Goal: Task Accomplishment & Management: Use online tool/utility

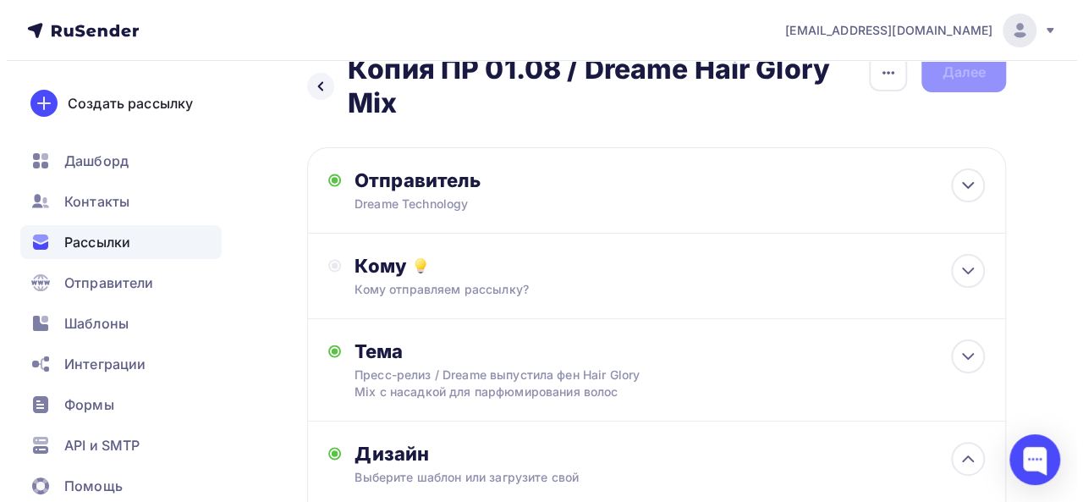
scroll to position [18, 0]
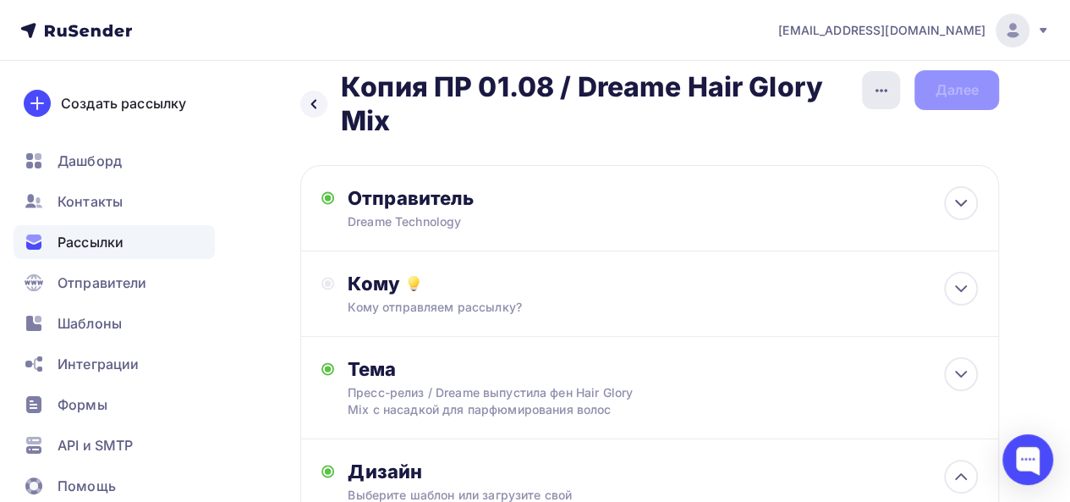
click at [881, 87] on icon "button" at bounding box center [881, 90] width 20 height 20
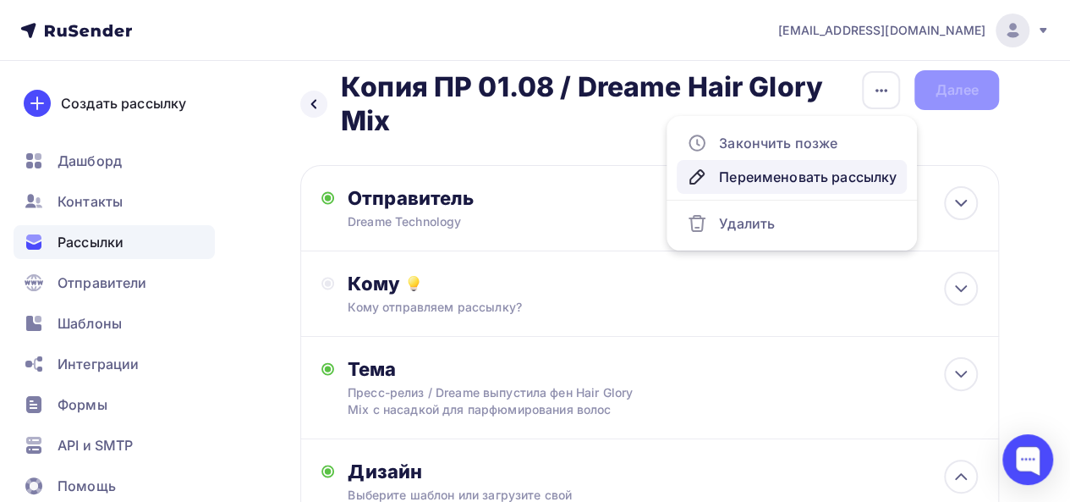
click at [771, 181] on div "Переименовать рассылку" at bounding box center [792, 177] width 210 height 20
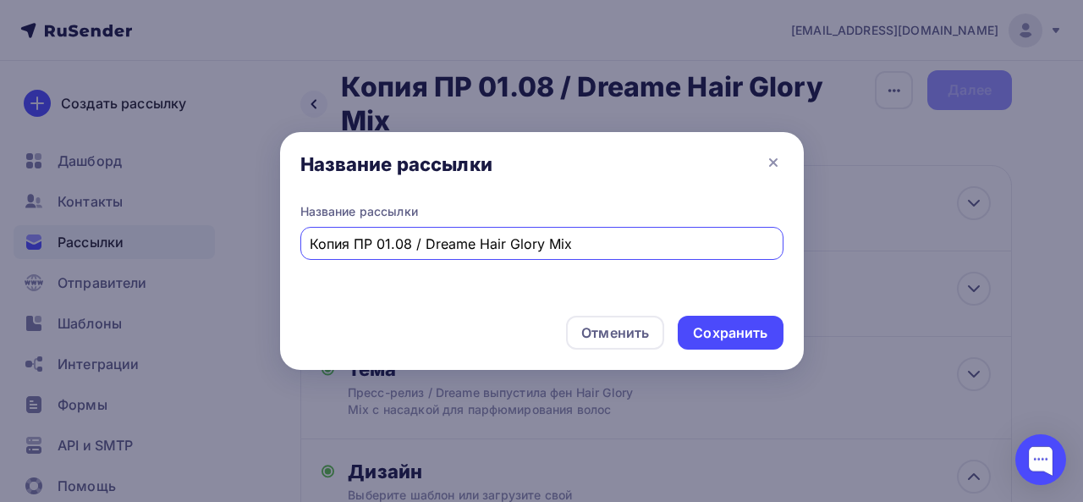
click at [354, 245] on input "Копия ПР 01.08 / Dreame Hair Glory Mix" at bounding box center [541, 243] width 463 height 20
click at [377, 247] on input "Тест ПР 01.08 / Dreame Hair Glory Mix" at bounding box center [541, 243] width 463 height 20
click at [559, 246] on input "Тест ПР 12.08 / Dreame Hair Glory Mix" at bounding box center [541, 243] width 463 height 20
paste input "Dreame представила три новых фена Dazzle, Pocket Ultra и Mini для самостоятельн…"
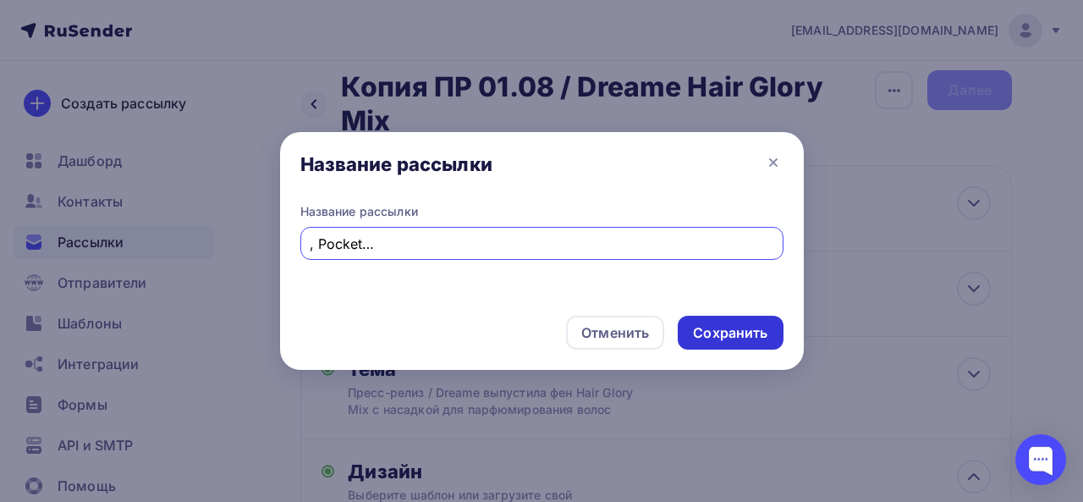
type input "Тест ПР 12.08 / Dreame представила три новых фена Dazzle, Pocket Ultra и Mini д…"
click at [756, 331] on div "Сохранить" at bounding box center [730, 332] width 74 height 19
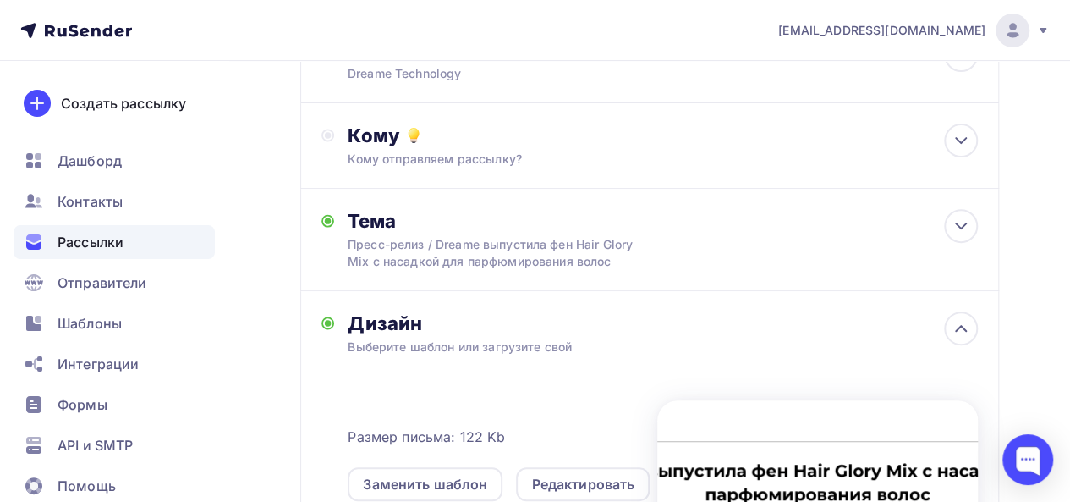
scroll to position [275, 0]
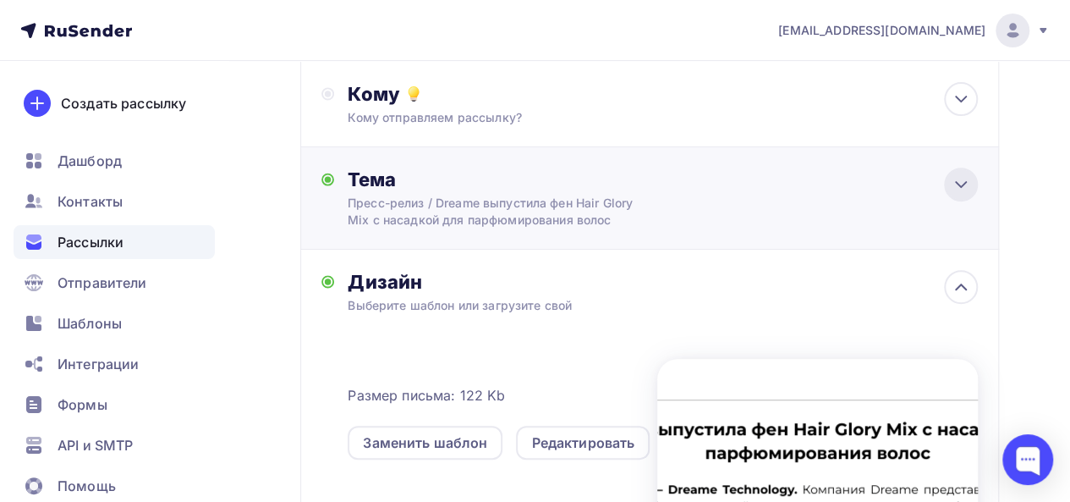
click at [961, 185] on icon at bounding box center [961, 184] width 10 height 5
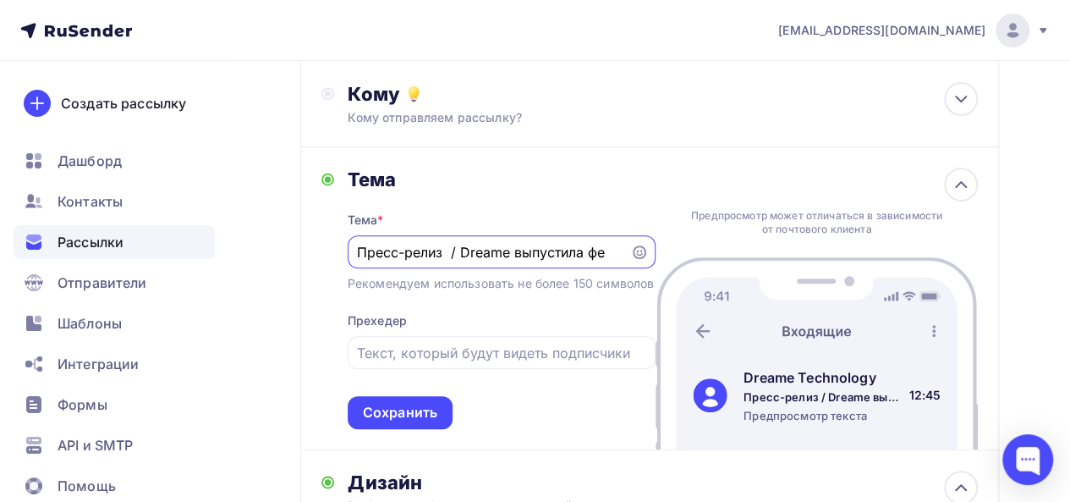
scroll to position [0, 0]
paste input "Dreame представила три новых фена Dazzle, Pocket Ultra и Mini для самостоятельн…"
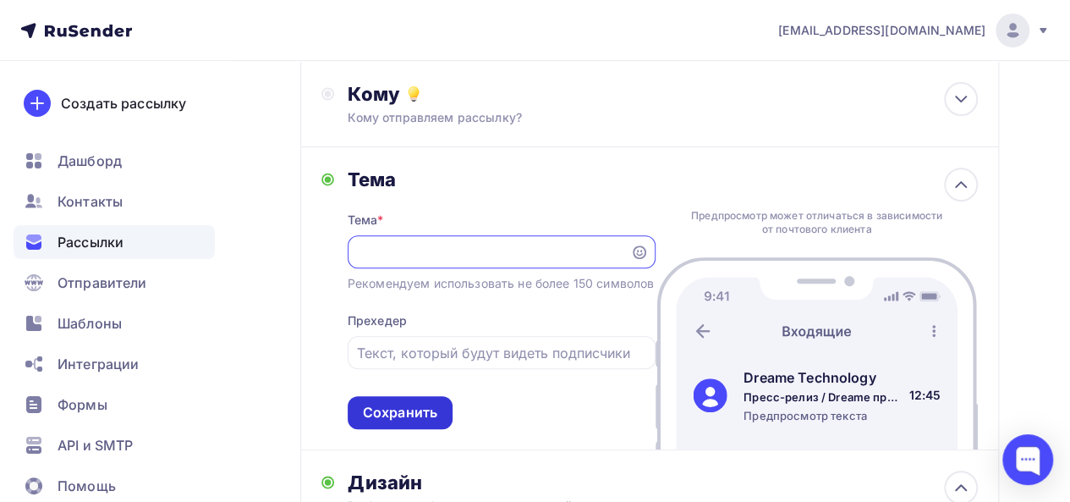
type input "Пресс-релиз / Dreame представила три новых фена Dazzle, Pocket Ultra и Mini для…"
click at [399, 422] on div "Сохранить" at bounding box center [400, 412] width 74 height 19
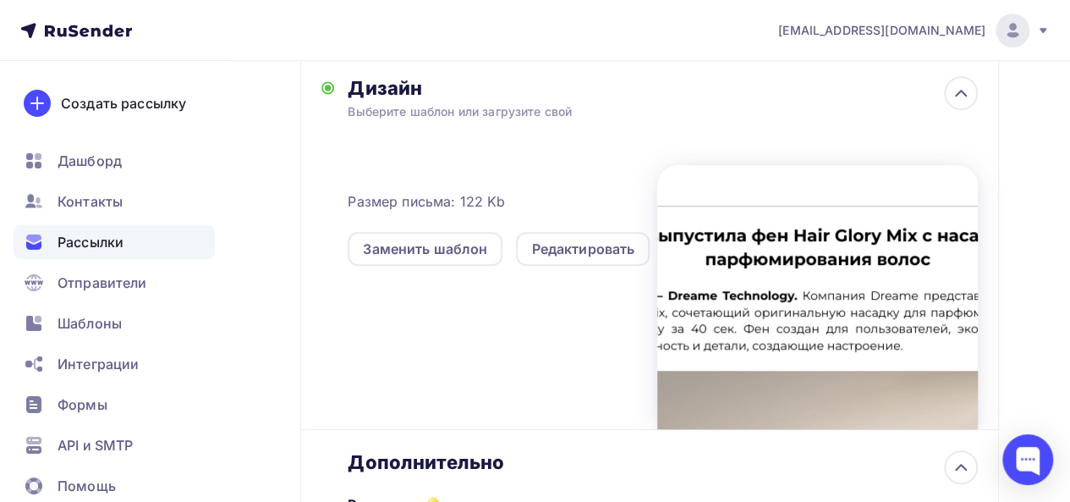
scroll to position [575, 0]
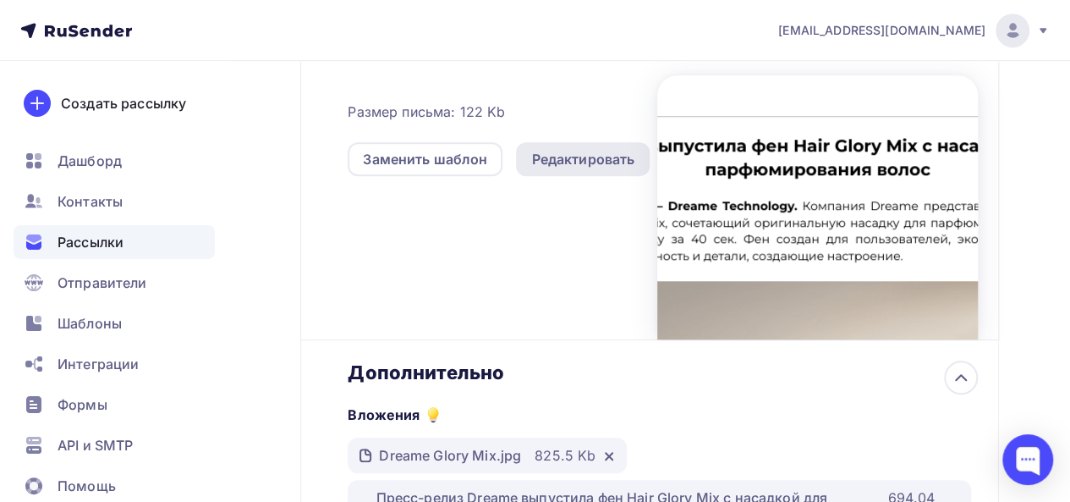
click at [599, 156] on div "Редактировать" at bounding box center [582, 159] width 103 height 20
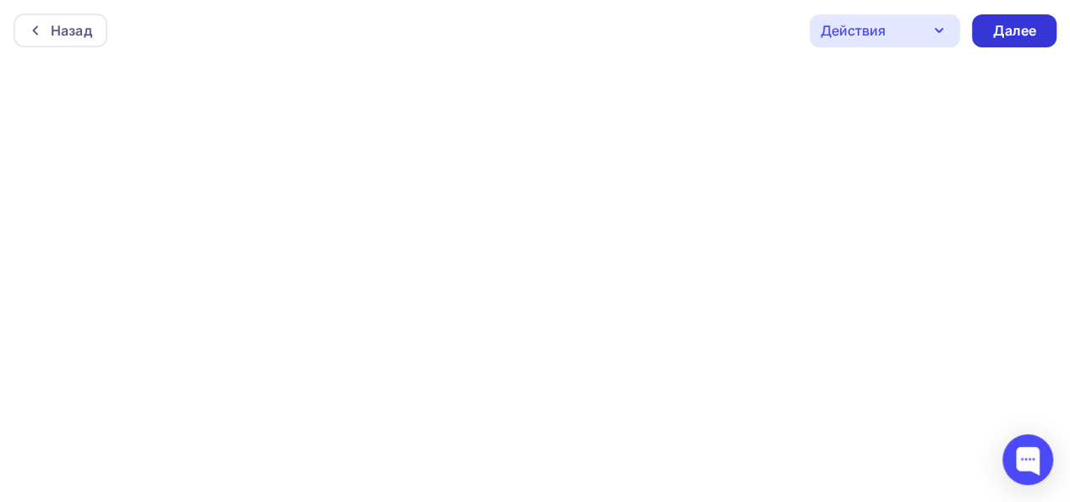
click at [1007, 35] on div "Далее" at bounding box center [1014, 30] width 44 height 19
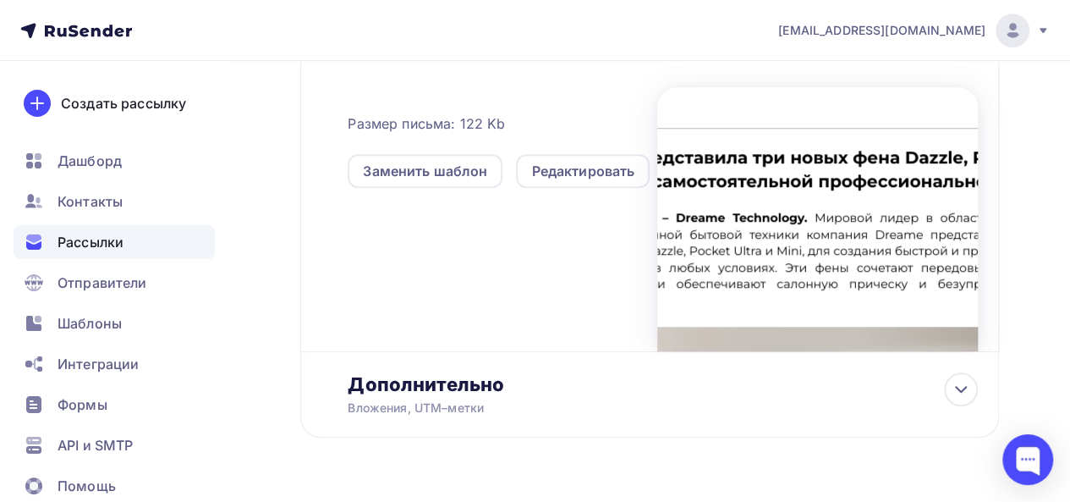
scroll to position [609, 0]
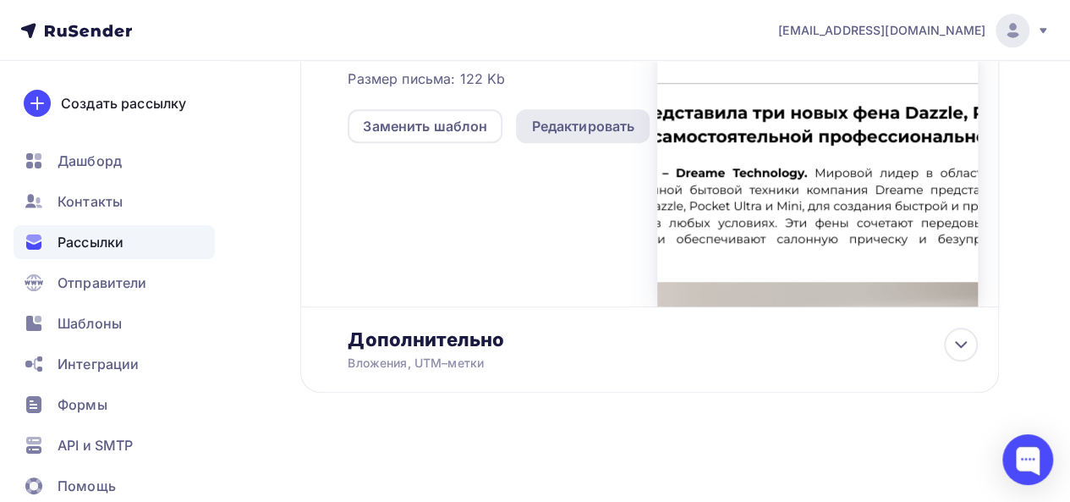
click at [570, 131] on div "Редактировать" at bounding box center [582, 126] width 103 height 20
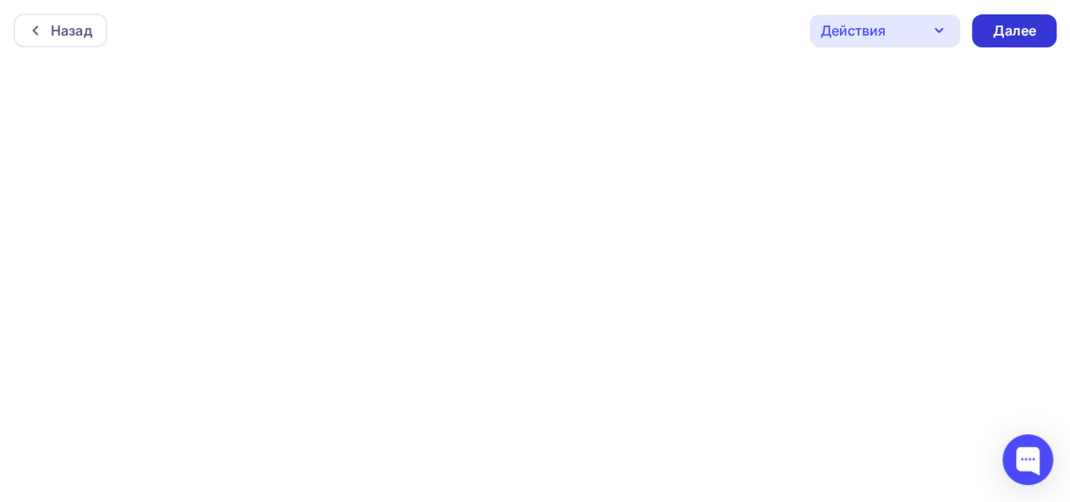
click at [1032, 28] on div "Далее" at bounding box center [1014, 30] width 44 height 19
click at [1015, 36] on div "Далее" at bounding box center [1014, 30] width 44 height 19
click at [1015, 27] on div "Далее" at bounding box center [1014, 30] width 44 height 19
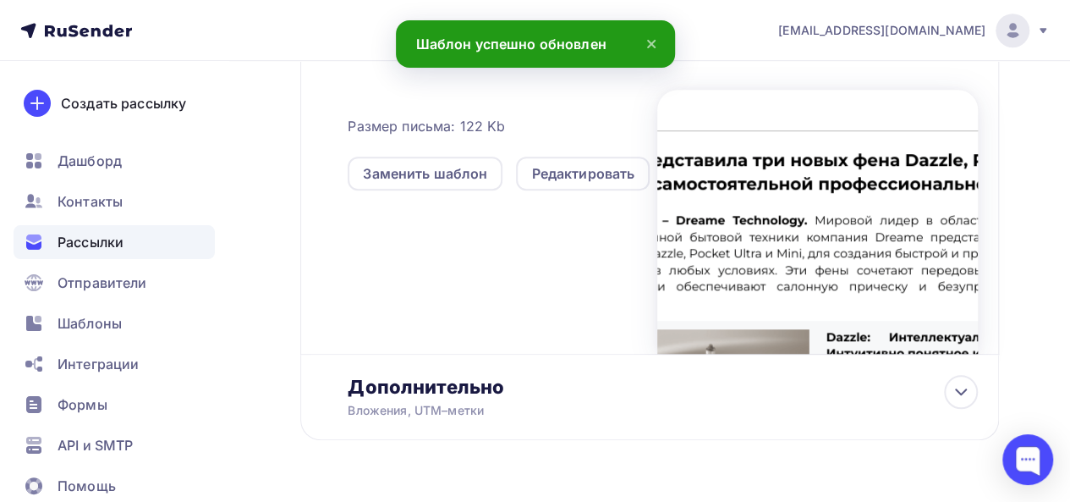
scroll to position [609, 0]
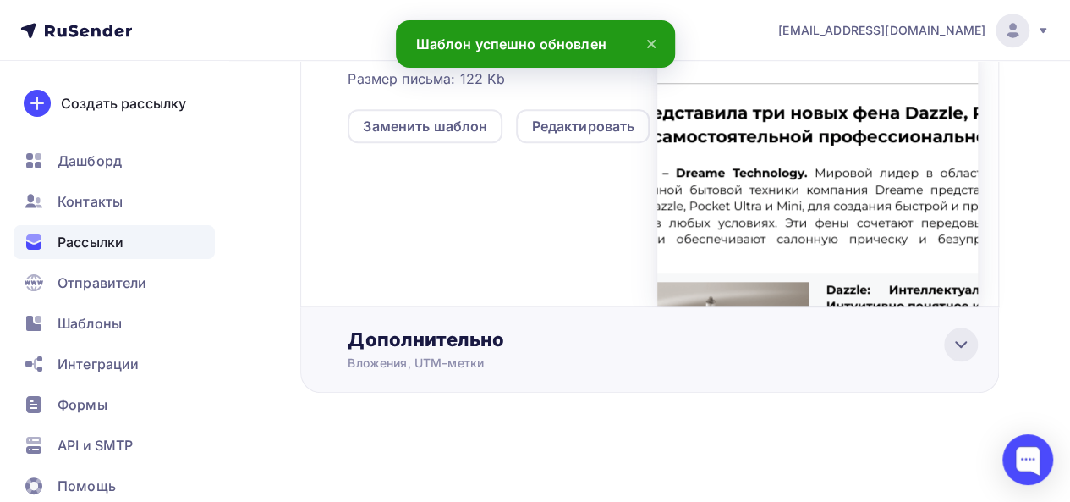
click at [963, 351] on icon at bounding box center [961, 344] width 20 height 20
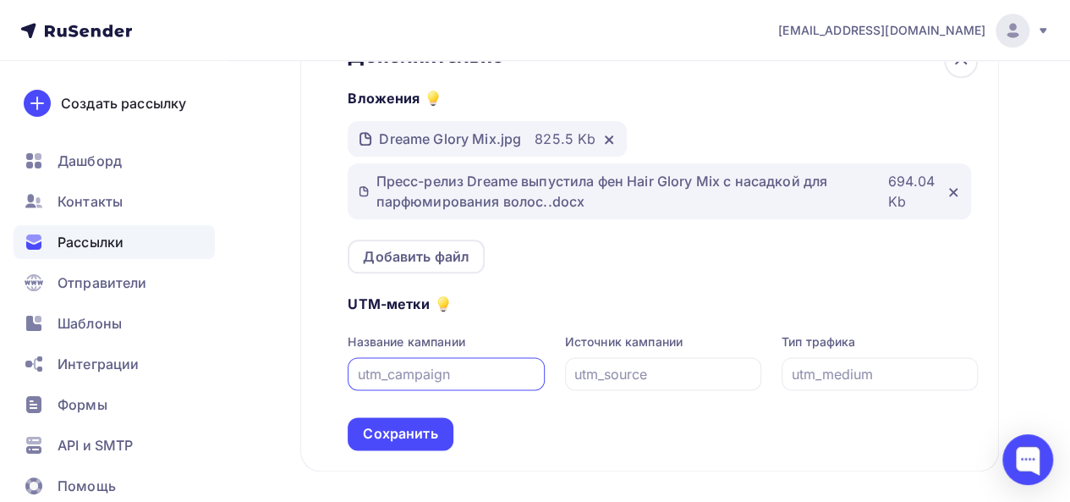
scroll to position [908, 0]
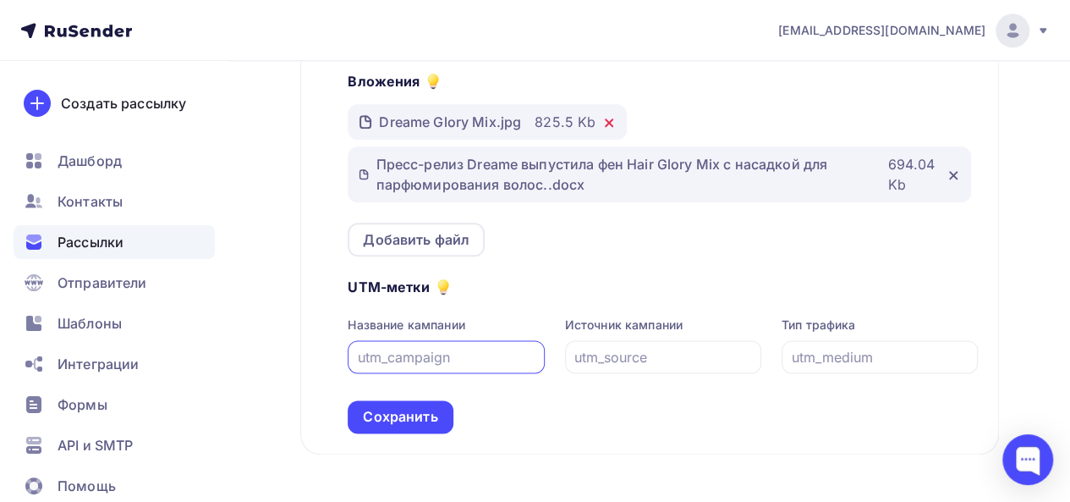
click at [609, 125] on icon at bounding box center [609, 122] width 7 height 7
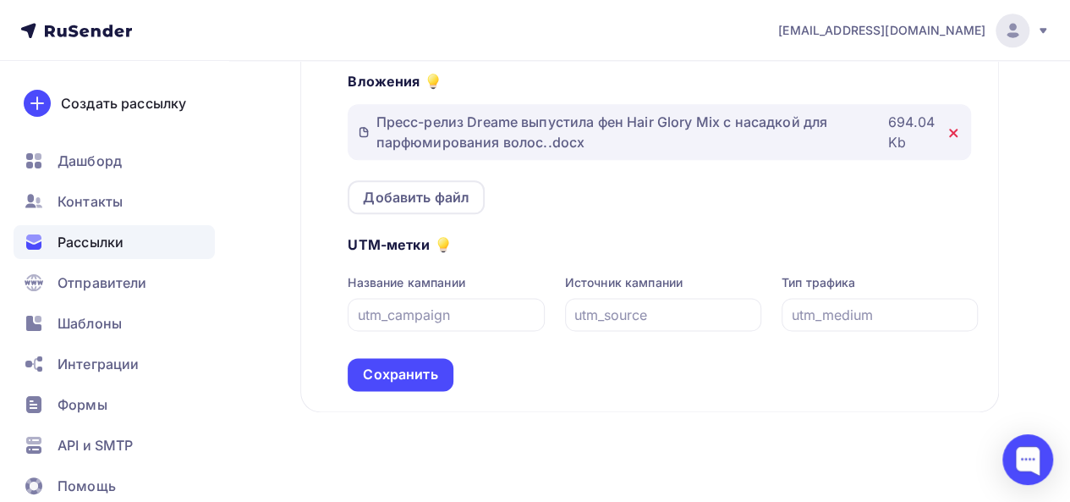
click at [952, 136] on icon at bounding box center [953, 133] width 14 height 14
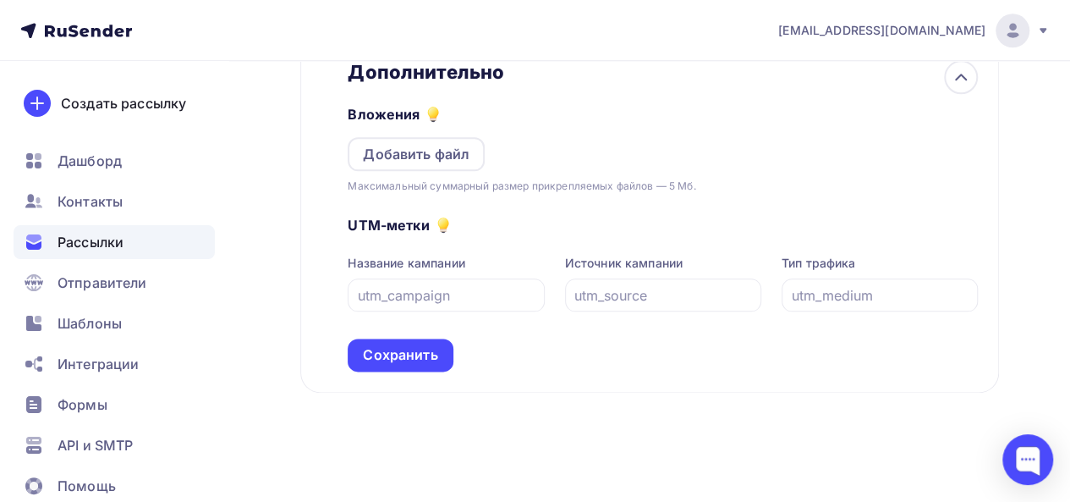
scroll to position [877, 0]
click at [442, 146] on div "Добавить файл" at bounding box center [416, 154] width 107 height 20
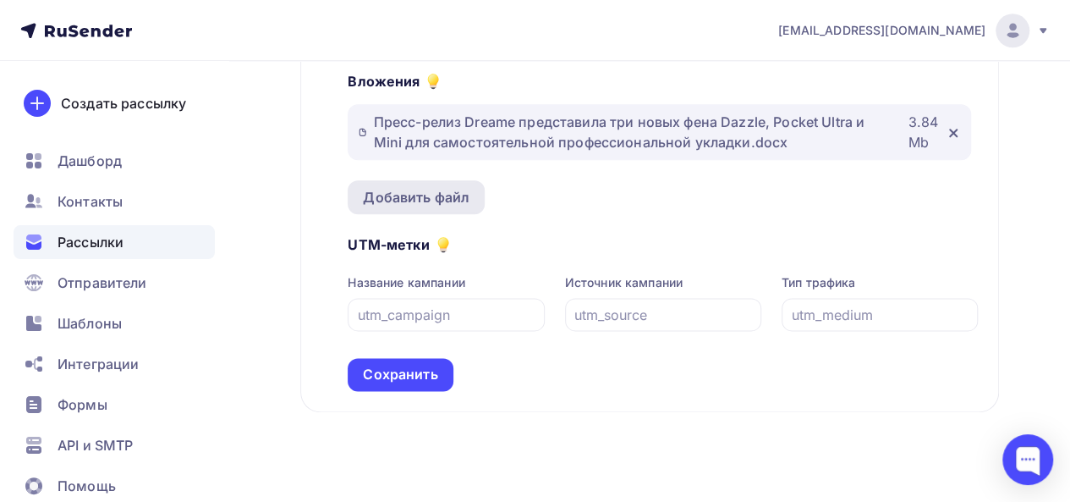
click at [465, 197] on div "Добавить файл" at bounding box center [416, 197] width 107 height 20
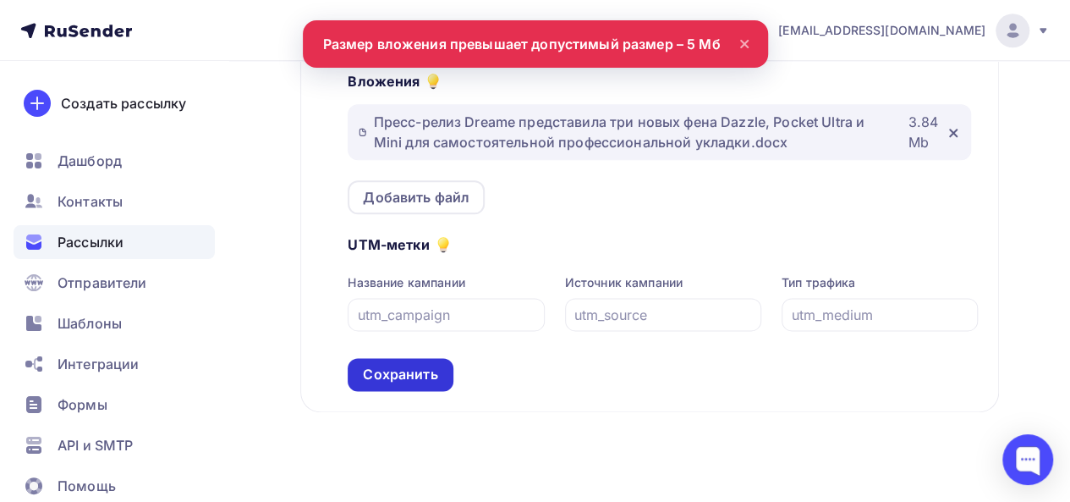
click at [423, 376] on div "Сохранить" at bounding box center [400, 374] width 74 height 19
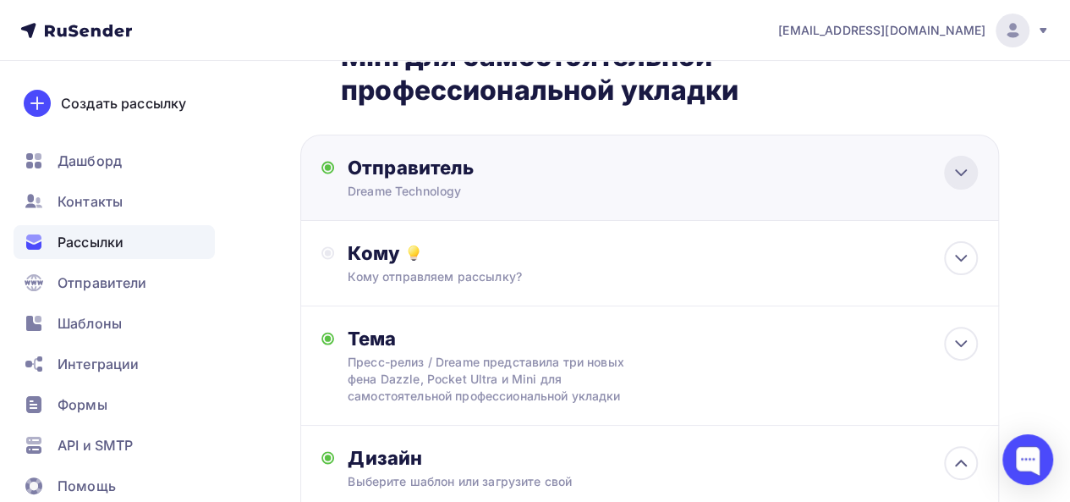
scroll to position [121, 0]
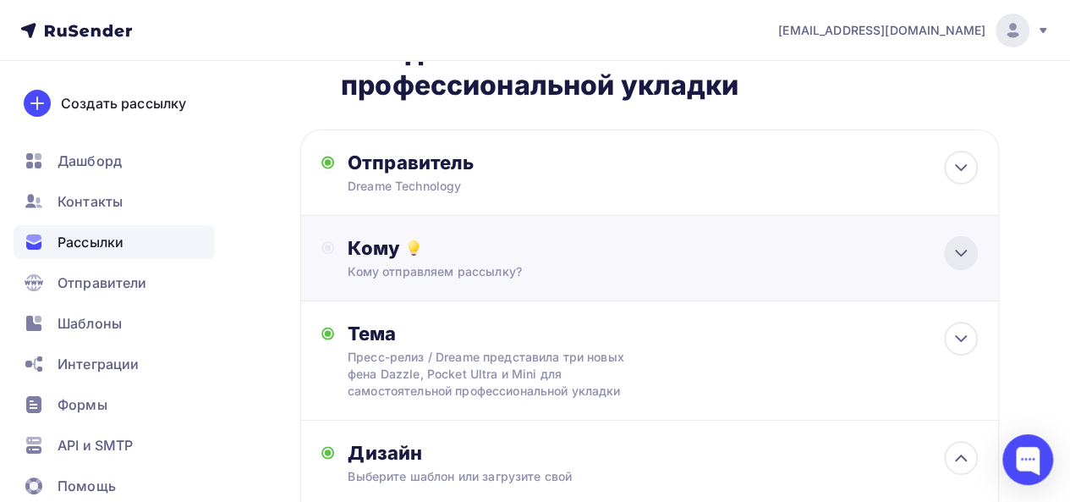
click at [969, 256] on icon at bounding box center [961, 253] width 20 height 20
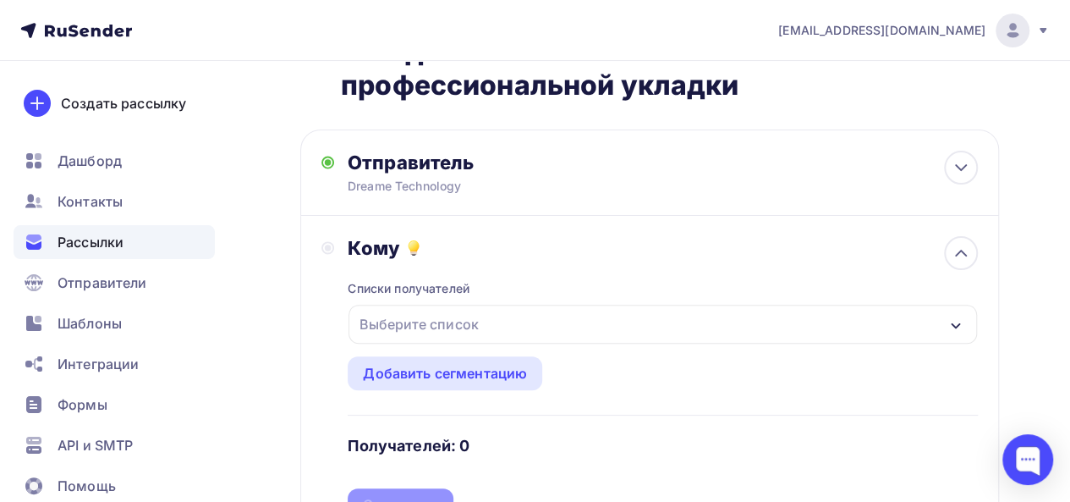
click at [491, 320] on div "Выберите список" at bounding box center [662, 323] width 628 height 39
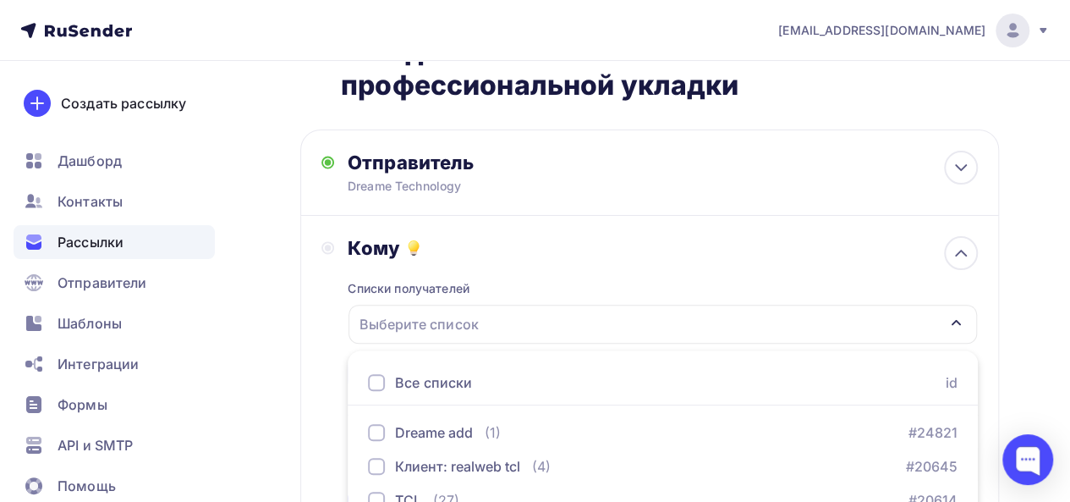
scroll to position [408, 0]
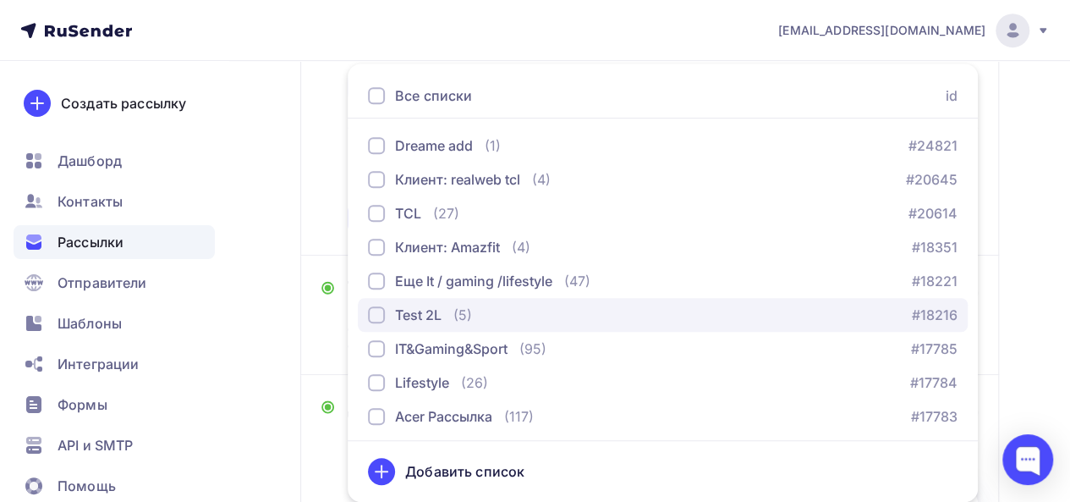
click at [442, 310] on div "Test 2L" at bounding box center [418, 314] width 47 height 20
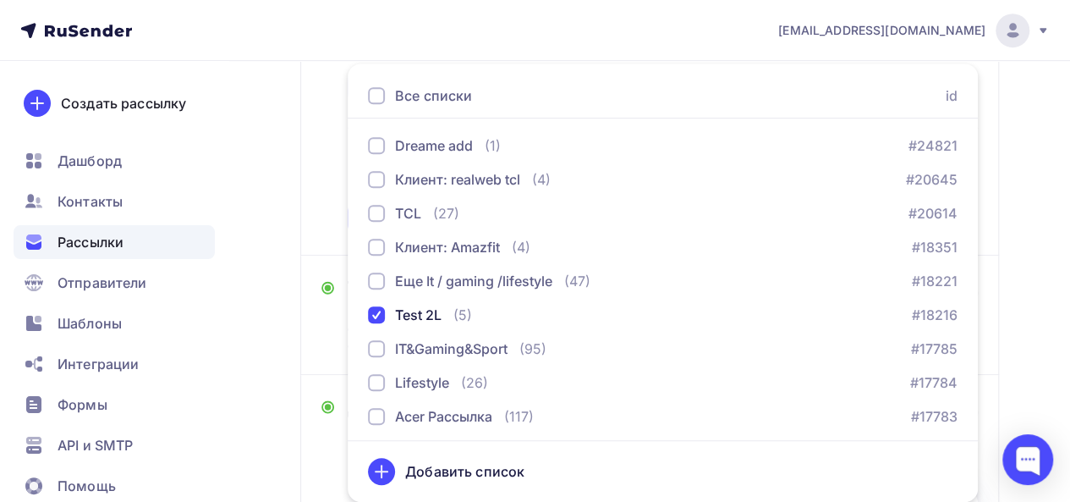
click at [252, 266] on div "Назад Тест ПР 12.08 / Dreame представила три новых фена Dazzle, Pocket Ultra и …" at bounding box center [535, 298] width 1070 height 1290
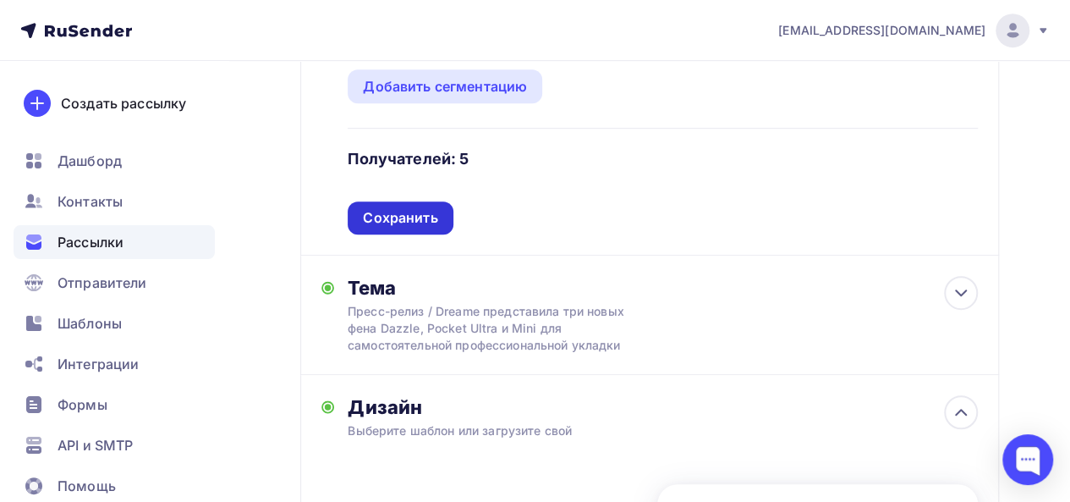
click at [384, 219] on div "Сохранить" at bounding box center [400, 217] width 74 height 19
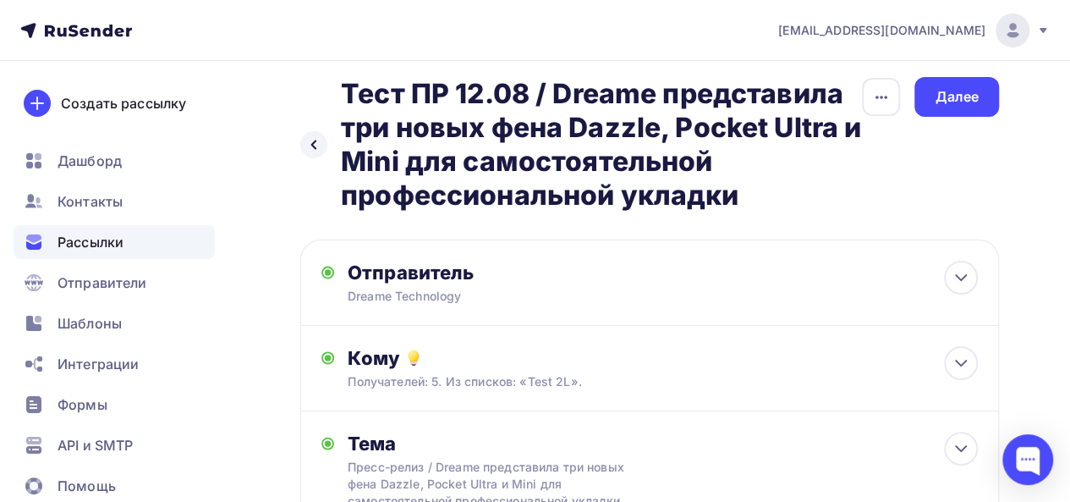
scroll to position [0, 0]
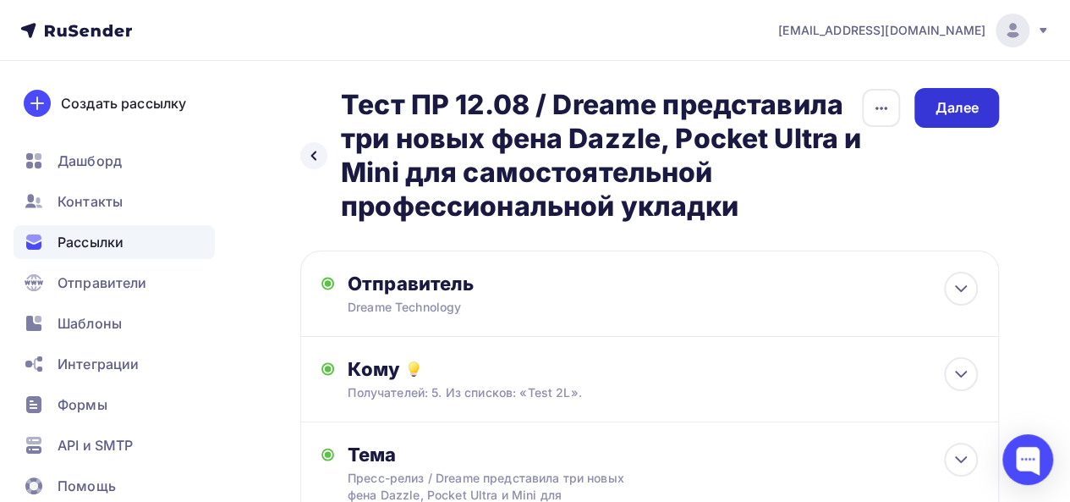
click at [974, 109] on div "Далее" at bounding box center [957, 107] width 44 height 19
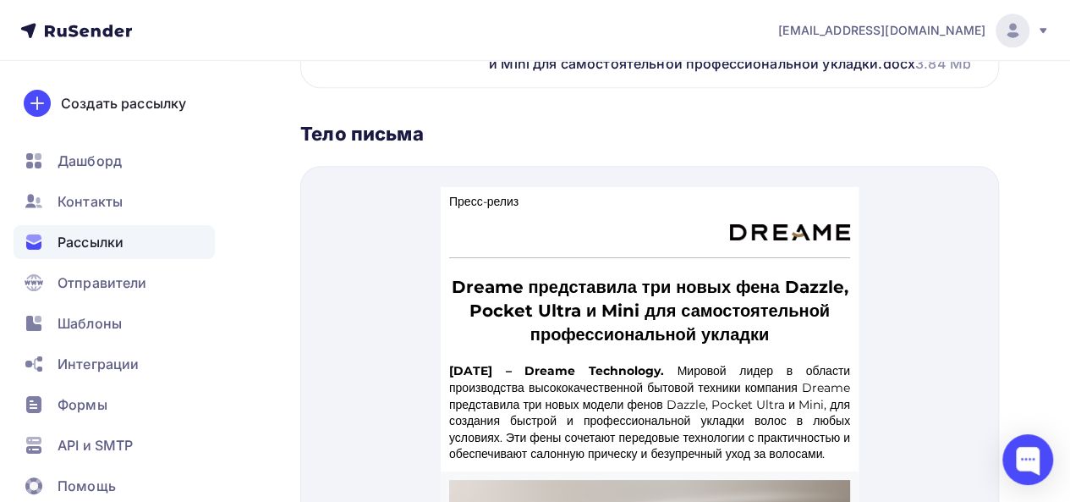
drag, startPoint x: 851, startPoint y: 231, endPoint x: 1316, endPoint y: 392, distance: 492.4
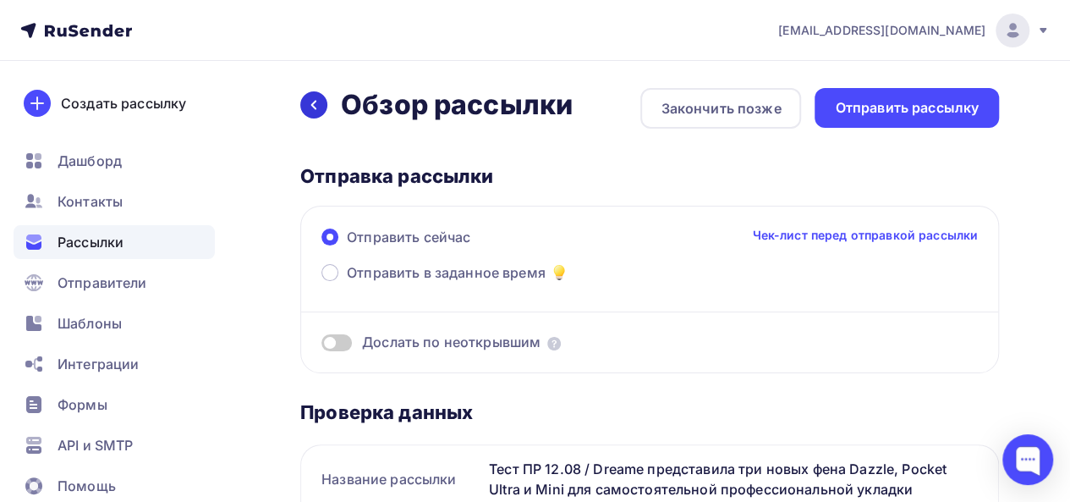
click at [313, 102] on icon at bounding box center [314, 105] width 14 height 14
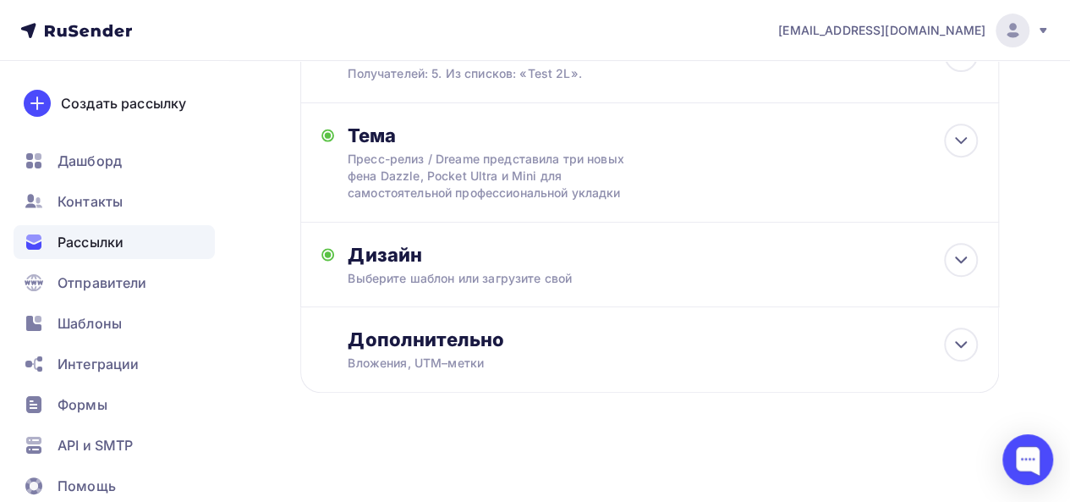
scroll to position [293, 0]
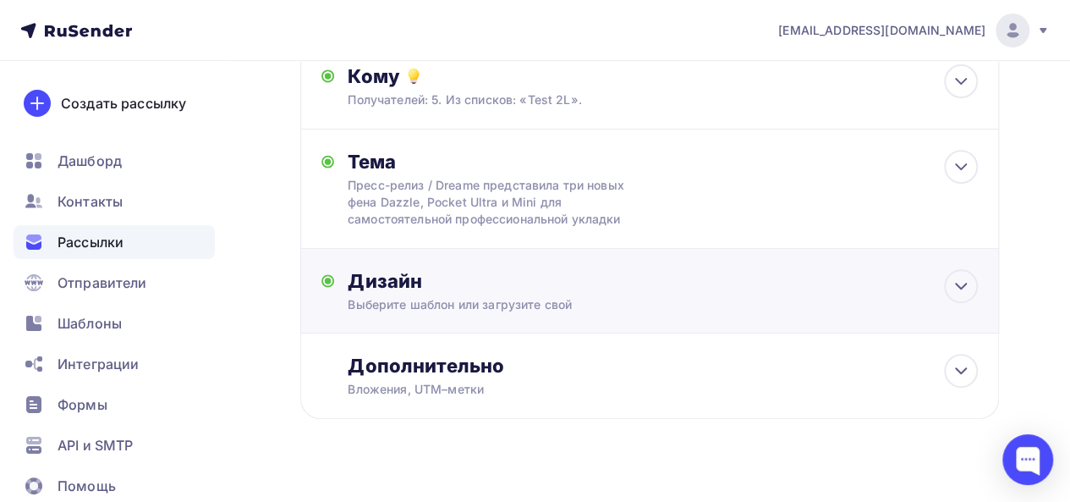
click at [932, 291] on div "Дизайн" at bounding box center [663, 281] width 630 height 24
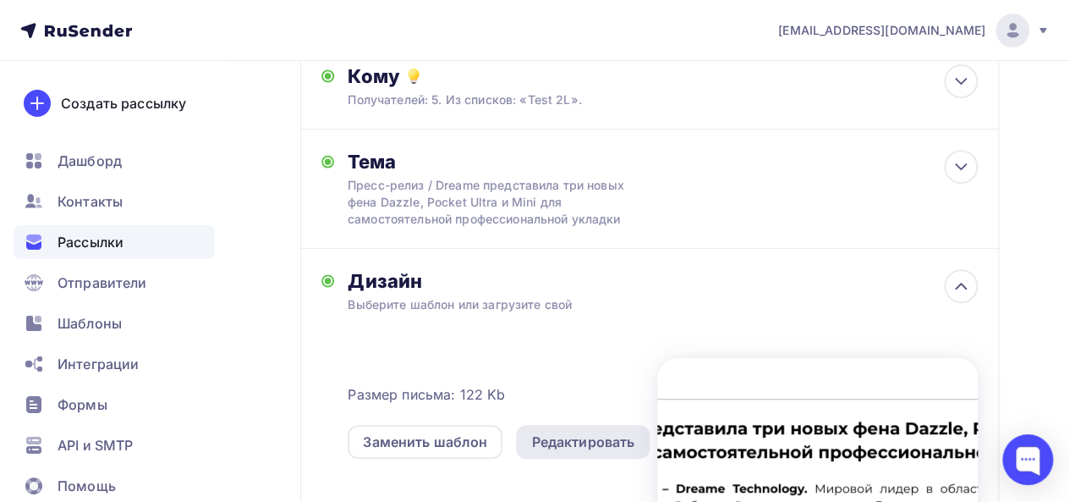
click at [587, 443] on div "Редактировать" at bounding box center [582, 441] width 103 height 20
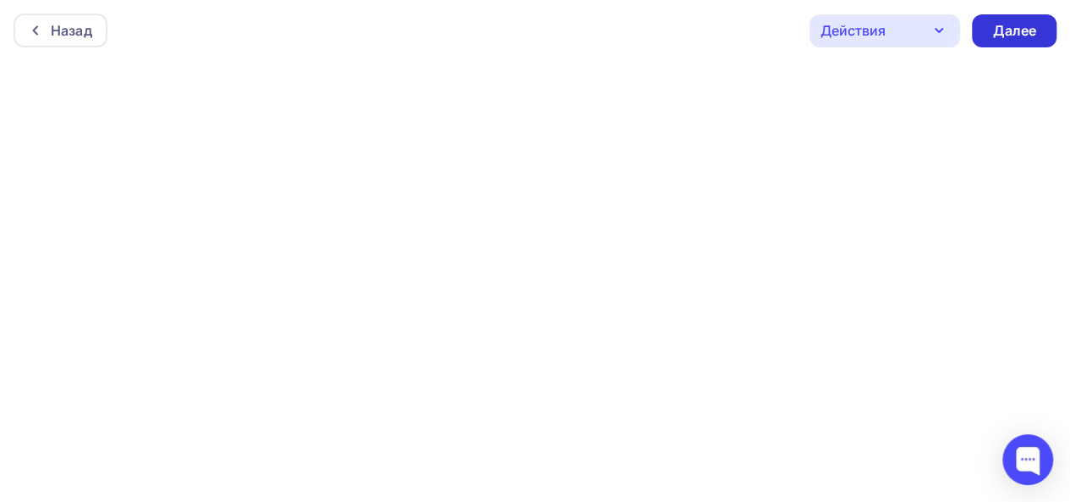
click at [1020, 35] on div "Далее" at bounding box center [1014, 30] width 44 height 19
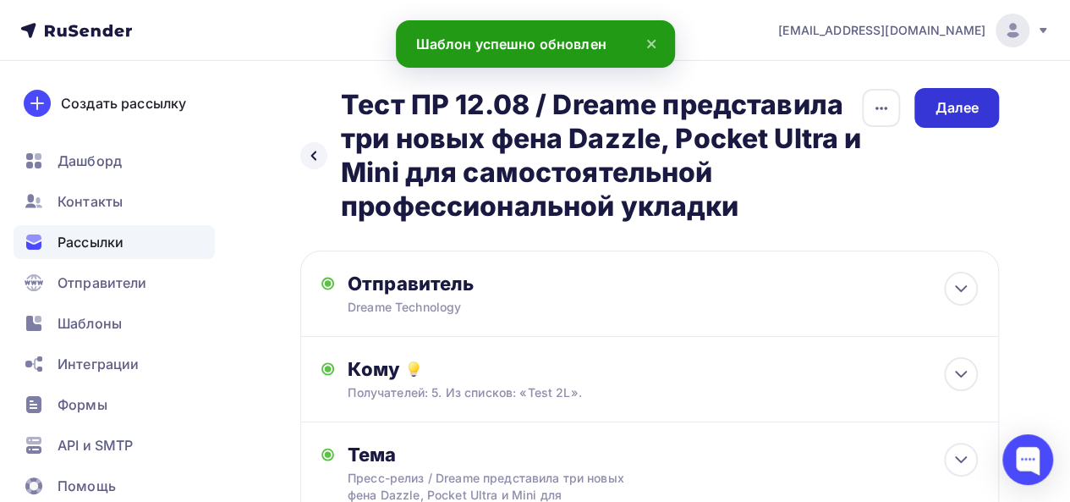
click at [950, 111] on div "Далее" at bounding box center [957, 107] width 44 height 19
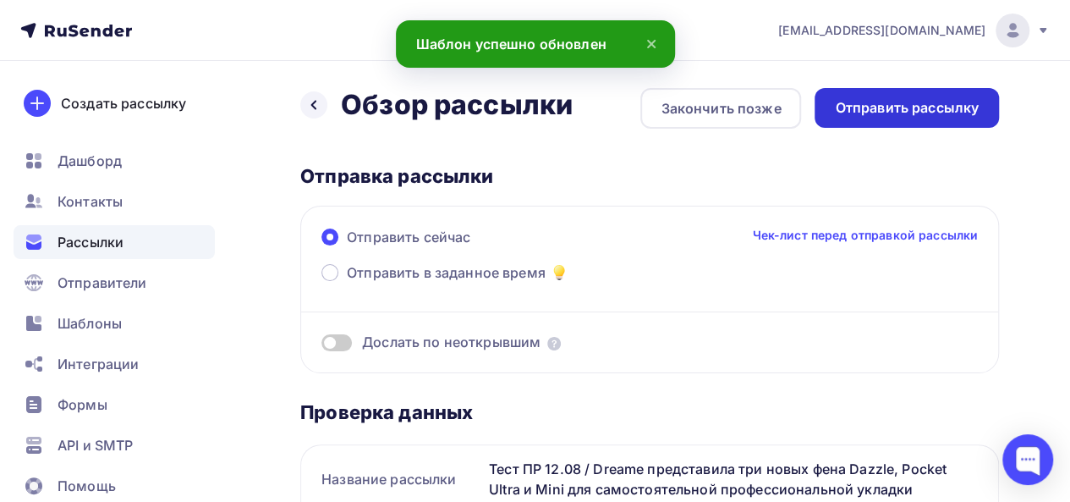
click at [931, 111] on div "Отправить рассылку" at bounding box center [907, 107] width 144 height 19
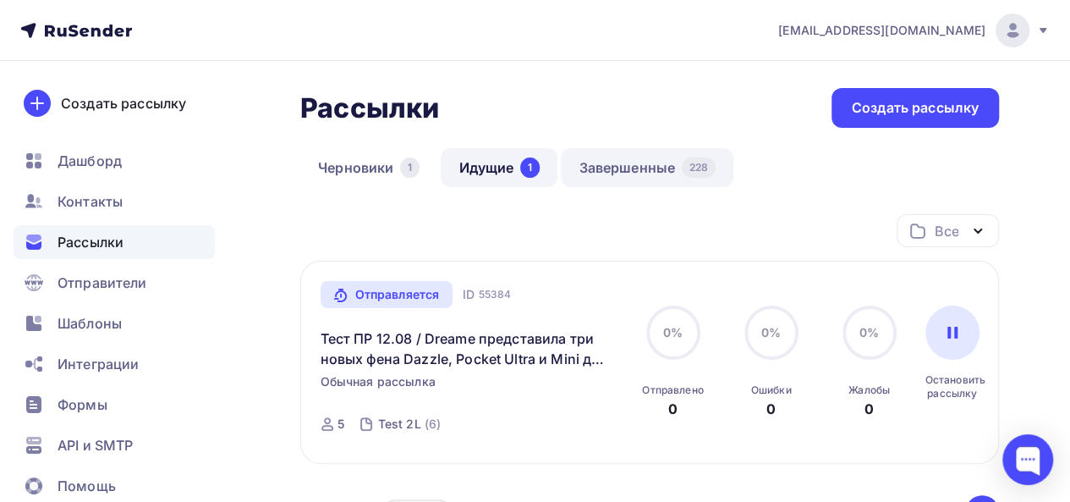
click at [641, 168] on link "Завершенные 228" at bounding box center [647, 167] width 173 height 39
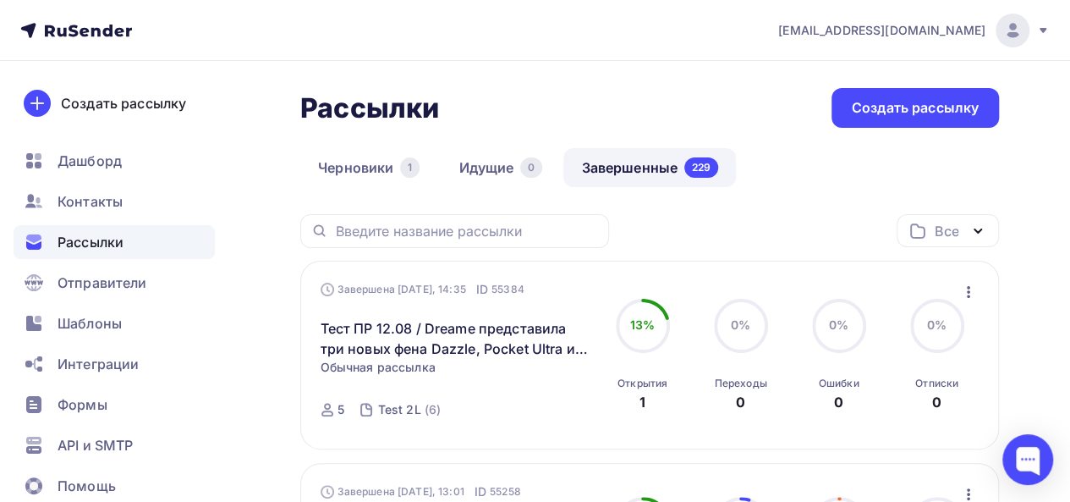
click at [965, 288] on icon "button" at bounding box center [968, 292] width 20 height 20
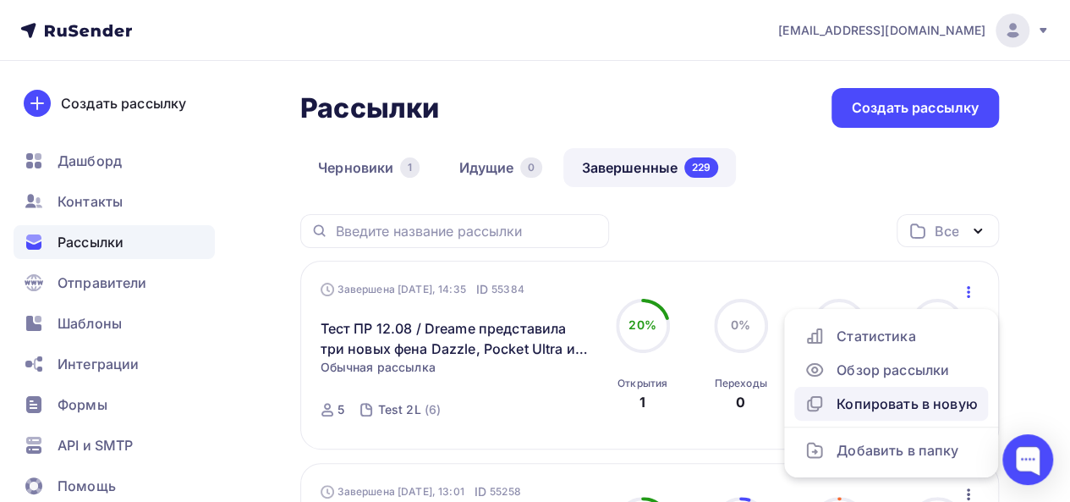
click at [871, 402] on div "Копировать в новую" at bounding box center [890, 403] width 173 height 20
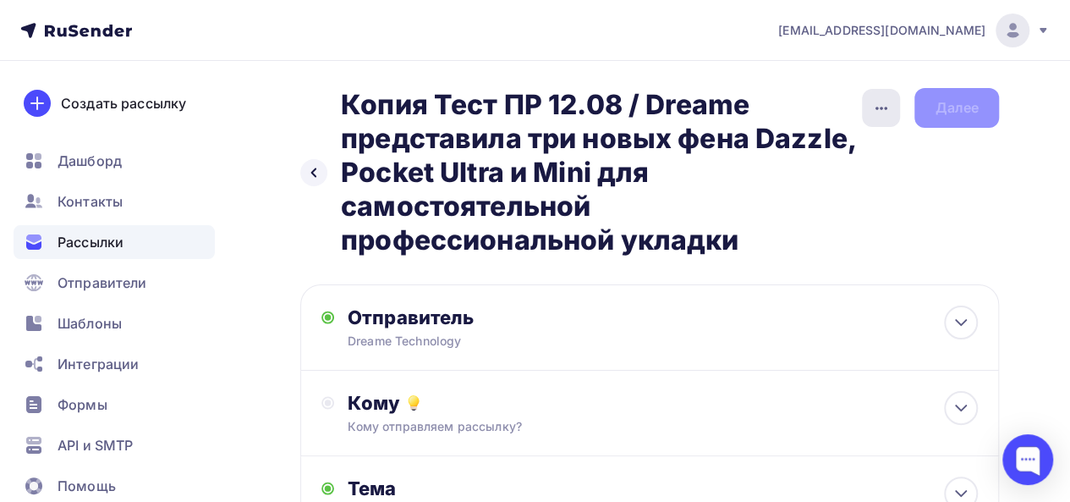
click at [876, 111] on icon "button" at bounding box center [881, 108] width 20 height 20
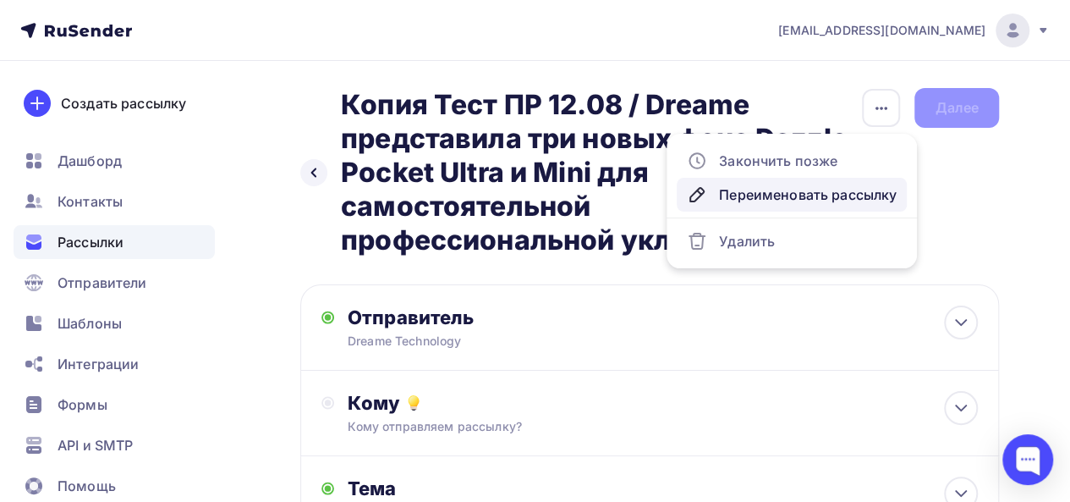
click at [781, 193] on div "Переименовать рассылку" at bounding box center [792, 194] width 210 height 20
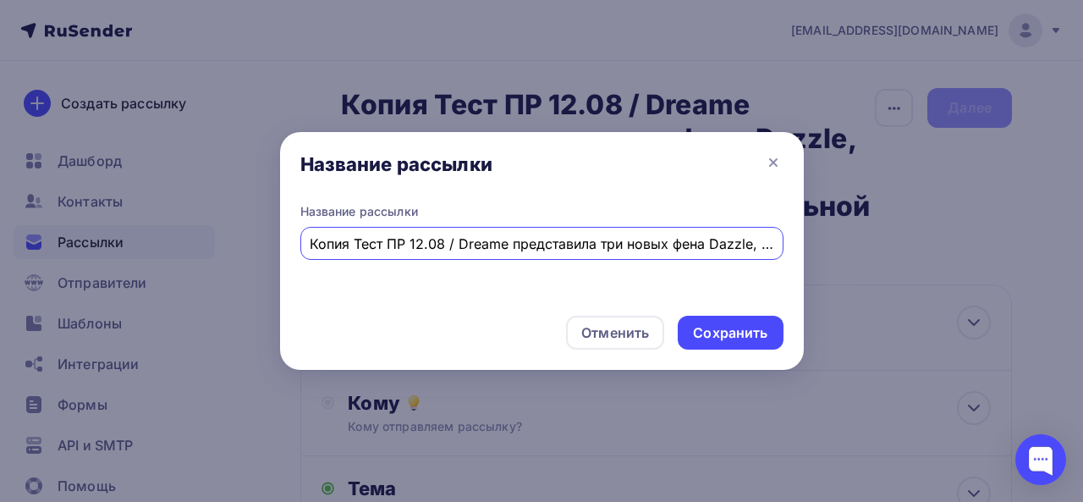
scroll to position [0, 443]
click at [323, 244] on input "Копия Тест ПР 12.08 / Dreame представила три новых фена Dazzle, Pocket Ultra и …" at bounding box center [541, 243] width 463 height 20
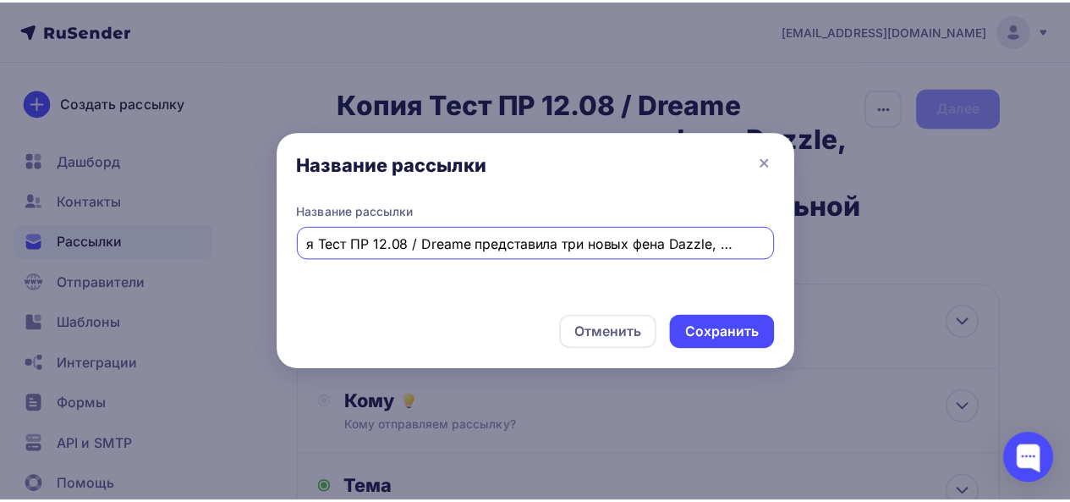
scroll to position [0, 0]
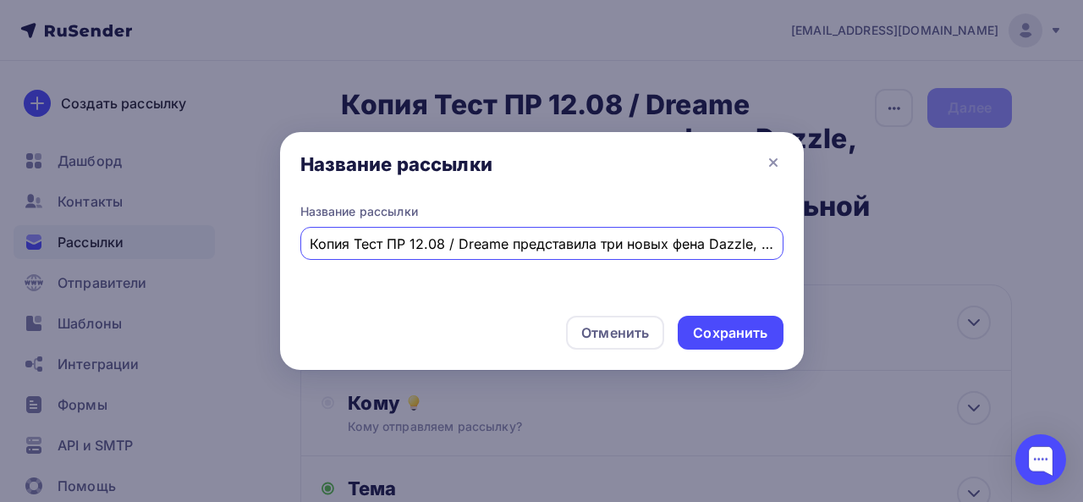
click at [357, 240] on input "Копия Тест ПР 12.08 / Dreame представила три новых фена Dazzle, Pocket Ultra и …" at bounding box center [541, 243] width 463 height 20
type input "Тест 2 ПР 12.08 / Dreame представила три новых фена Dazzle, Pocket Ultra и Mini…"
click at [717, 321] on div "Сохранить" at bounding box center [729, 332] width 105 height 34
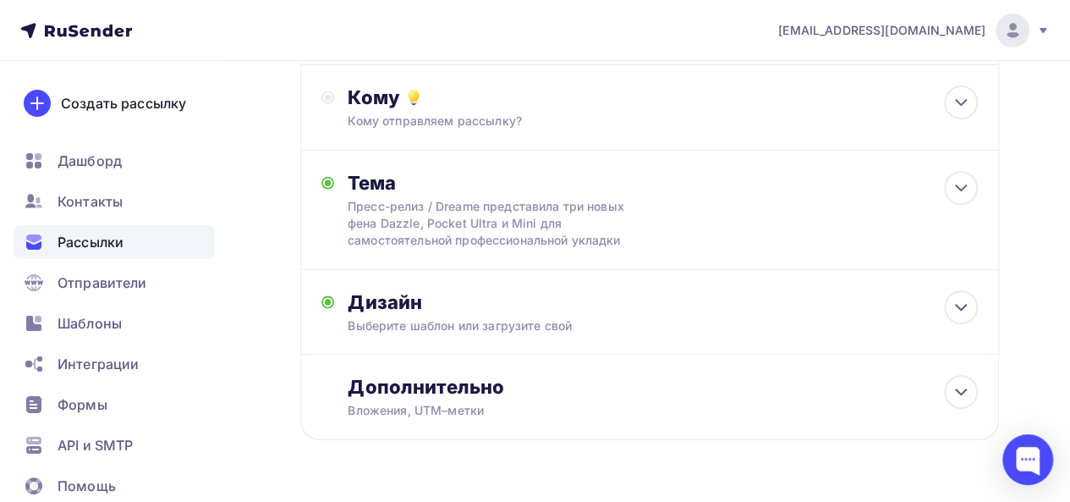
scroll to position [312, 0]
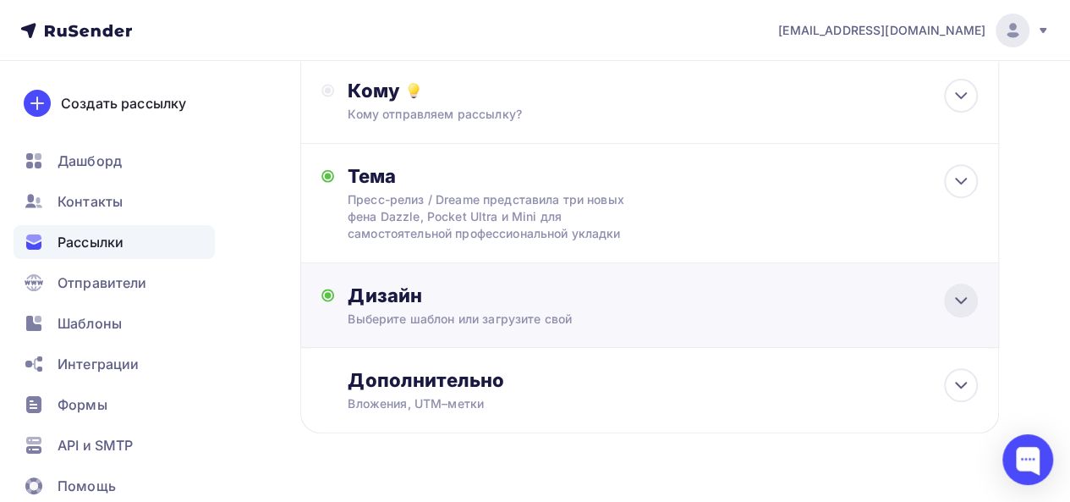
click at [973, 292] on div at bounding box center [961, 300] width 34 height 34
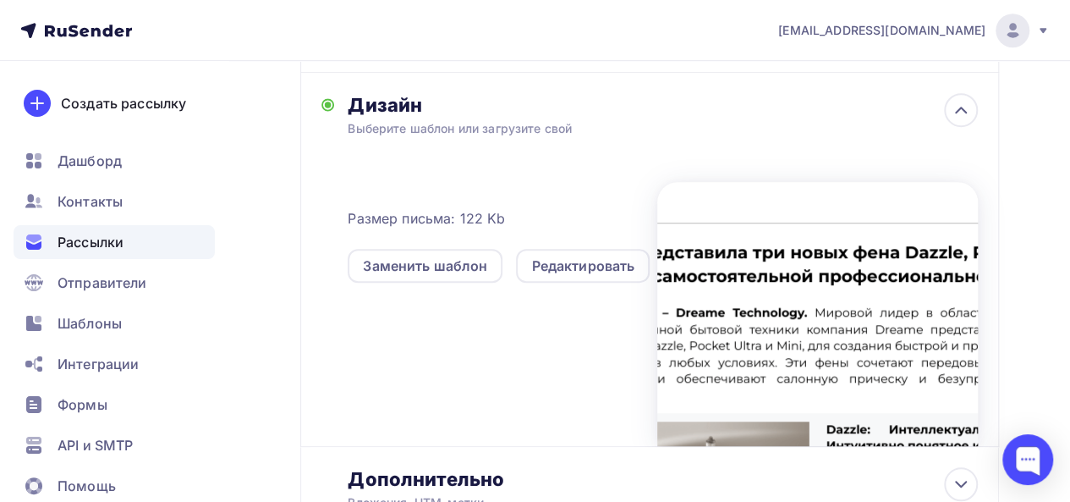
scroll to position [487, 0]
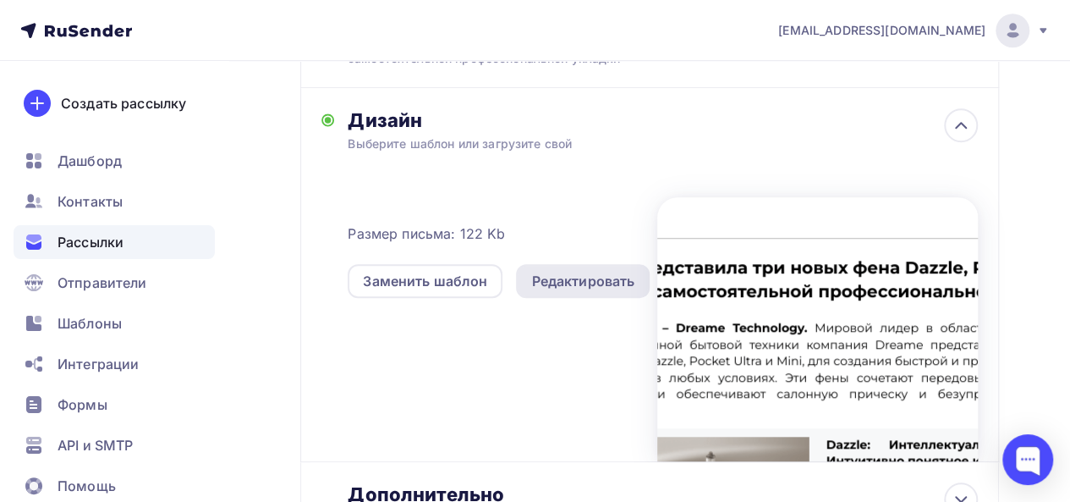
click at [578, 285] on div "Редактировать" at bounding box center [582, 281] width 103 height 20
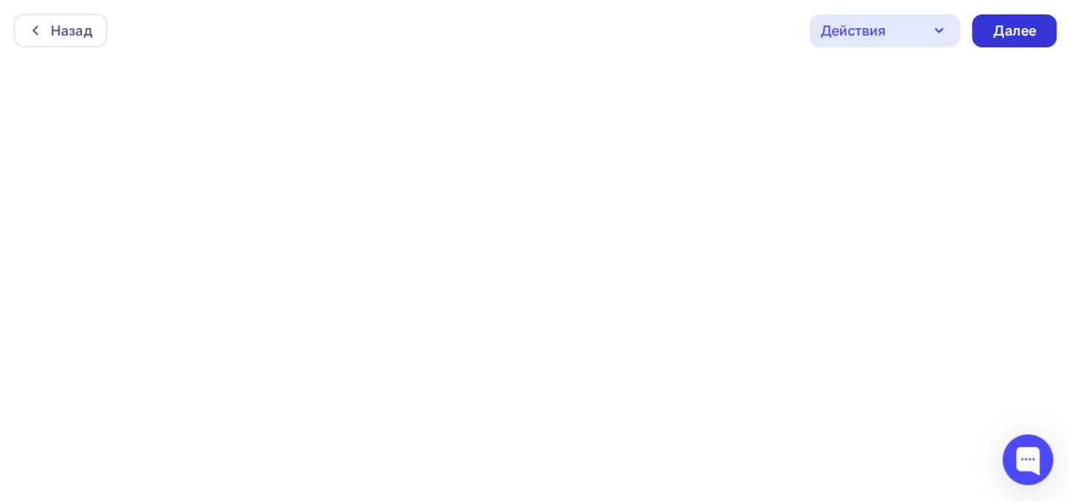
click at [1039, 36] on div "Далее" at bounding box center [1014, 30] width 85 height 33
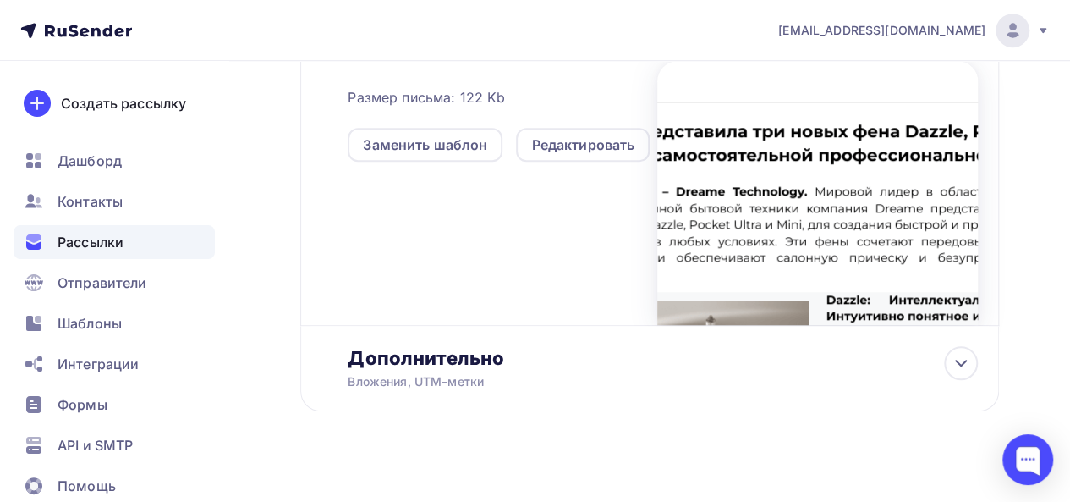
scroll to position [643, 0]
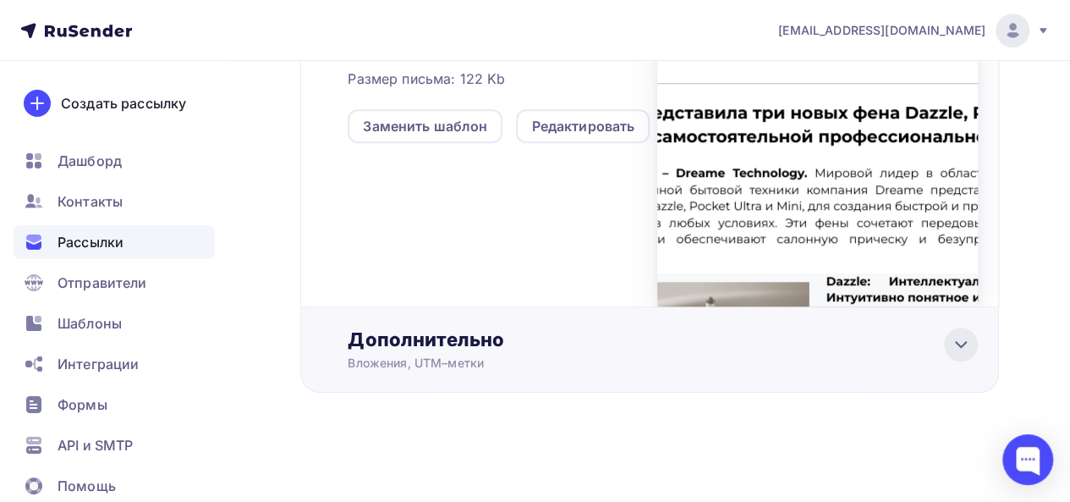
click at [964, 343] on icon at bounding box center [961, 344] width 20 height 20
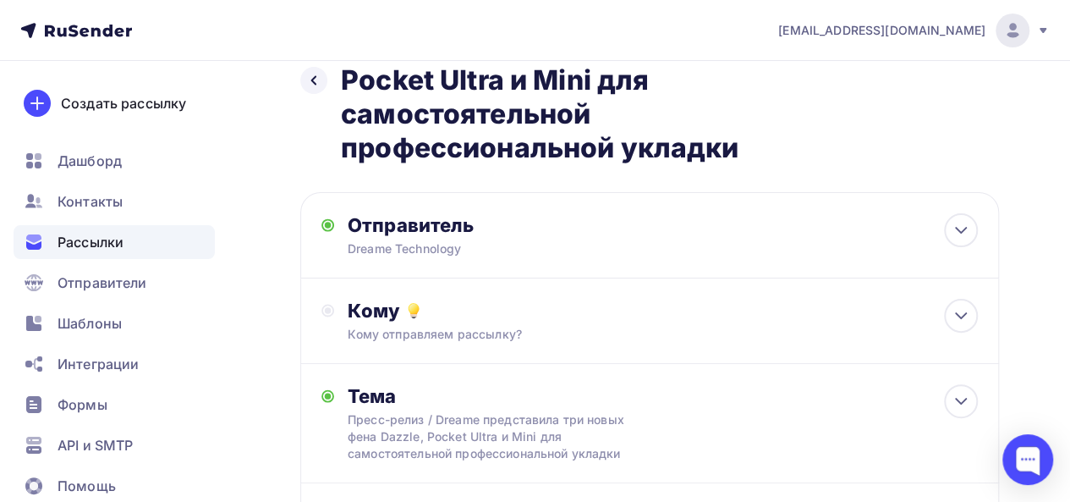
scroll to position [87, 0]
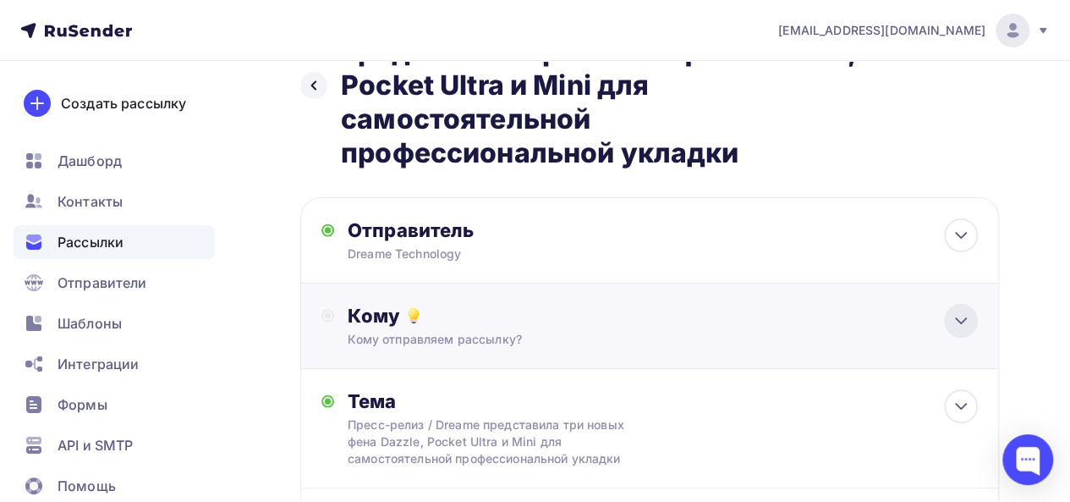
click at [946, 318] on div at bounding box center [961, 321] width 34 height 34
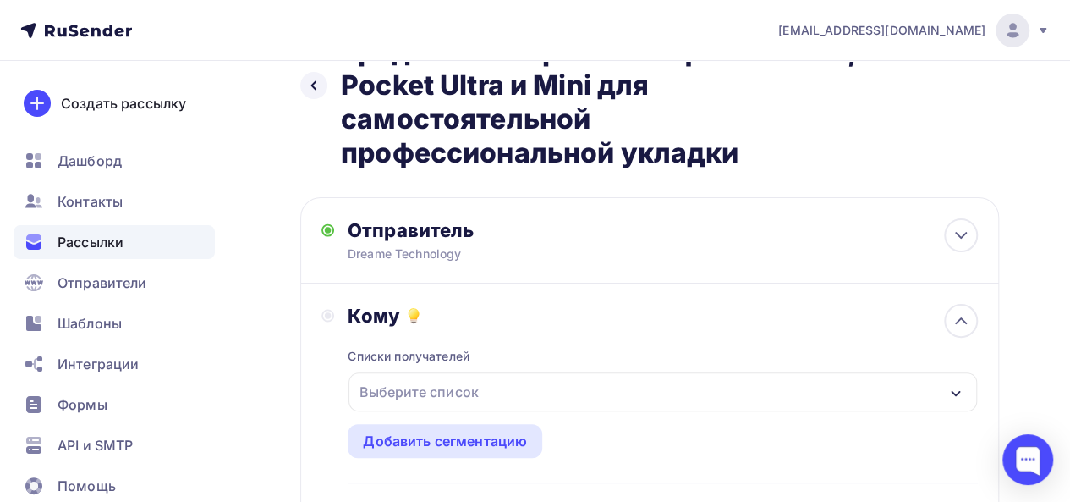
click at [436, 383] on div "Выберите список" at bounding box center [419, 391] width 132 height 30
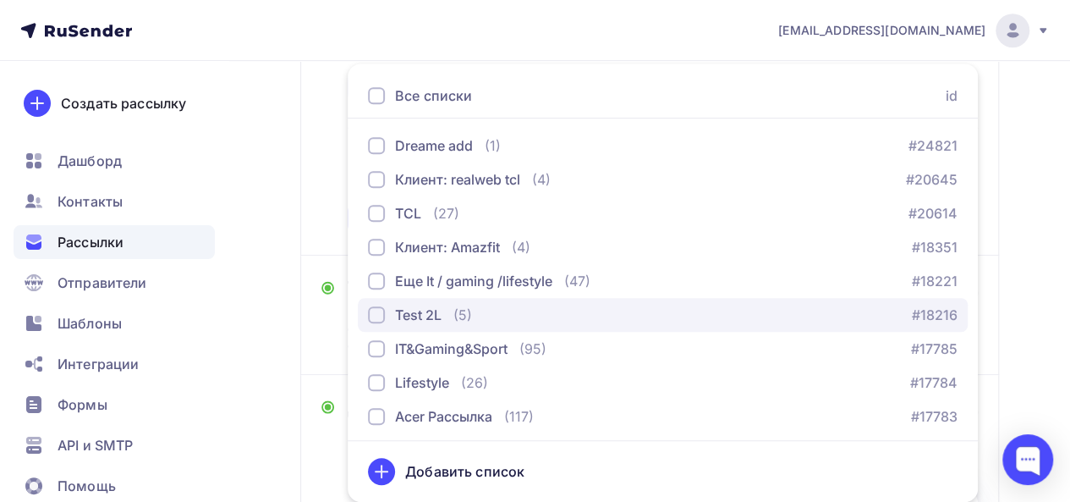
click at [431, 315] on div "Test 2L" at bounding box center [418, 314] width 47 height 20
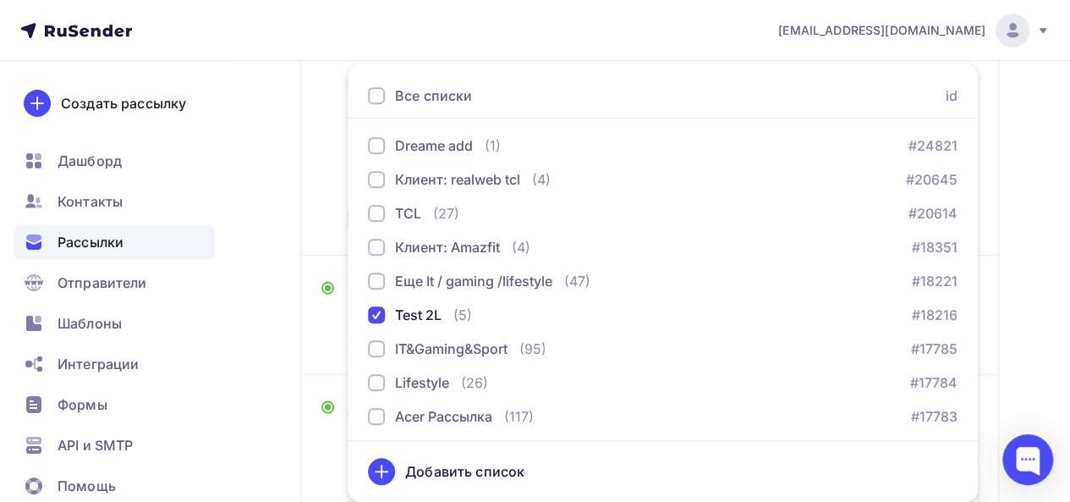
click at [316, 208] on div "Кому Списки получателей Test 2L Все списки id Dreame add (1) #24821 Клиент: rea…" at bounding box center [649, 92] width 699 height 326
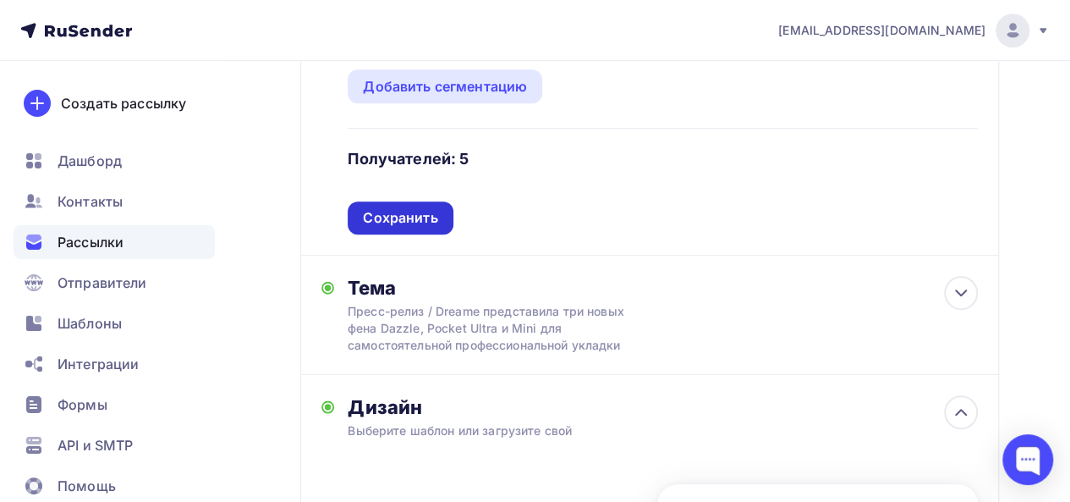
click at [428, 221] on div "Сохранить" at bounding box center [400, 217] width 74 height 19
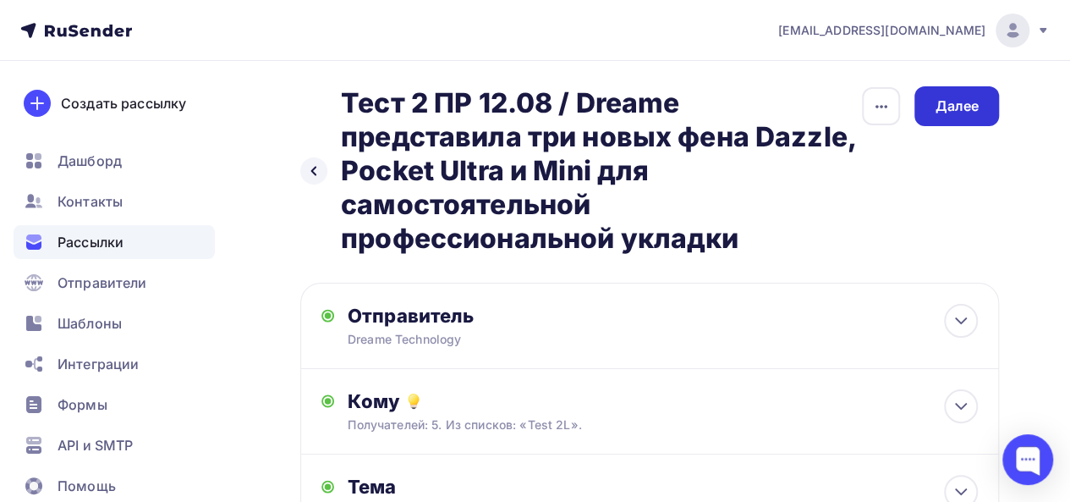
scroll to position [0, 0]
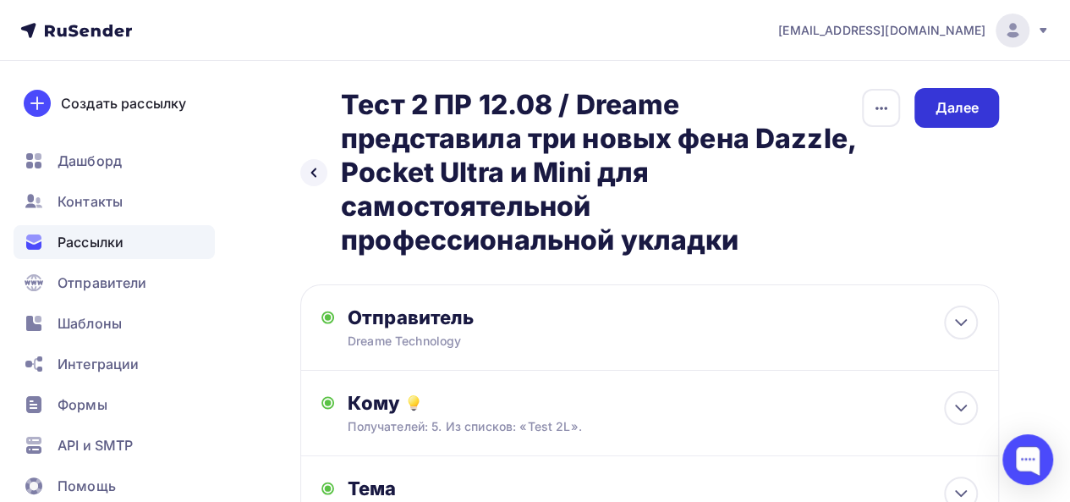
click at [942, 104] on div "Далее" at bounding box center [957, 107] width 44 height 19
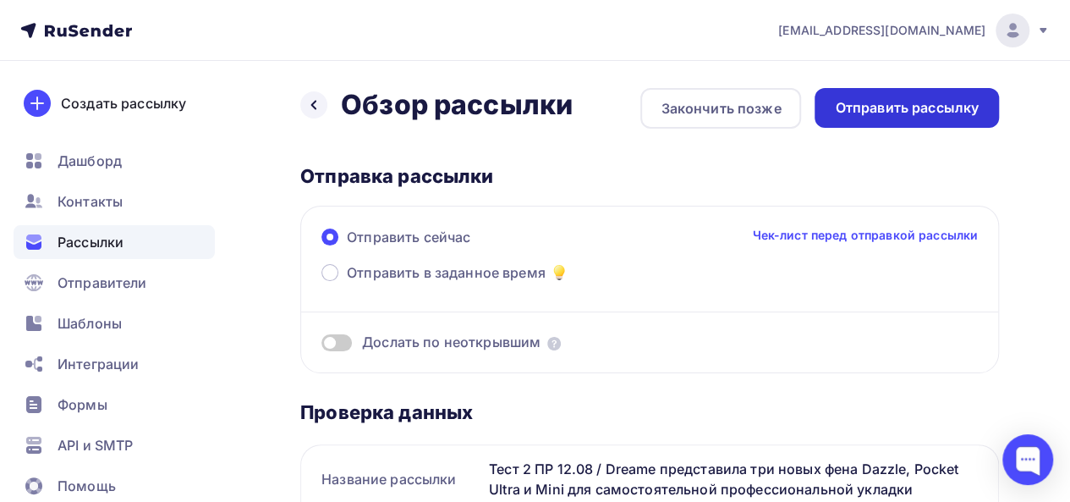
click at [896, 110] on div "Отправить рассылку" at bounding box center [907, 107] width 144 height 19
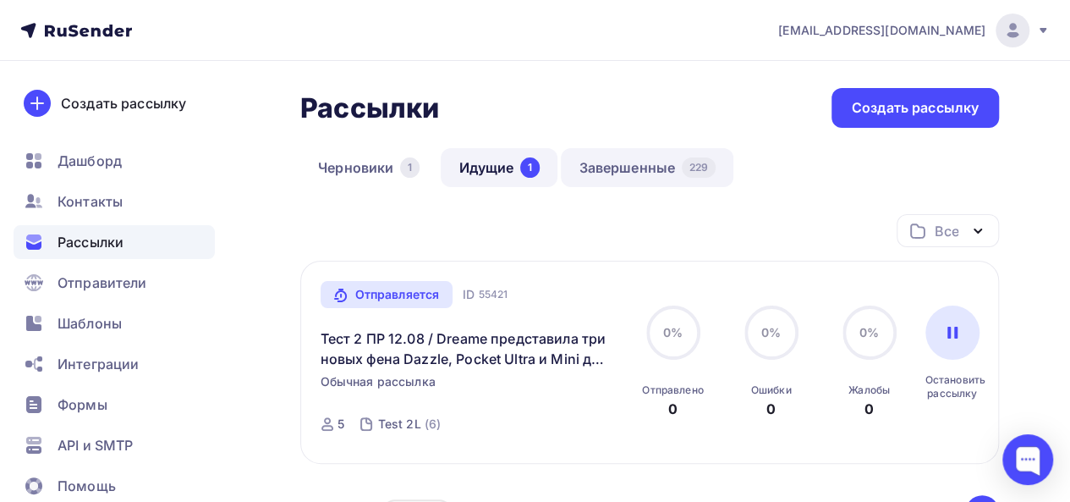
click at [621, 158] on link "Завершенные 229" at bounding box center [647, 167] width 173 height 39
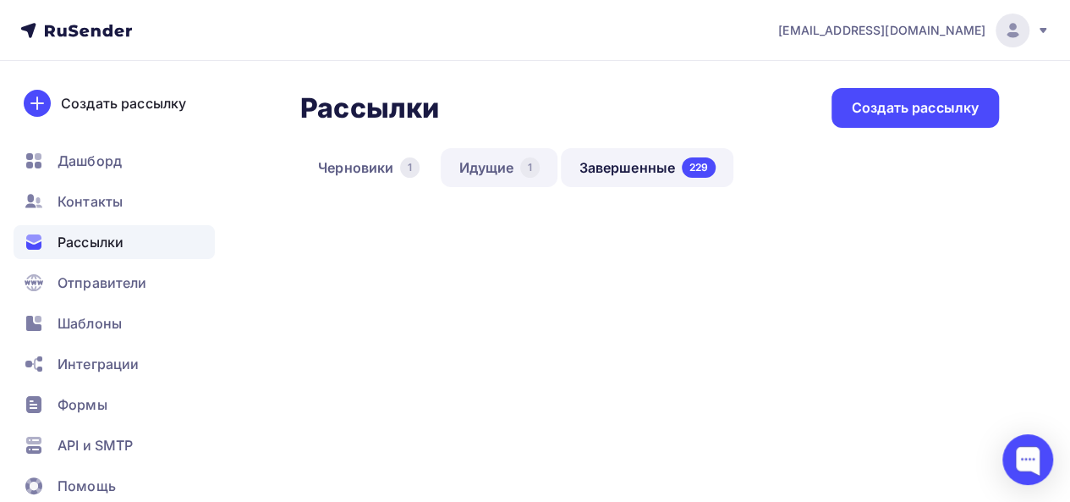
click at [504, 163] on link "Идущие 1" at bounding box center [499, 167] width 117 height 39
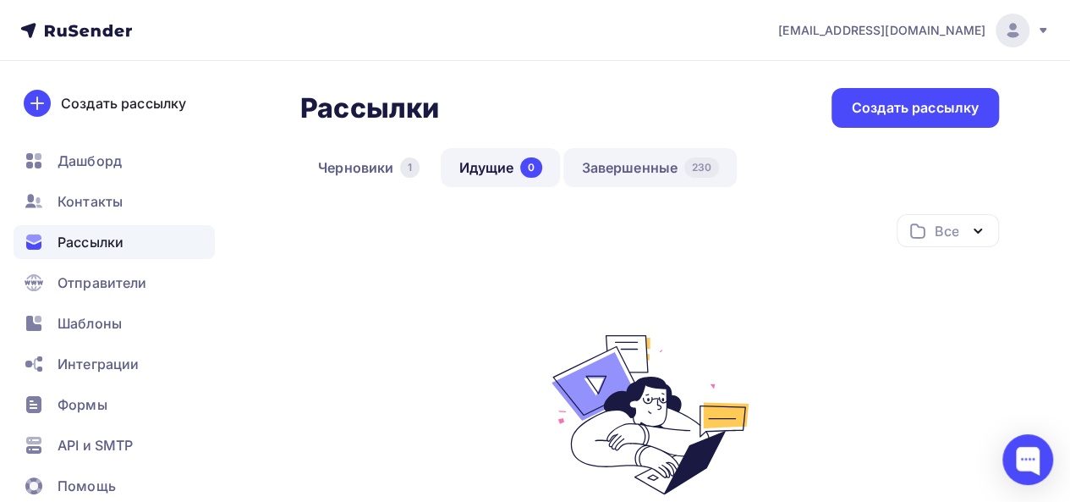
click at [630, 159] on link "Завершенные 230" at bounding box center [649, 167] width 173 height 39
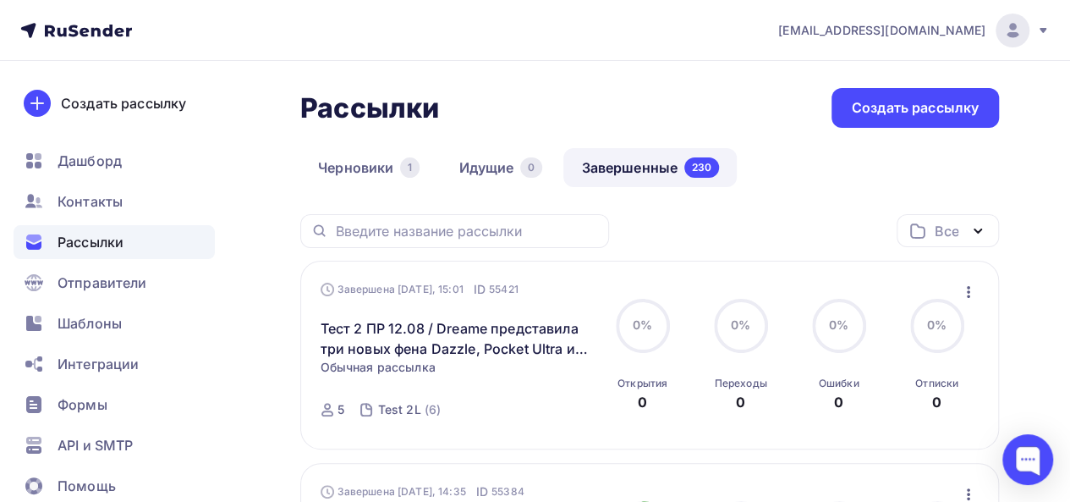
click at [969, 295] on icon "button" at bounding box center [968, 292] width 20 height 20
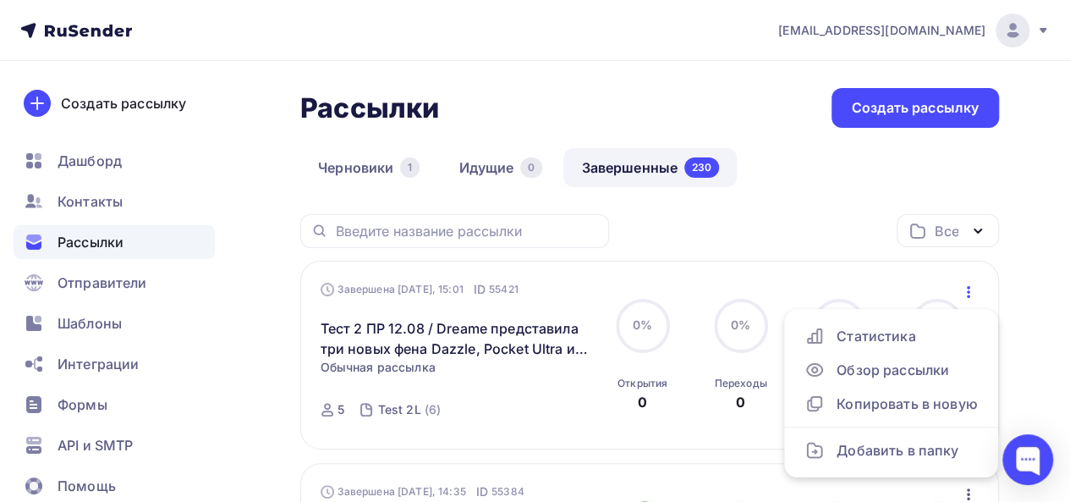
click at [807, 215] on div "Все Все папки Acer (39) Dreame (12) TCL (6) Amazfit (6) TCL tests (10) ACer tes…" at bounding box center [649, 237] width 699 height 47
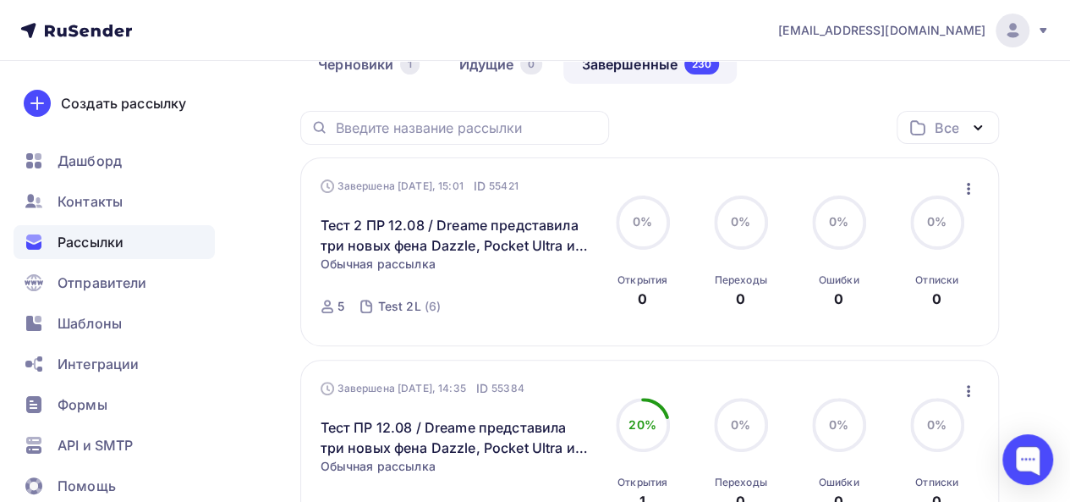
scroll to position [100, 0]
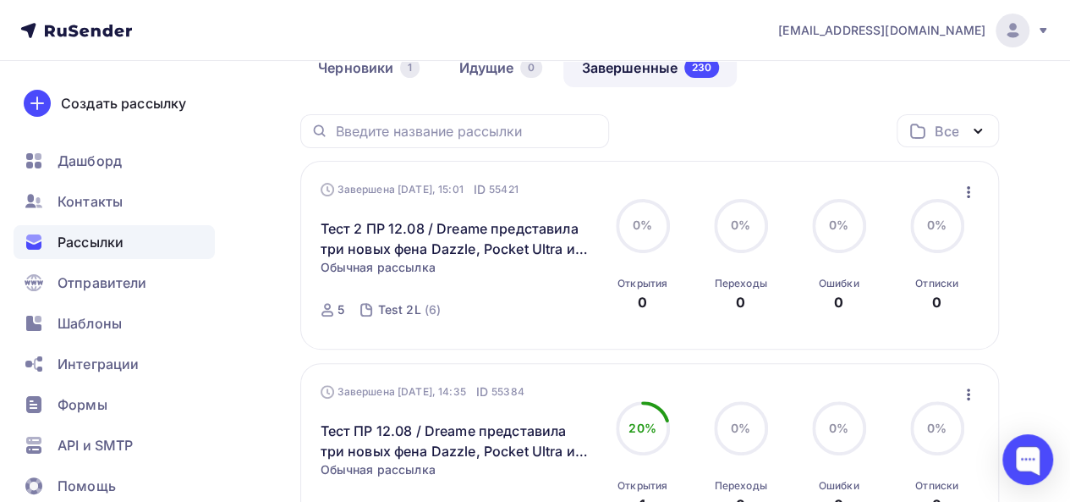
click at [969, 195] on icon "button" at bounding box center [968, 192] width 20 height 20
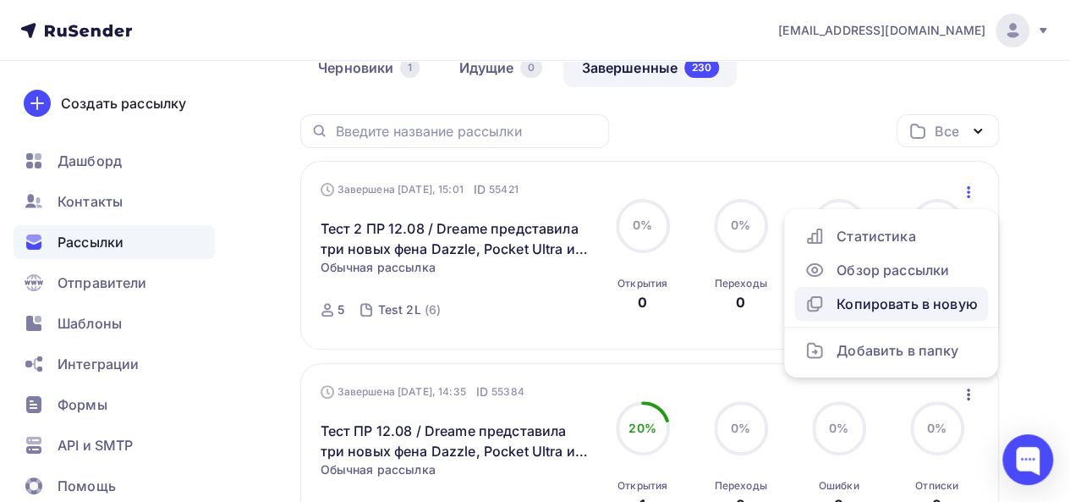
click at [934, 296] on div "Копировать в новую" at bounding box center [890, 303] width 173 height 20
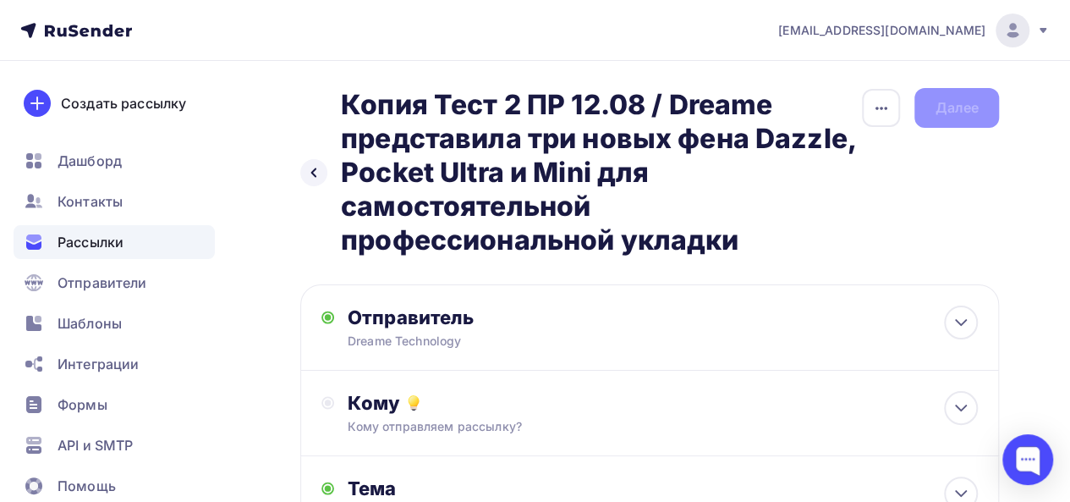
drag, startPoint x: 1068, startPoint y: 174, endPoint x: 1081, endPoint y: 288, distance: 114.0
click at [1069, 288] on html "mo@2l-pr.ru Аккаунт Тарифы Выйти Создать рассылку Дашборд Контакты Рассылки Отп…" at bounding box center [535, 251] width 1070 height 502
click at [982, 208] on div "Назад Копия Тест 2 ПР 12.08 / Dreame представила три новых фена Dazzle, Pocket …" at bounding box center [649, 172] width 699 height 169
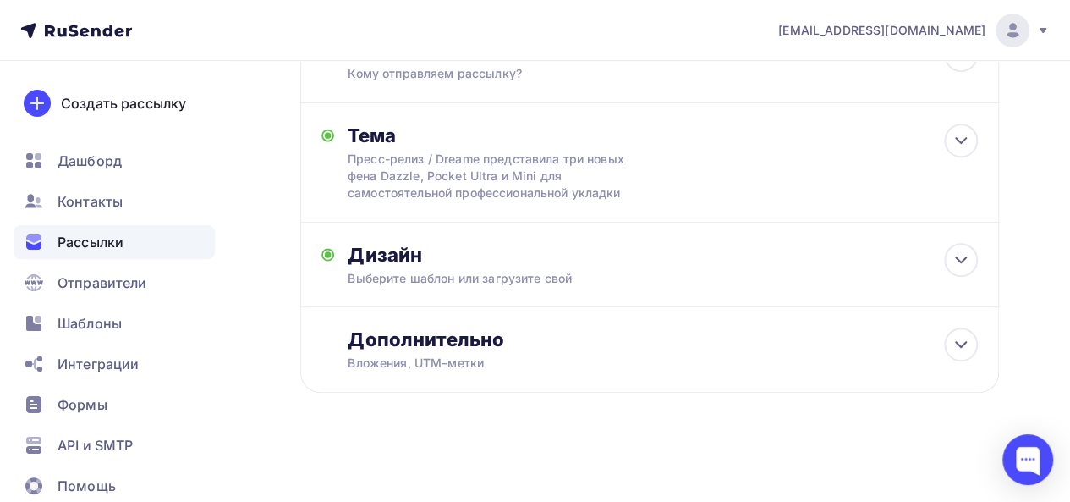
scroll to position [331, 0]
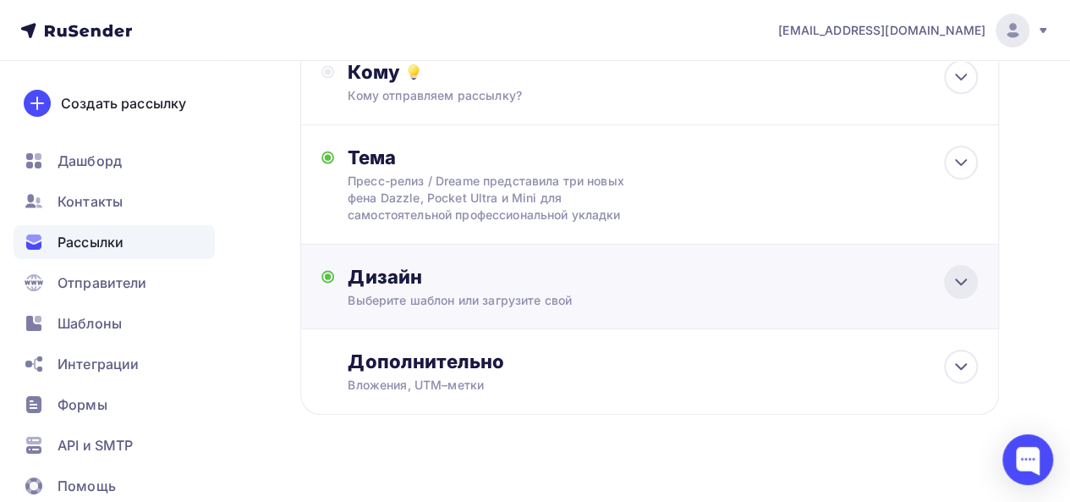
click at [947, 281] on div at bounding box center [961, 282] width 34 height 34
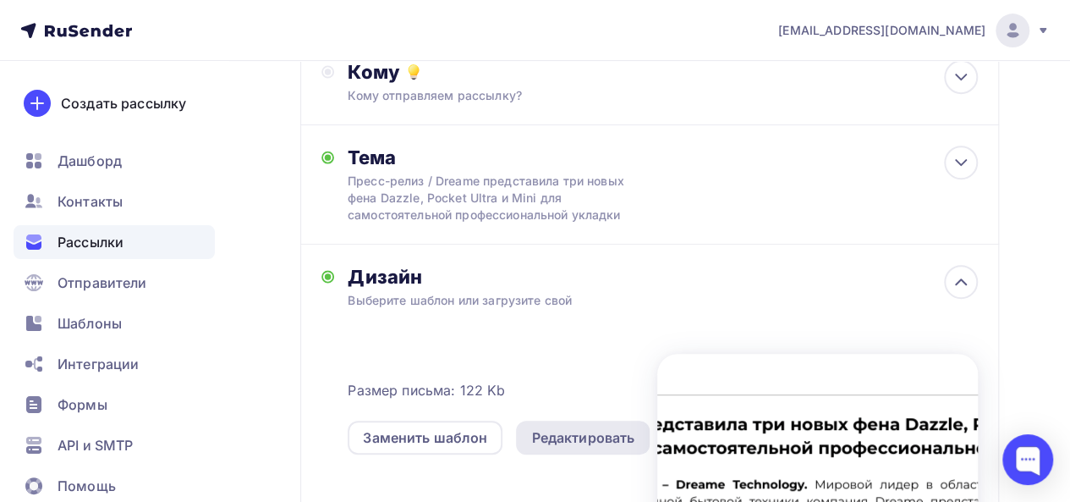
click at [573, 441] on div "Редактировать" at bounding box center [582, 437] width 103 height 20
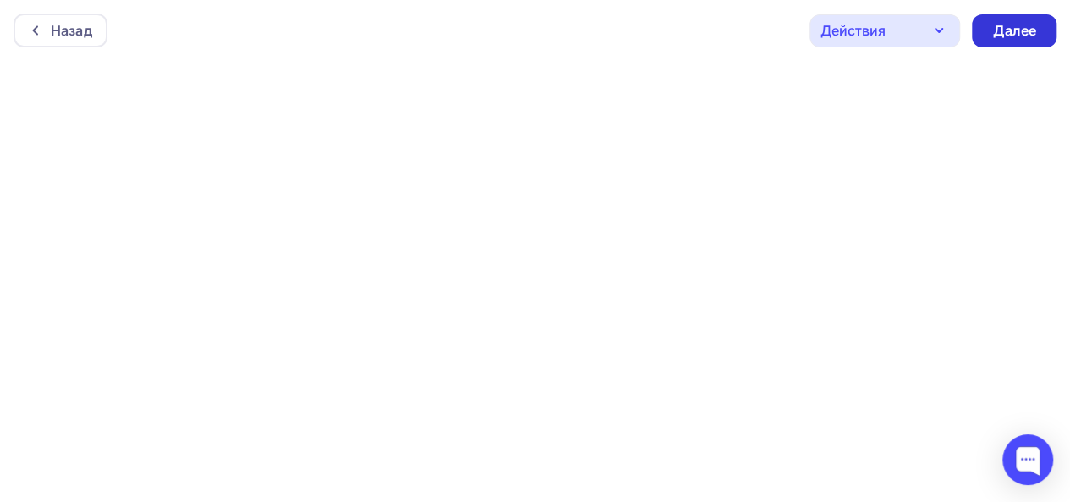
click at [1034, 30] on div "Далее" at bounding box center [1014, 30] width 44 height 19
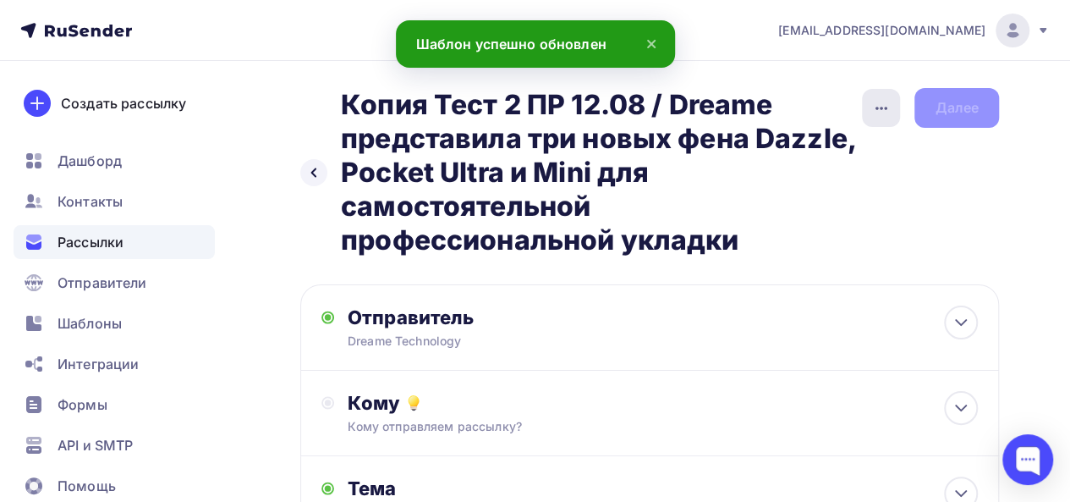
click at [880, 114] on icon "button" at bounding box center [881, 108] width 20 height 20
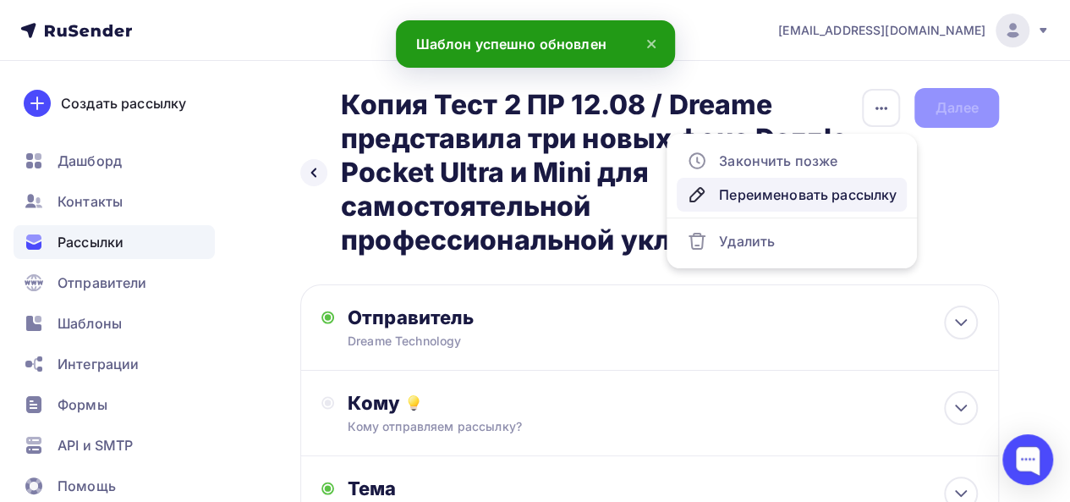
click at [771, 196] on div "Переименовать рассылку" at bounding box center [792, 194] width 210 height 20
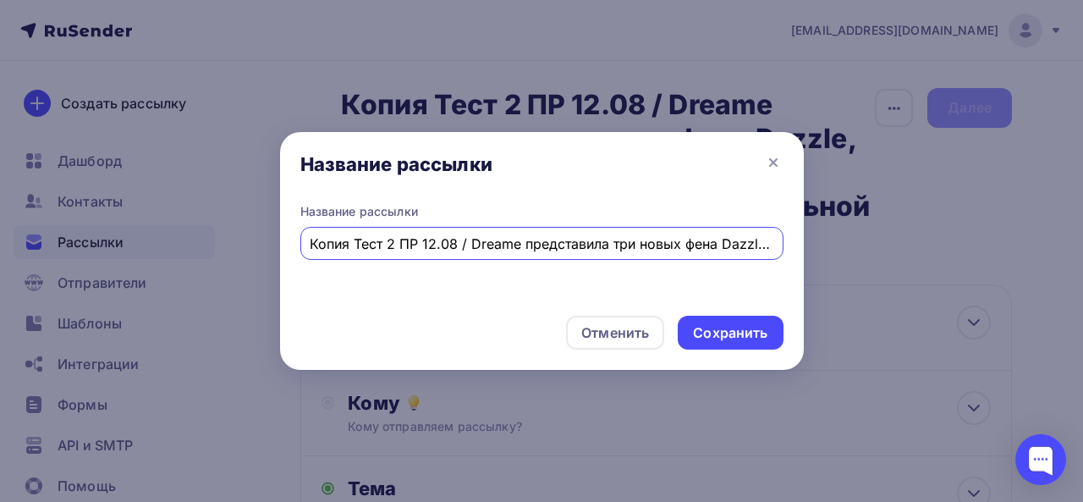
scroll to position [0, 455]
click at [462, 233] on input "Копия Тест 2 ПР 12.08 / Dreame представила три новых фена Dazzle, Pocket Ultra …" at bounding box center [541, 243] width 463 height 20
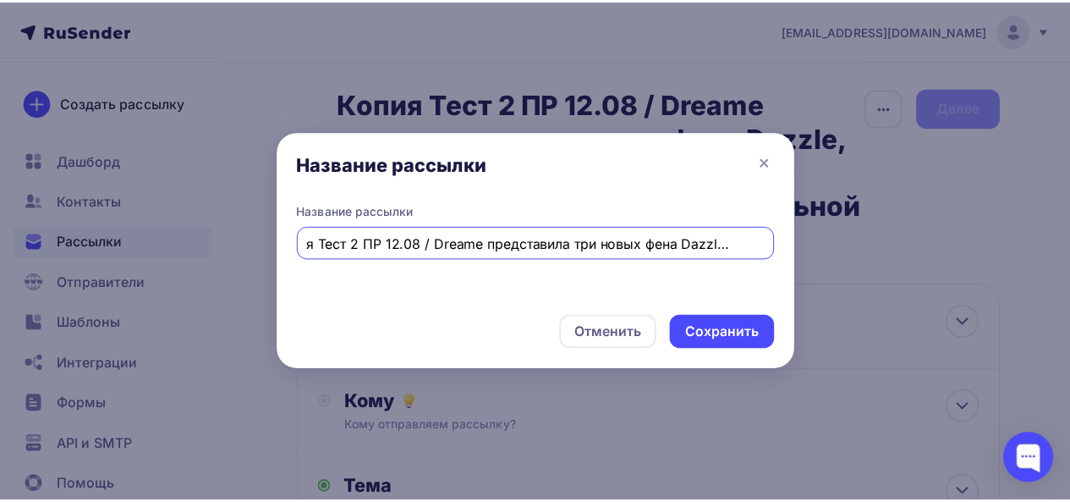
scroll to position [0, 0]
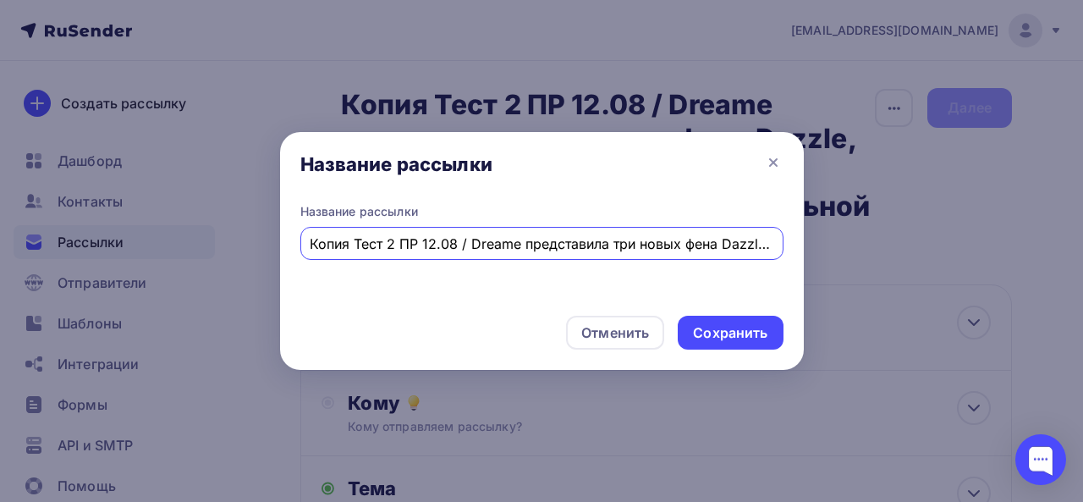
click at [363, 239] on input "Копия Тест 2 ПР 12.08 / Dreame представила три новых фена Dazzle, Pocket Ultra …" at bounding box center [541, 243] width 463 height 20
click at [350, 243] on input "Тест 2 ПР 12.08 / Dreame представила три новых фена Dazzle, Pocket Ultra и Mini…" at bounding box center [541, 243] width 463 height 20
type input "Тест 3 ПР 12.08 / Dreame представила три новых фена Dazzle, Pocket Ultra и Mini…"
click at [731, 325] on div "Сохранить" at bounding box center [730, 332] width 74 height 19
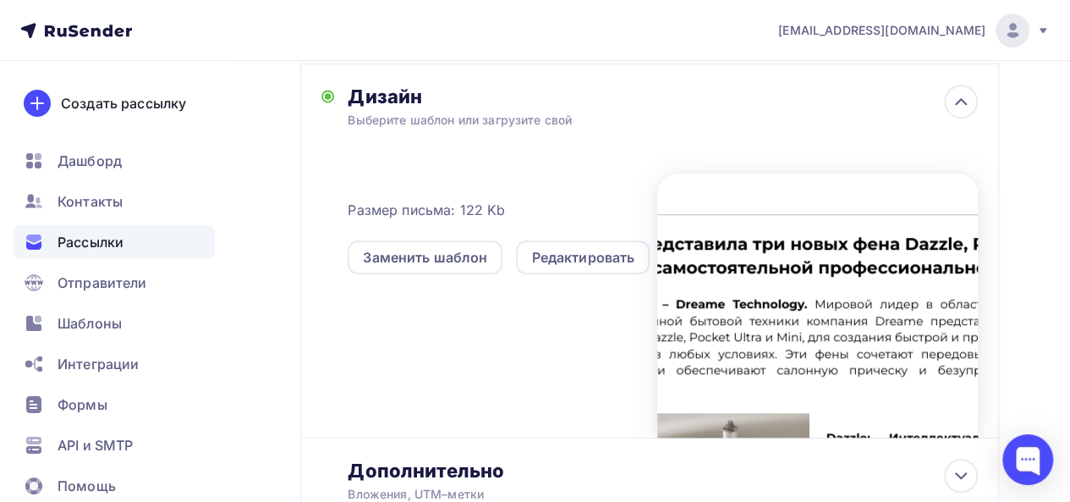
scroll to position [530, 0]
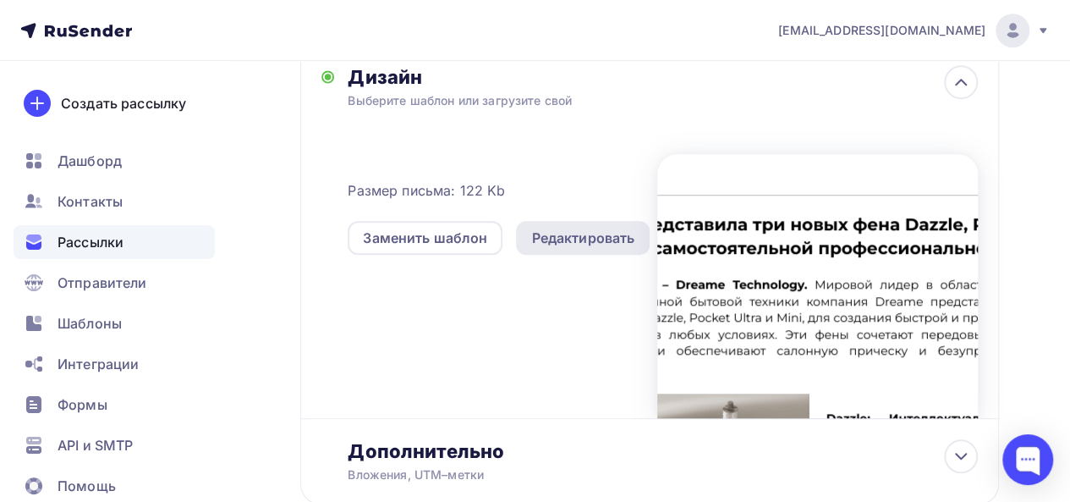
click at [577, 236] on div "Редактировать" at bounding box center [582, 238] width 103 height 20
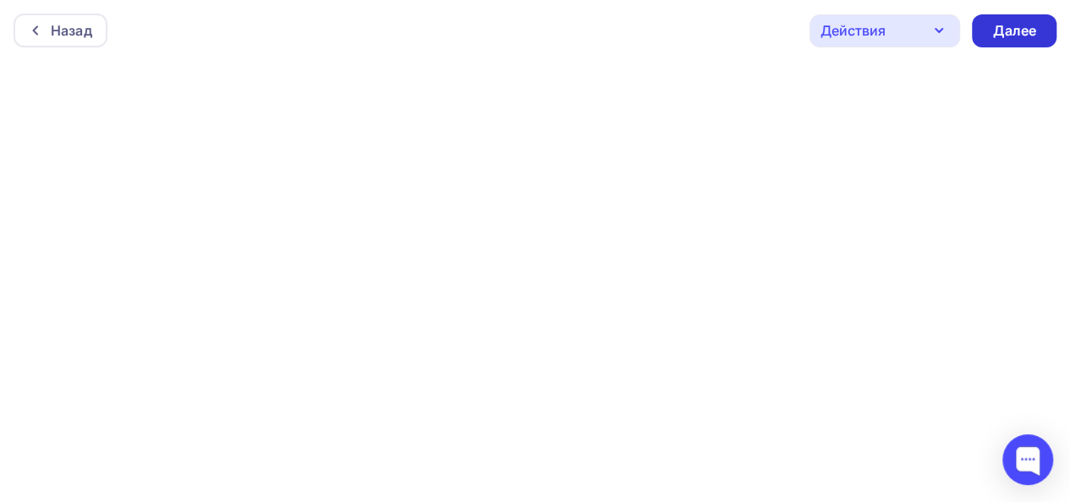
click at [1030, 28] on div "Далее" at bounding box center [1014, 30] width 44 height 19
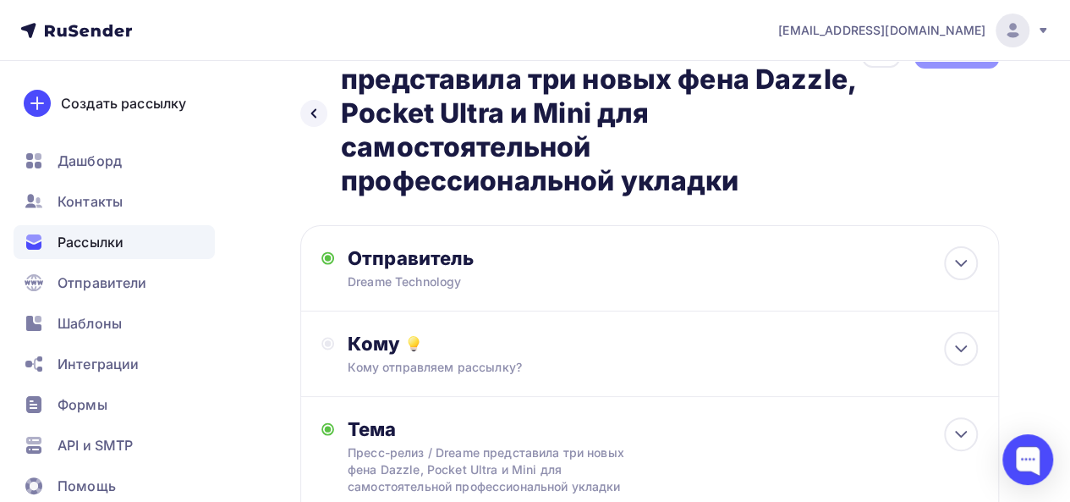
scroll to position [57, 0]
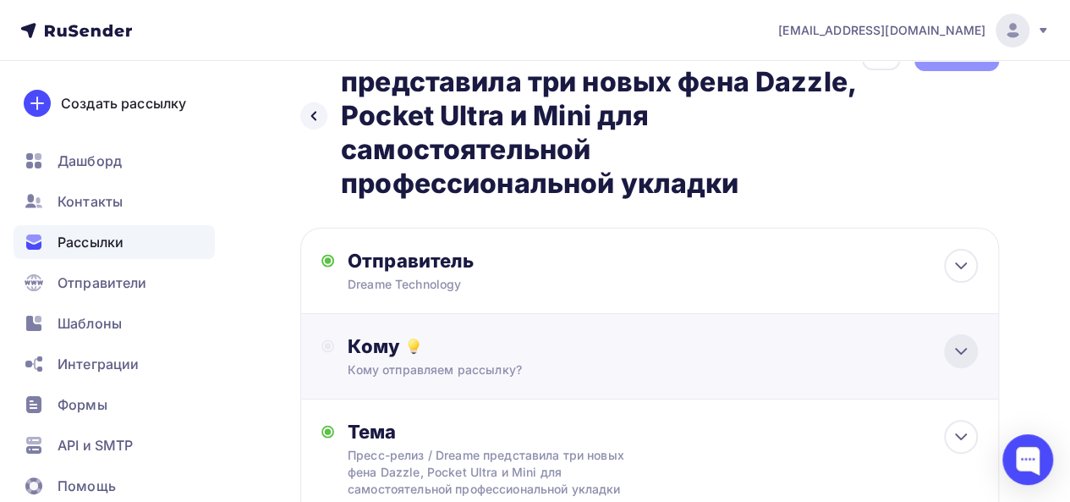
click at [973, 343] on div at bounding box center [961, 351] width 34 height 34
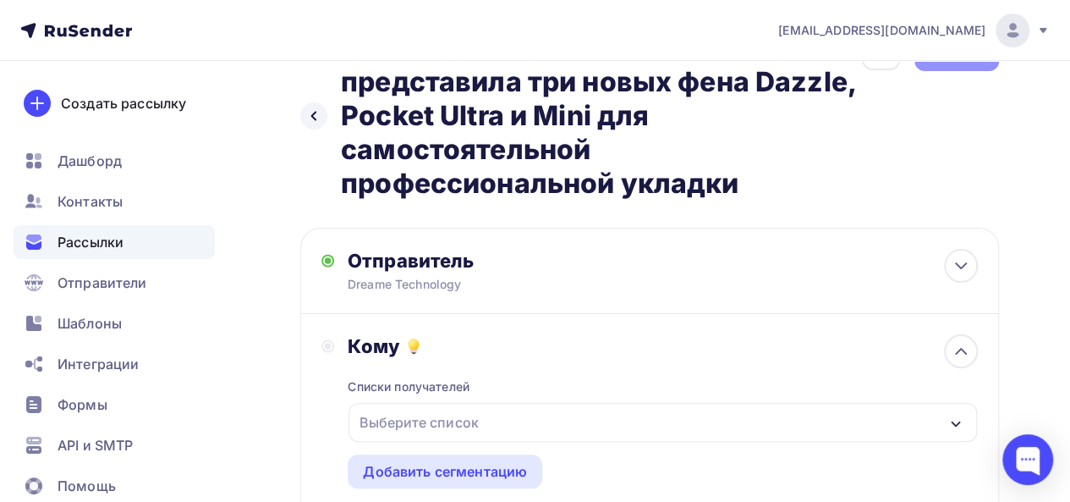
click at [615, 415] on div "Выберите список" at bounding box center [662, 422] width 628 height 39
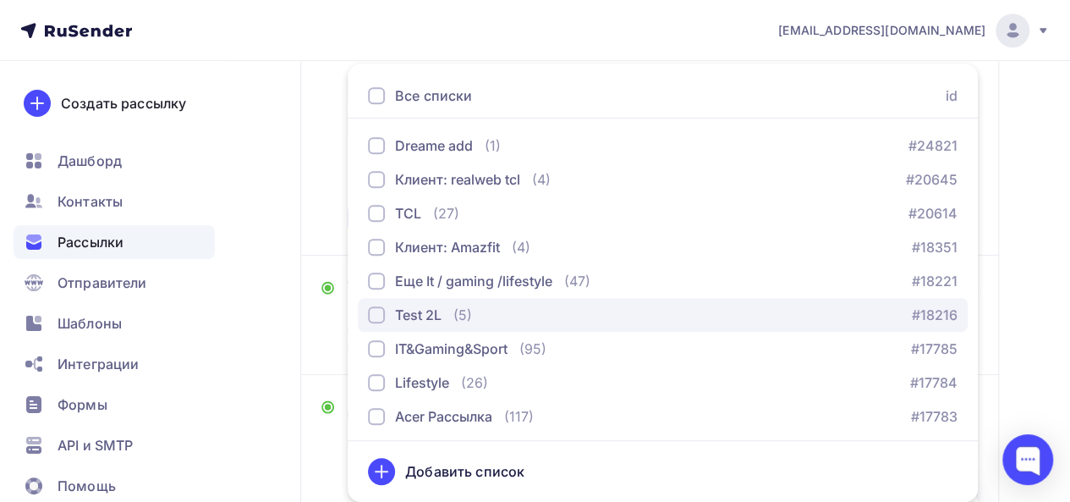
click at [394, 323] on div "Test 2L" at bounding box center [405, 314] width 74 height 20
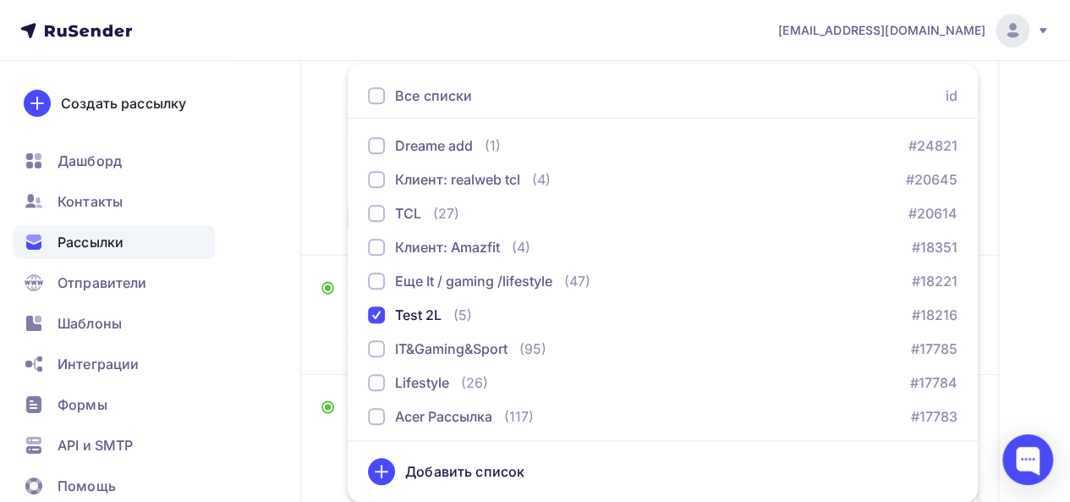
click at [309, 195] on div "Кому Списки получателей Test 2L Все списки id Dreame add (1) #24821 Клиент: rea…" at bounding box center [649, 92] width 699 height 326
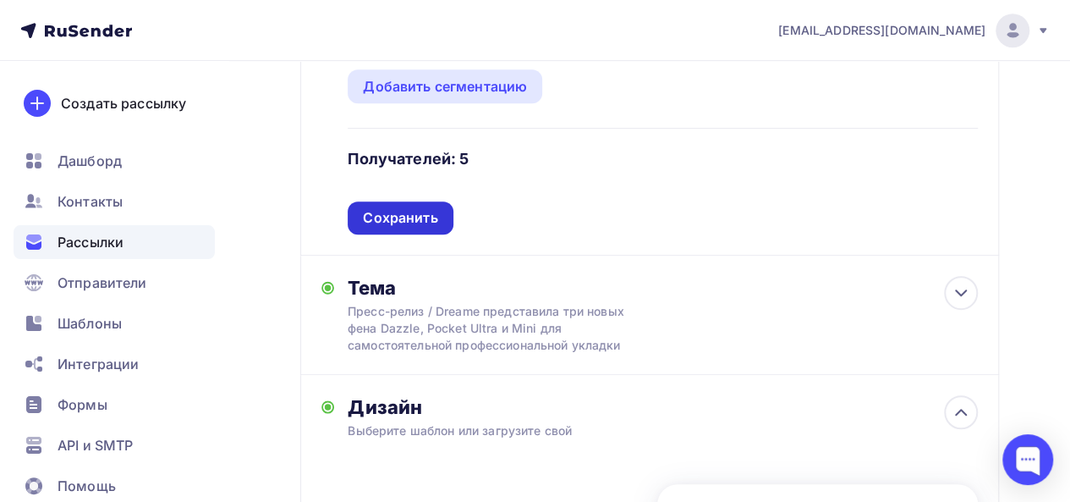
click at [418, 224] on div "Сохранить" at bounding box center [400, 217] width 74 height 19
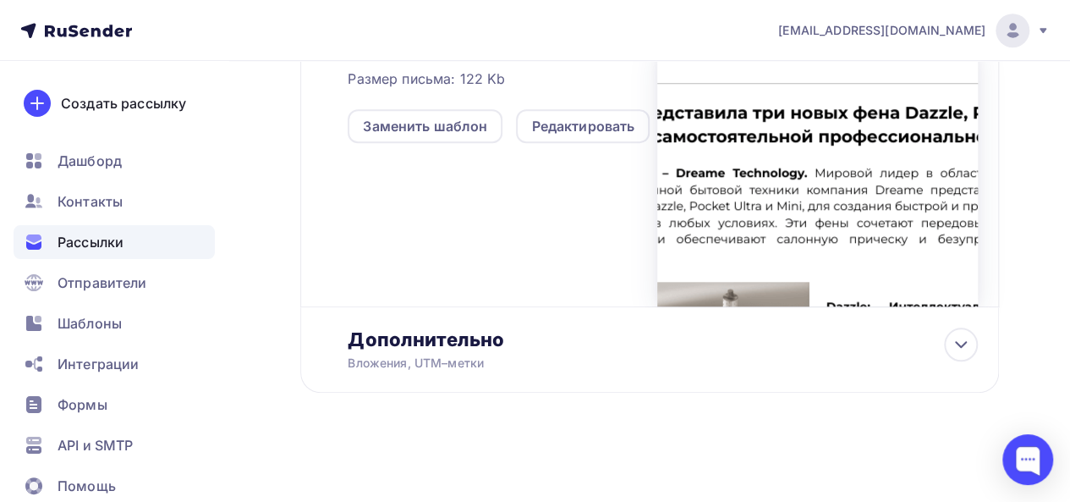
scroll to position [0, 0]
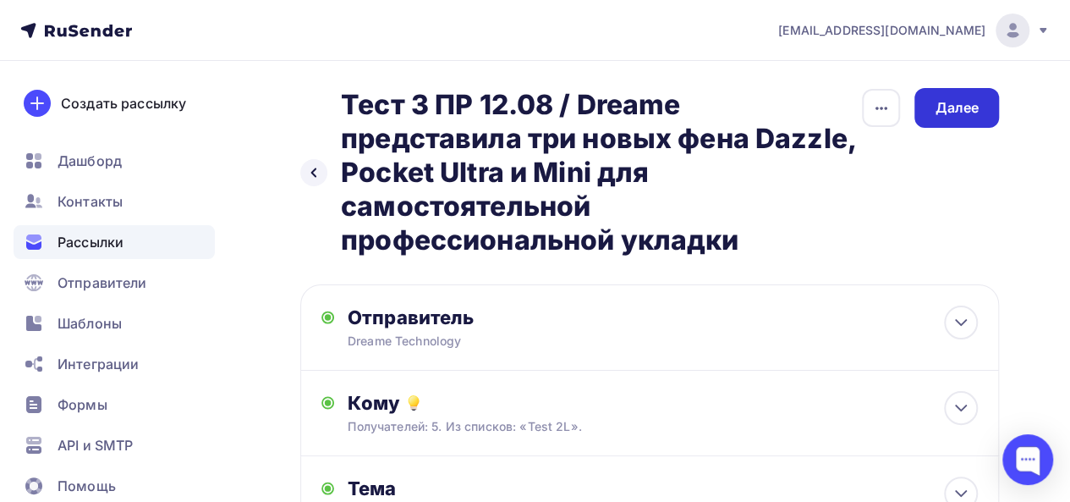
click at [961, 118] on div "Далее" at bounding box center [956, 108] width 85 height 40
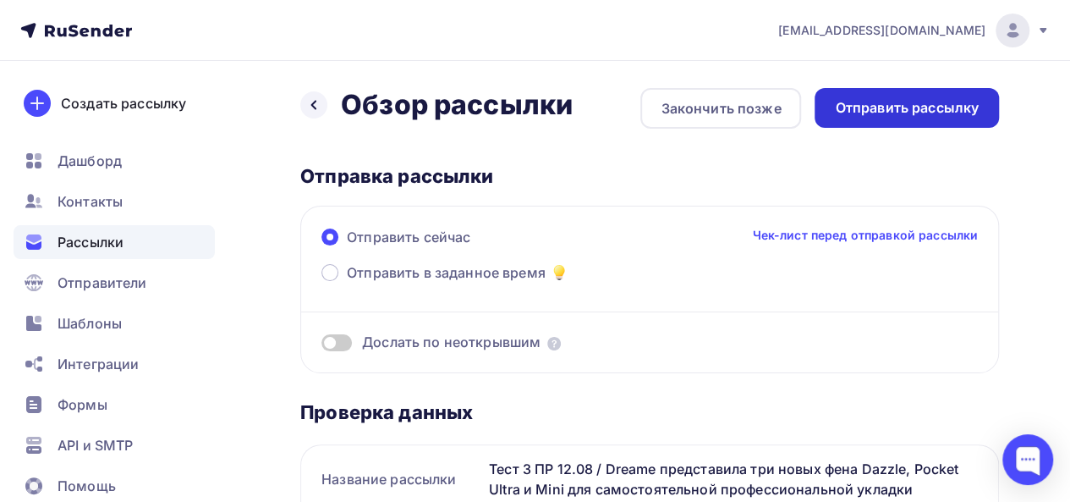
click at [925, 111] on div "Отправить рассылку" at bounding box center [907, 107] width 144 height 19
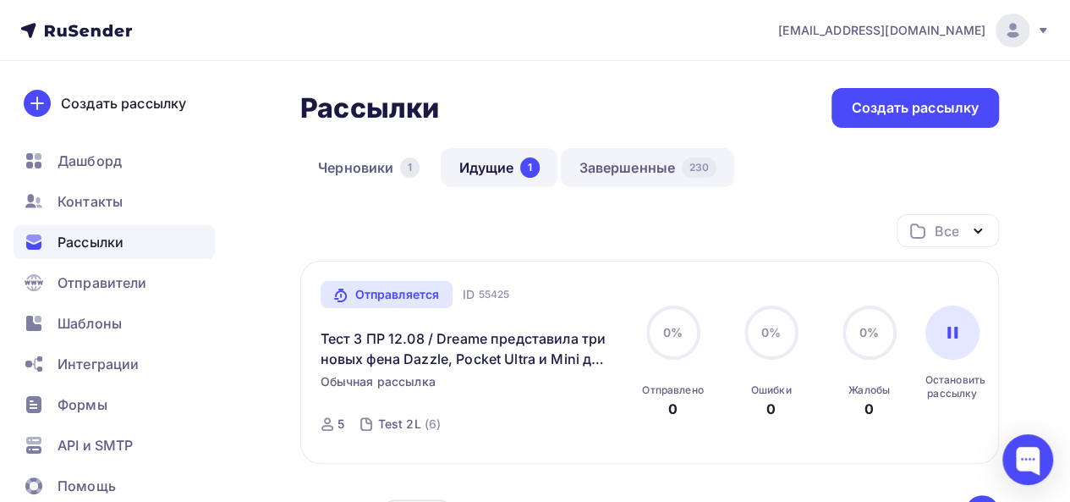
click at [658, 167] on link "Завершенные 230" at bounding box center [647, 167] width 173 height 39
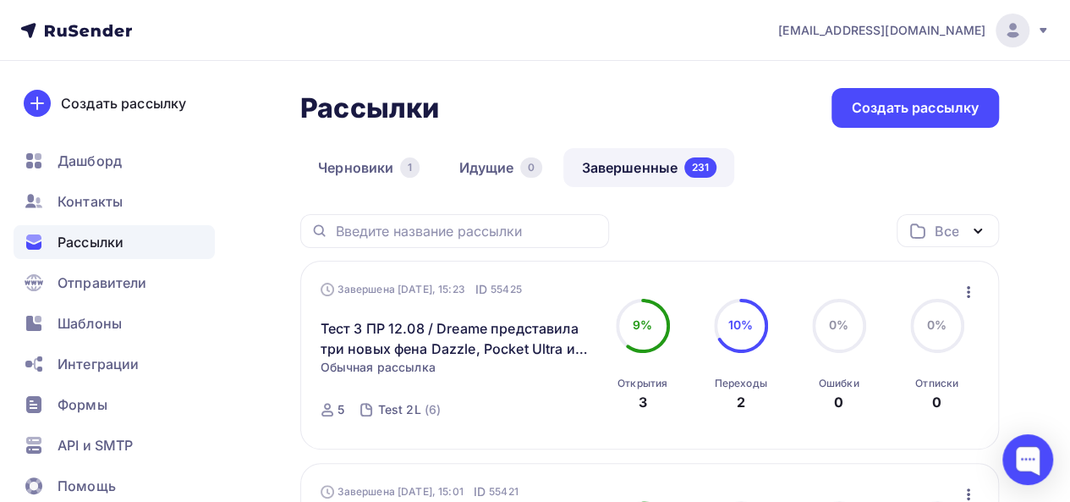
click at [967, 292] on icon "button" at bounding box center [968, 292] width 3 height 12
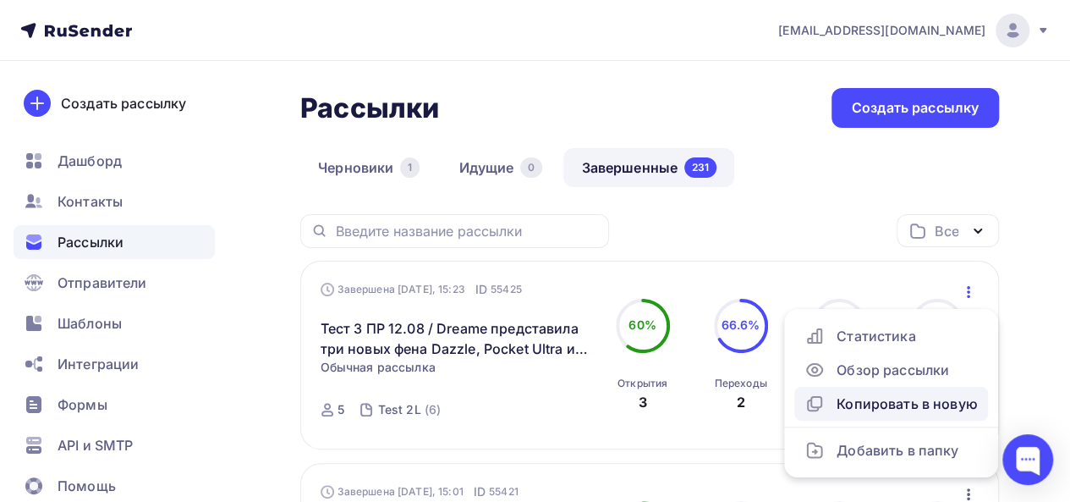
click at [867, 409] on div "Копировать в новую" at bounding box center [890, 403] width 173 height 20
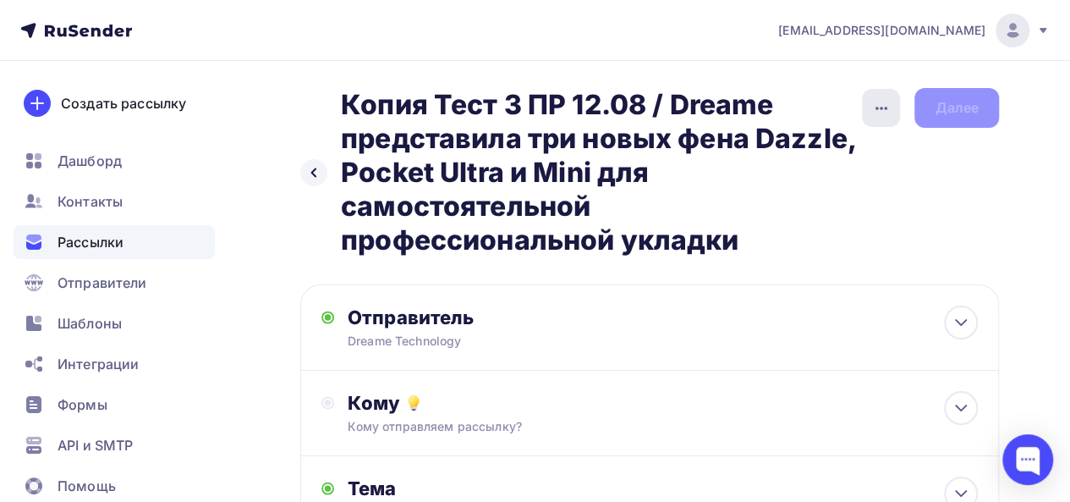
click at [878, 112] on icon "button" at bounding box center [881, 108] width 20 height 20
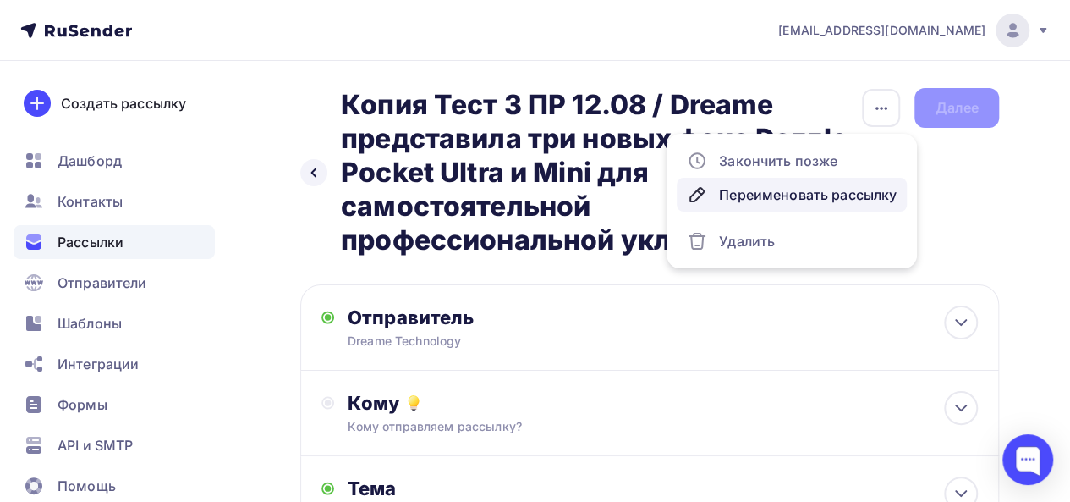
click at [804, 195] on div "Переименовать рассылку" at bounding box center [792, 194] width 210 height 20
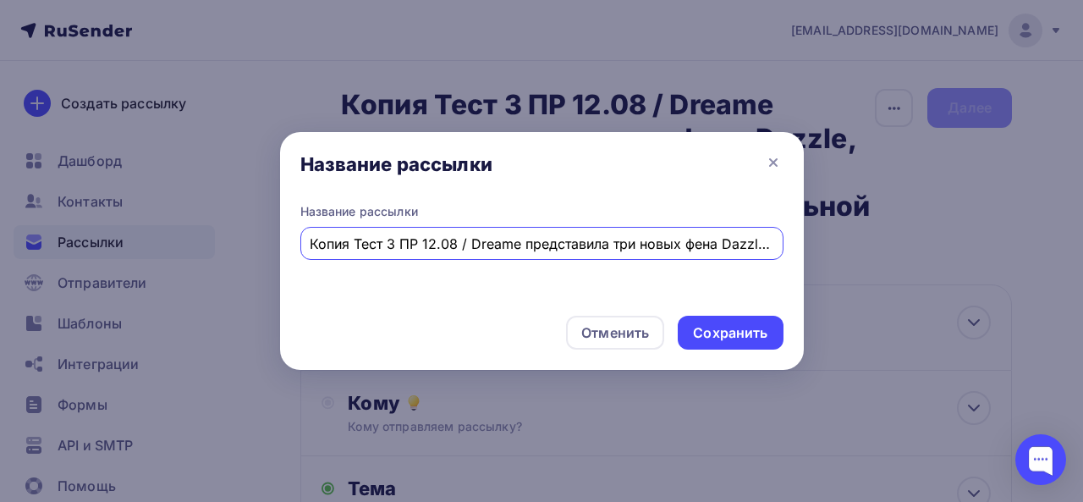
scroll to position [0, 456]
click at [381, 246] on input "Копия Тест 3 ПР 12.08 / Dreame представила три новых фена Dazzle, Pocket Ultra …" at bounding box center [541, 243] width 463 height 20
click at [337, 243] on input "Копия Тест 3 ПР 12.08 / Dreame представила три новых фена Dazzle, Pocket Ultra …" at bounding box center [541, 243] width 463 height 20
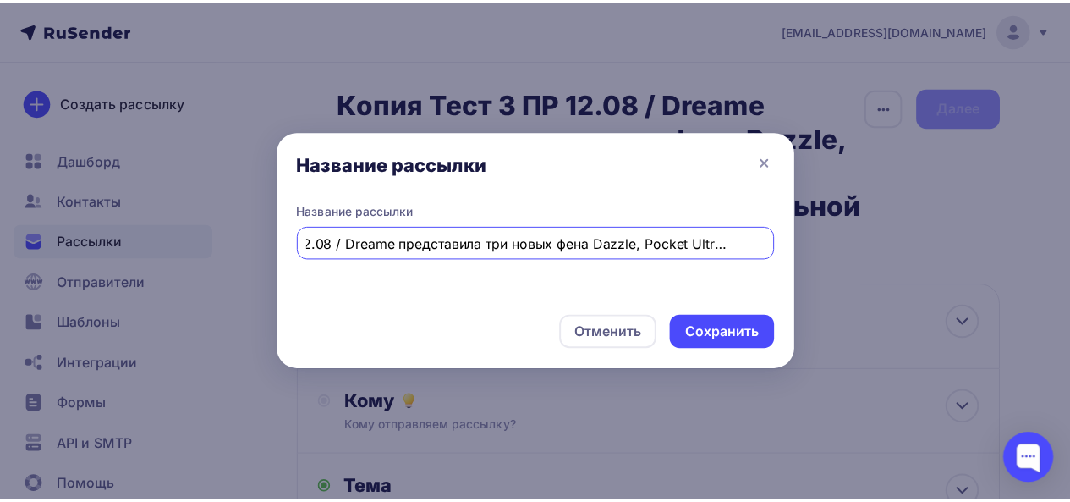
scroll to position [0, 0]
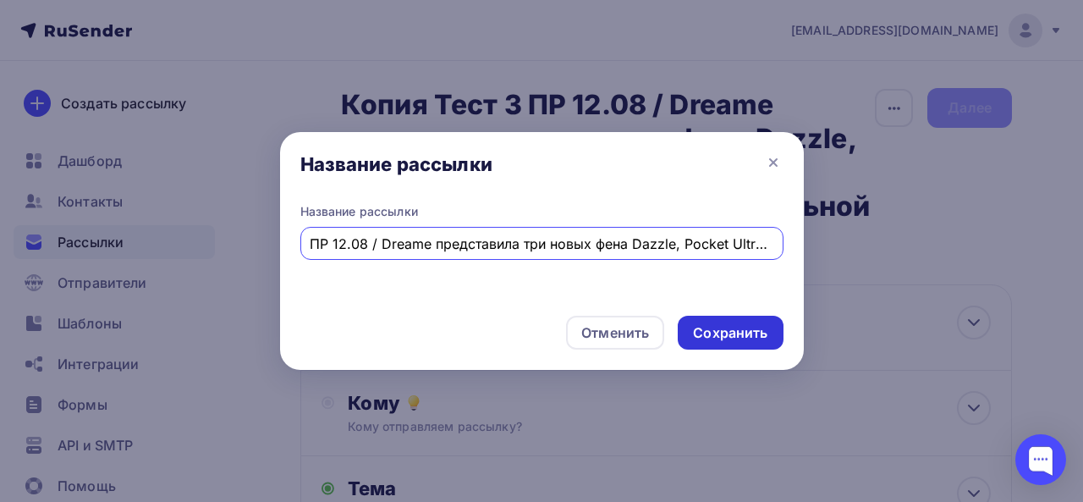
type input "ПР 12.08 / Dreame представила три новых фена Dazzle, Pocket Ultra и Mini для са…"
click at [747, 326] on div "Сохранить" at bounding box center [730, 332] width 74 height 19
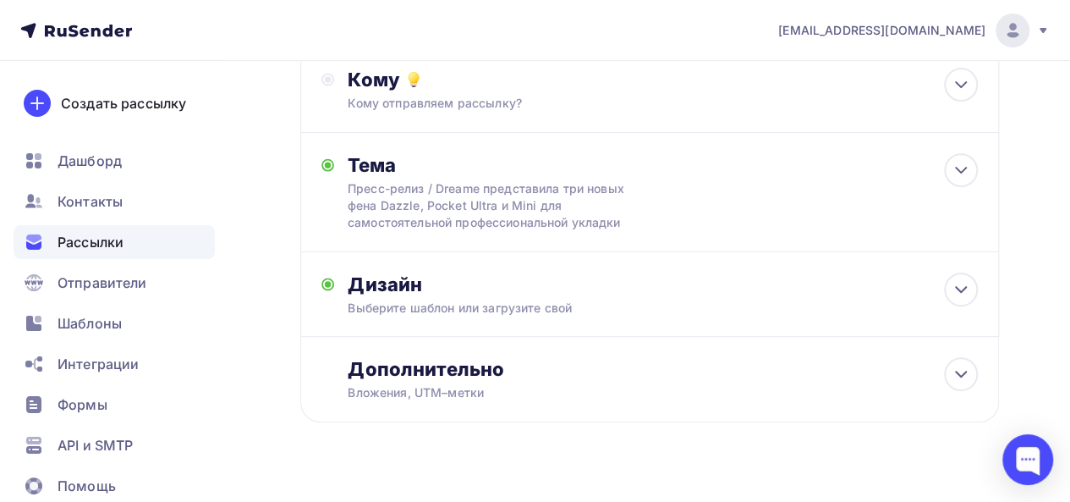
scroll to position [320, 0]
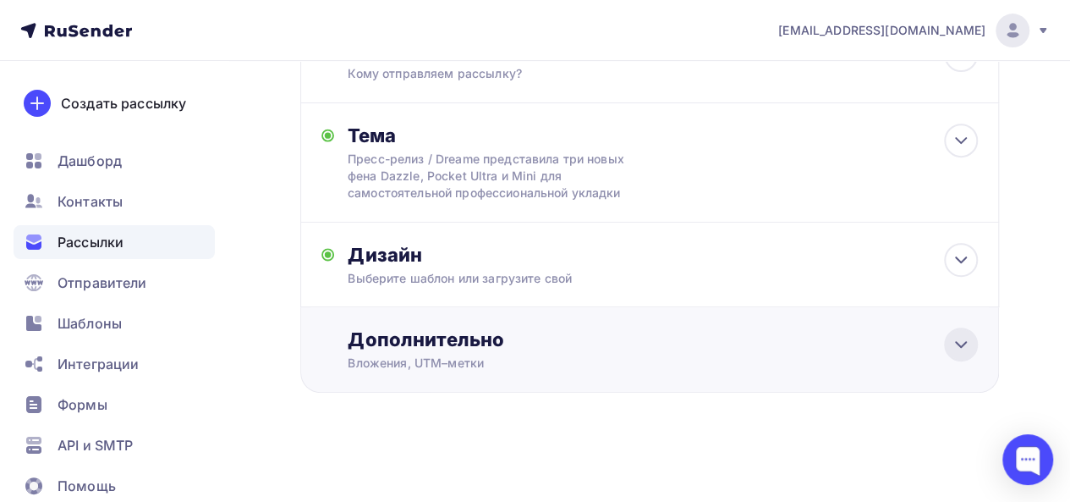
click at [952, 346] on icon at bounding box center [961, 344] width 20 height 20
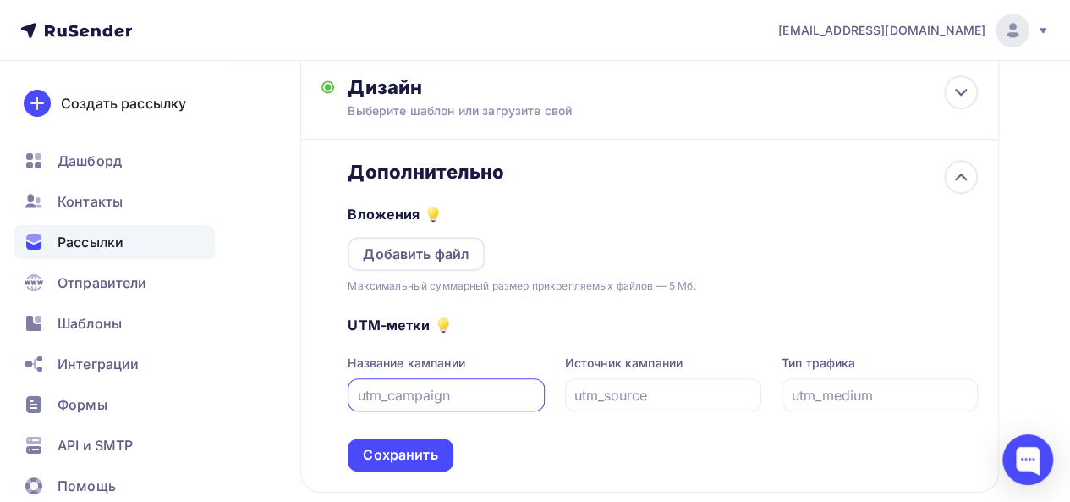
scroll to position [497, 0]
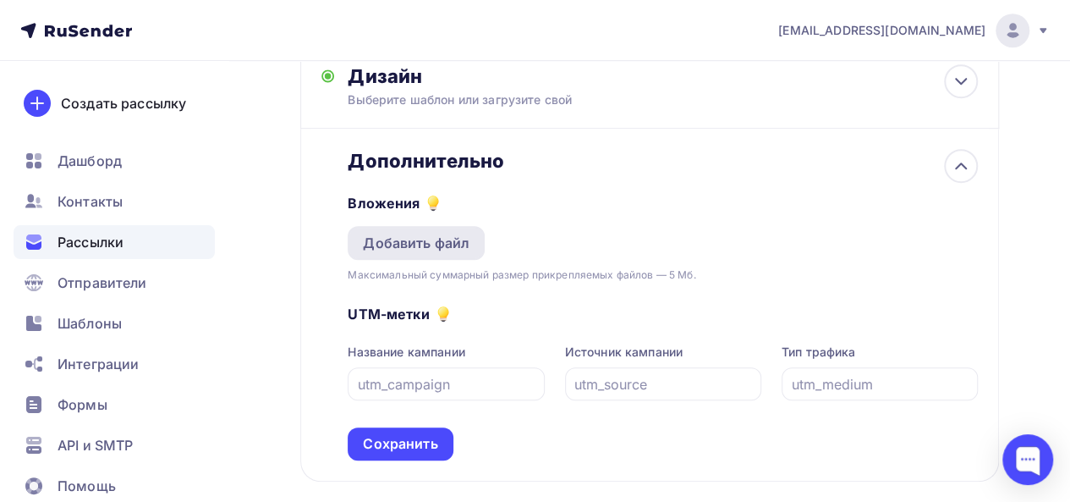
click at [431, 244] on div "Добавить файл" at bounding box center [416, 243] width 107 height 20
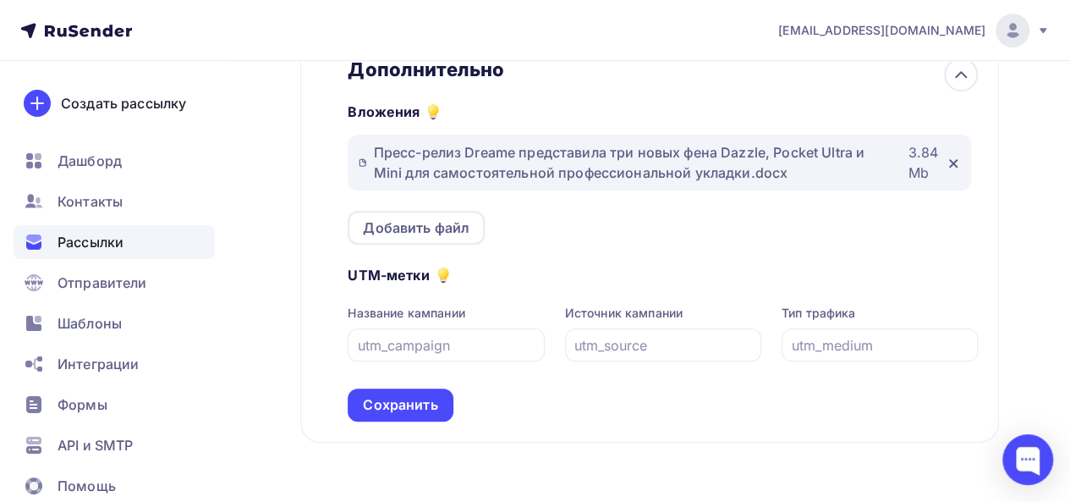
scroll to position [595, 0]
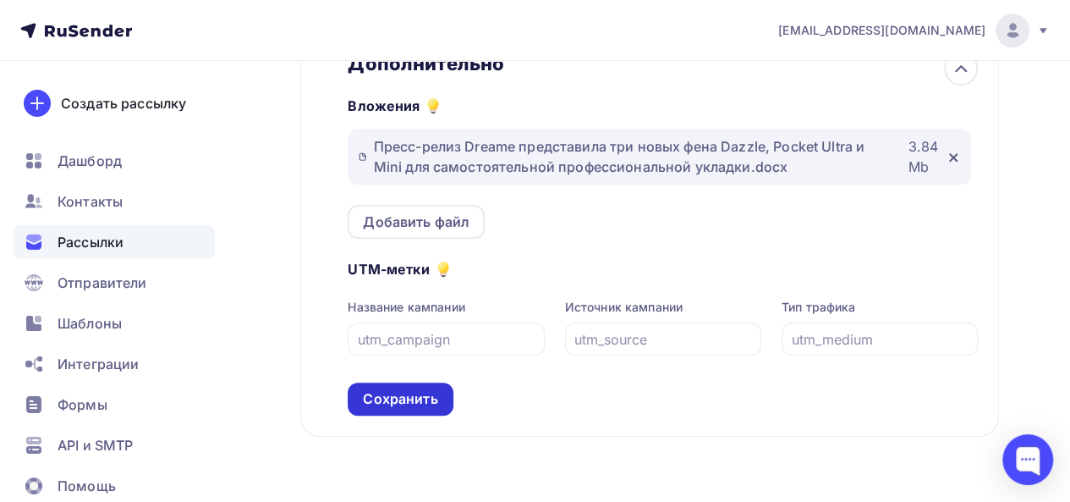
click at [418, 399] on div "Сохранить" at bounding box center [400, 398] width 74 height 19
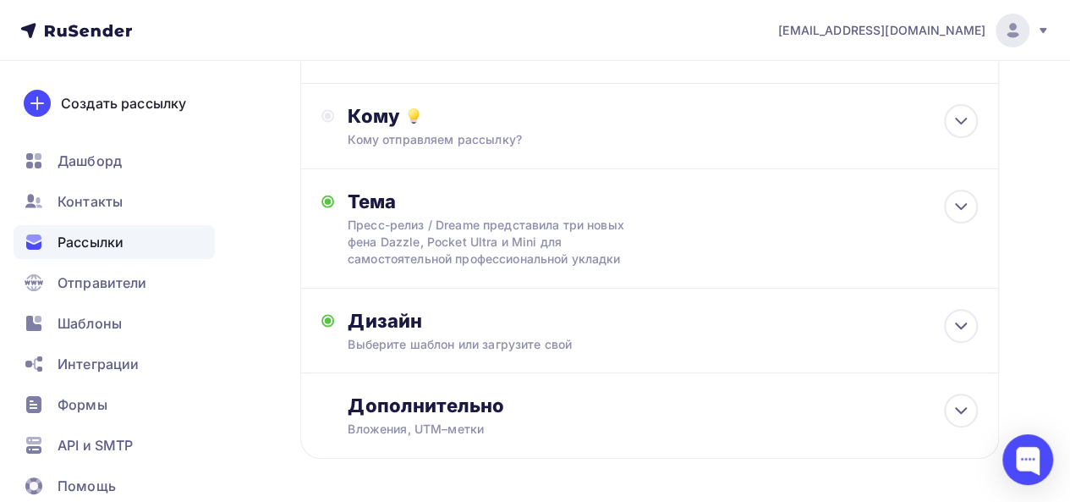
scroll to position [265, 0]
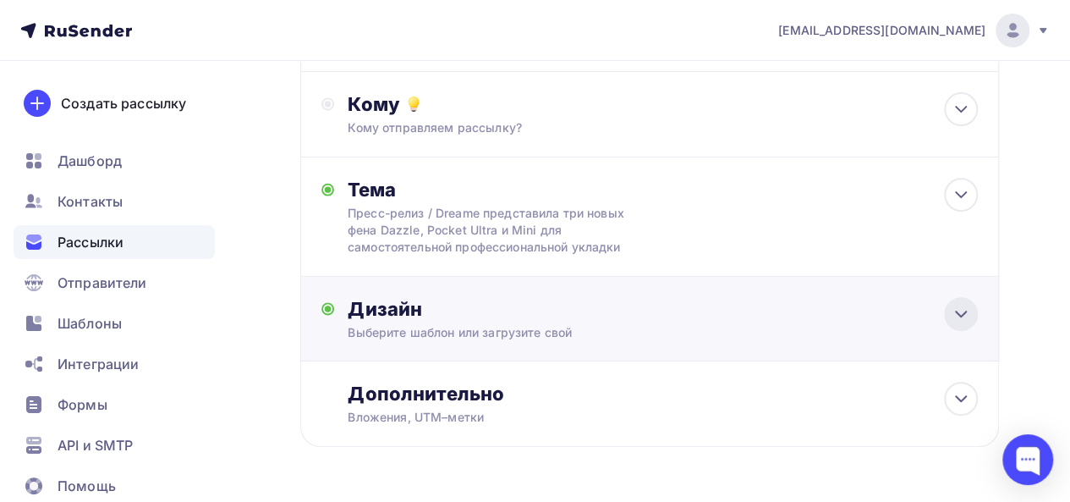
click at [964, 320] on icon at bounding box center [961, 314] width 20 height 20
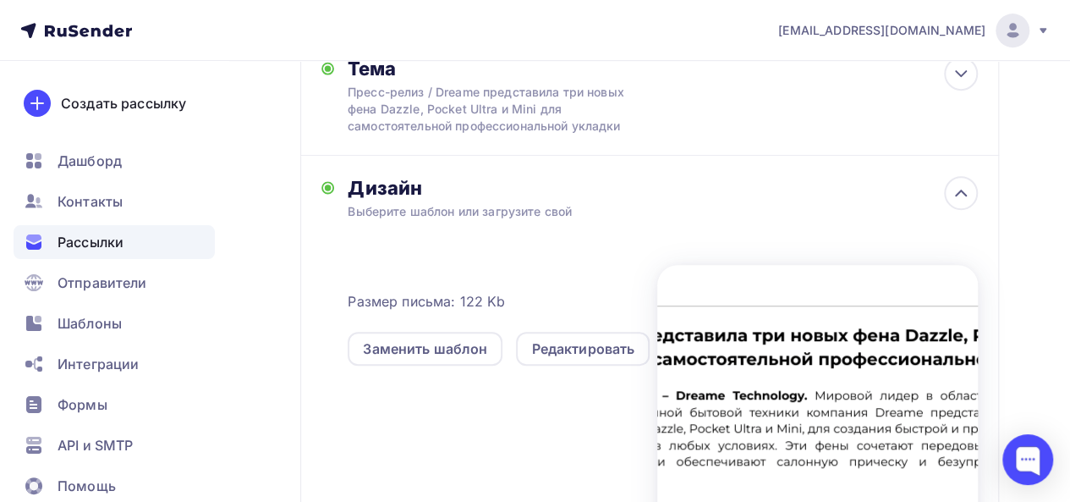
scroll to position [413, 0]
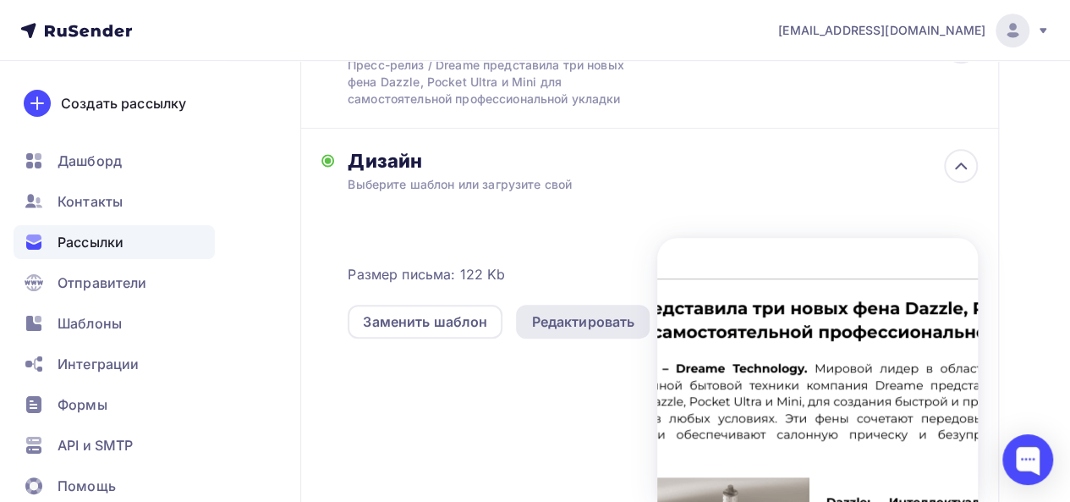
click at [600, 328] on div "Редактировать" at bounding box center [582, 321] width 103 height 20
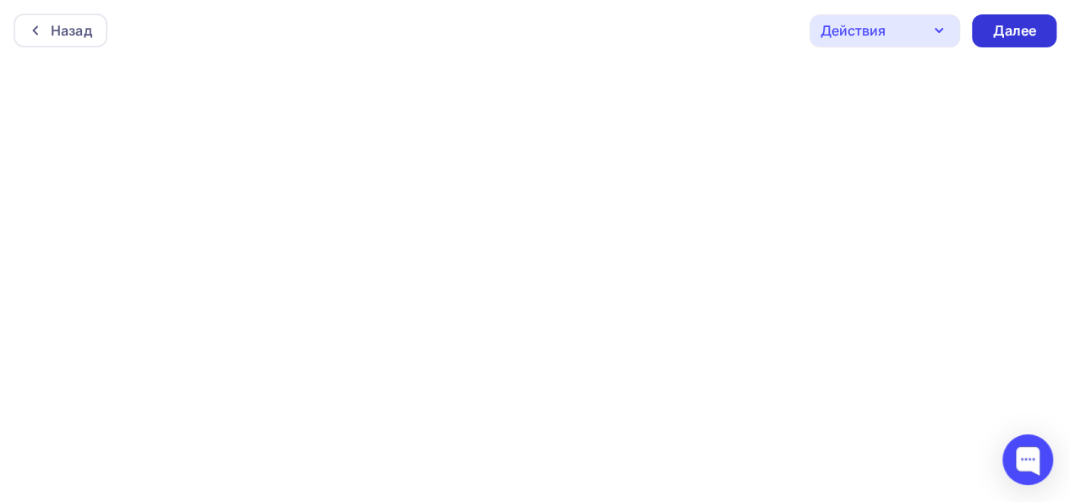
click at [1022, 35] on div "Далее" at bounding box center [1014, 30] width 44 height 19
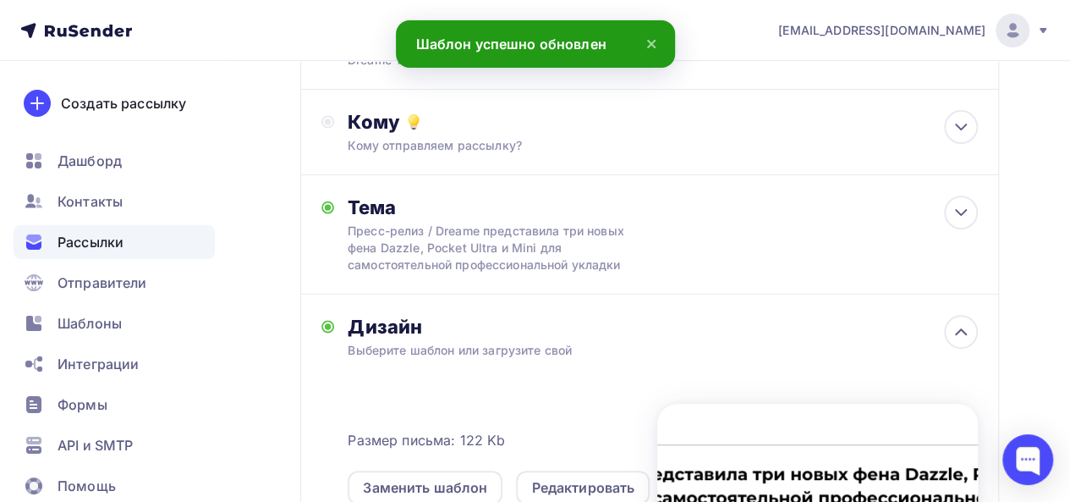
scroll to position [153, 0]
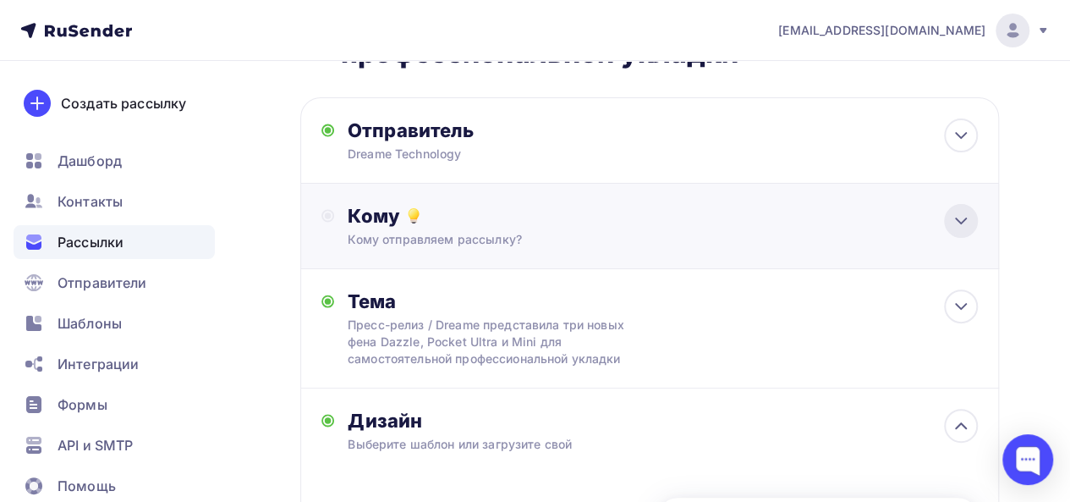
click at [957, 229] on icon at bounding box center [961, 221] width 20 height 20
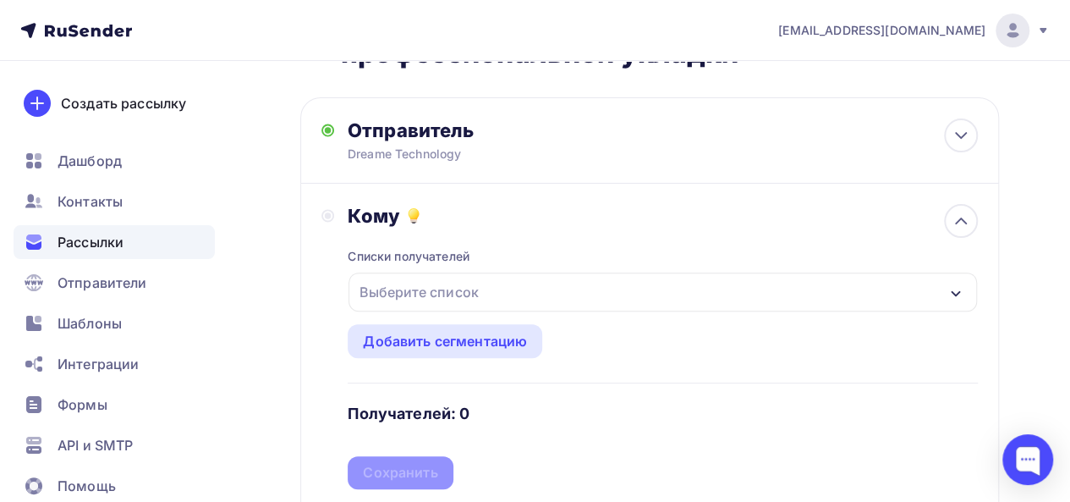
click at [804, 293] on div "Выберите список" at bounding box center [662, 291] width 628 height 39
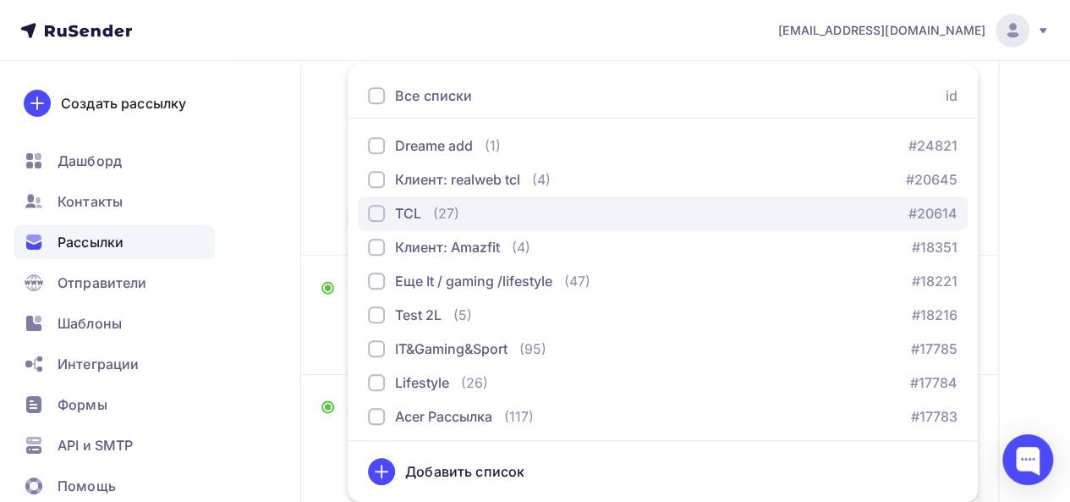
click at [408, 211] on div "TCL" at bounding box center [408, 213] width 26 height 20
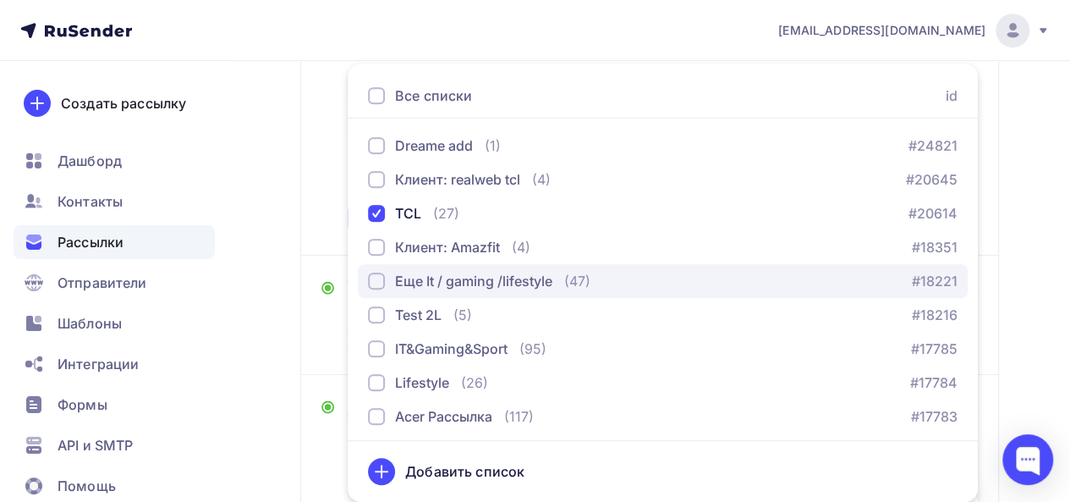
click at [379, 288] on div "button" at bounding box center [376, 280] width 17 height 17
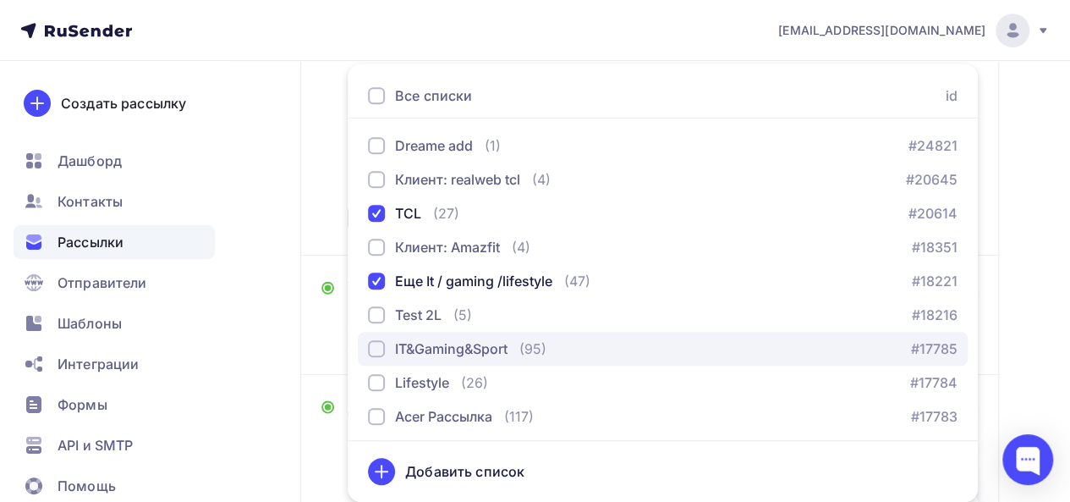
click at [375, 353] on div "button" at bounding box center [376, 348] width 17 height 17
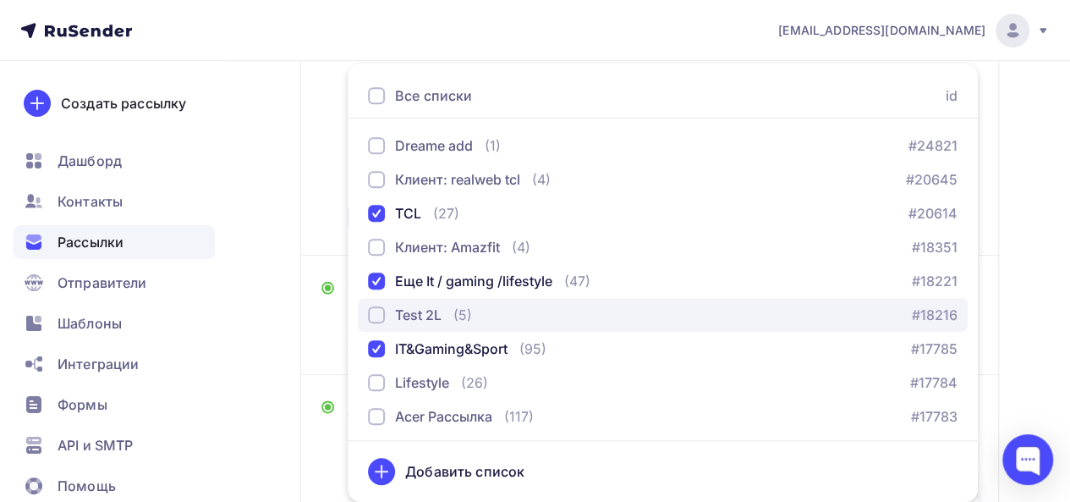
click at [376, 322] on div "button" at bounding box center [376, 314] width 17 height 17
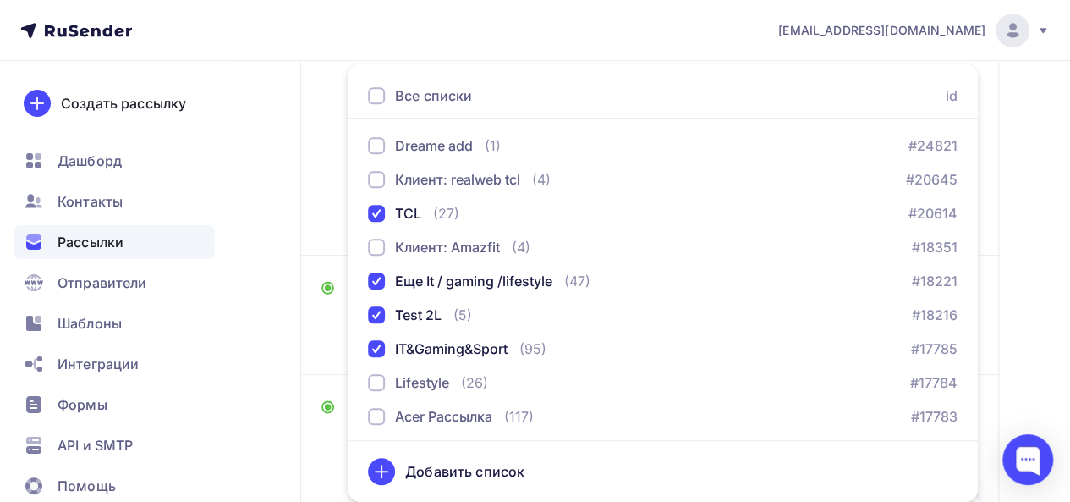
scroll to position [71, 0]
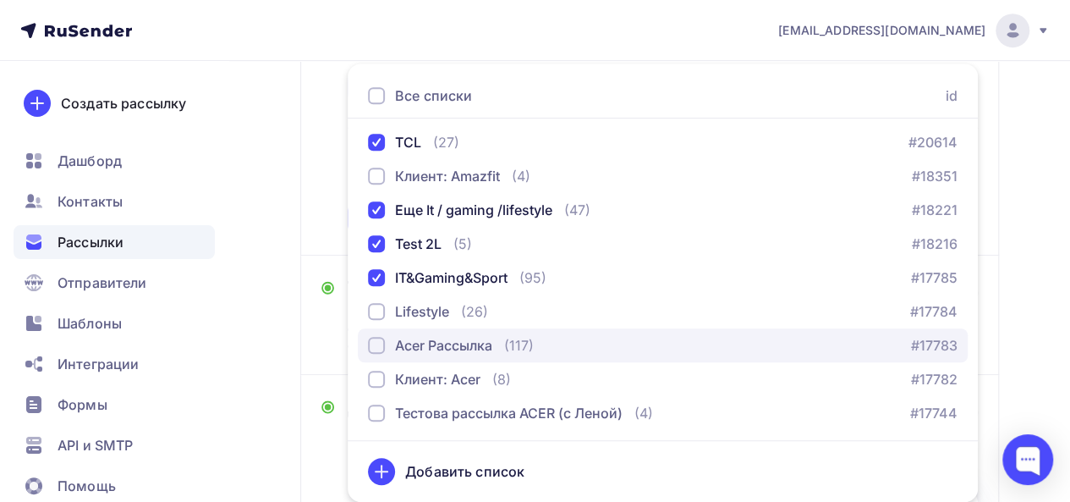
click at [382, 348] on div "button" at bounding box center [376, 345] width 17 height 17
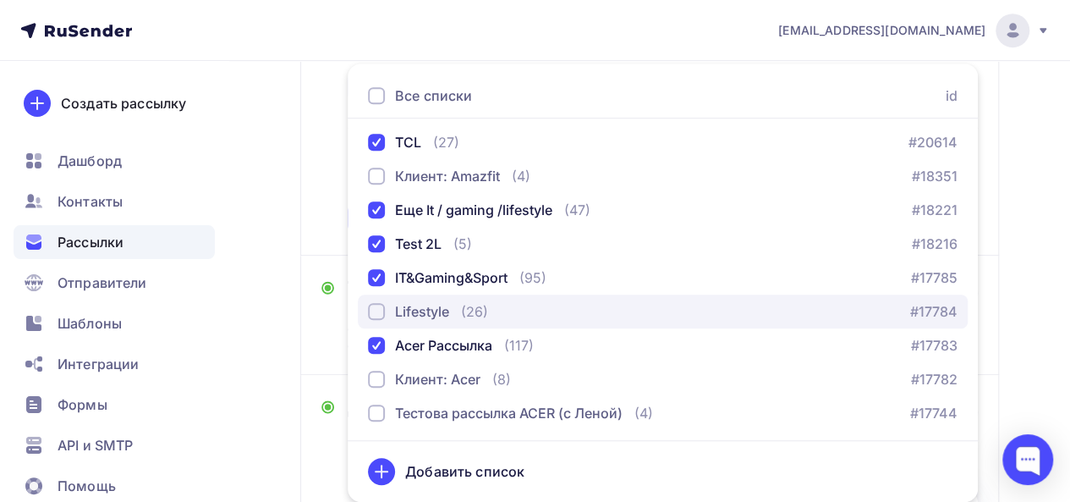
click at [387, 315] on div "Lifestyle" at bounding box center [408, 311] width 81 height 20
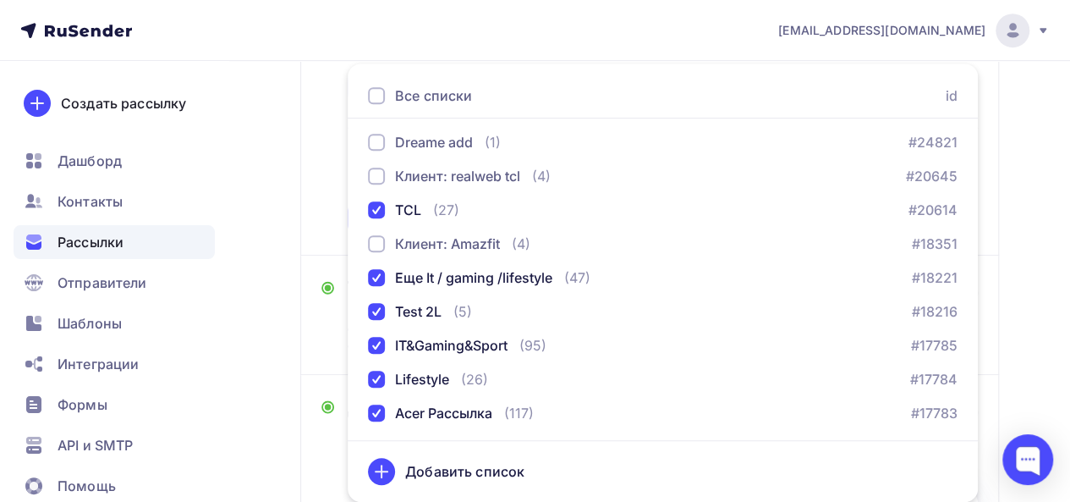
scroll to position [0, 0]
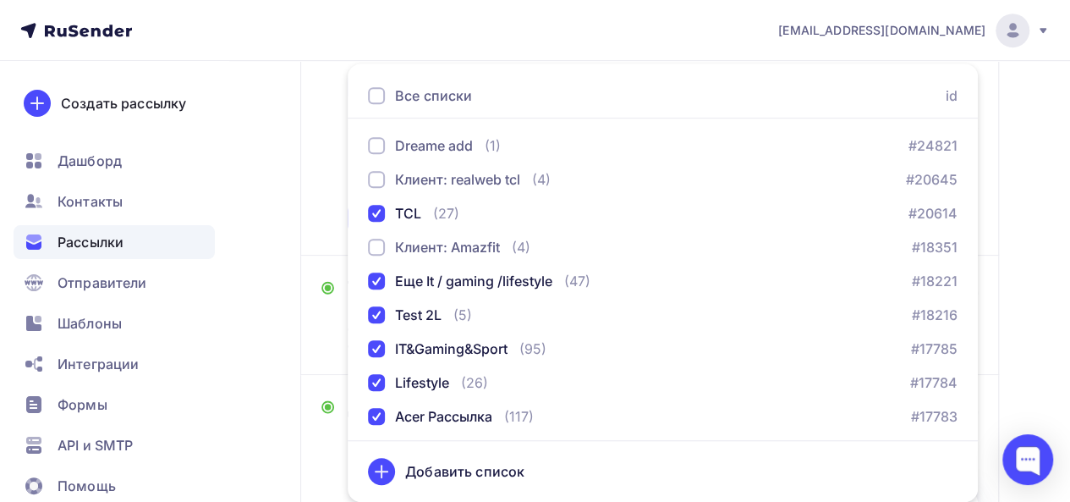
click at [987, 87] on div "Кому Списки получателей TCL Еще It / gaming /lifestyle Test 2L IT&Gaming&Sport …" at bounding box center [649, 92] width 699 height 326
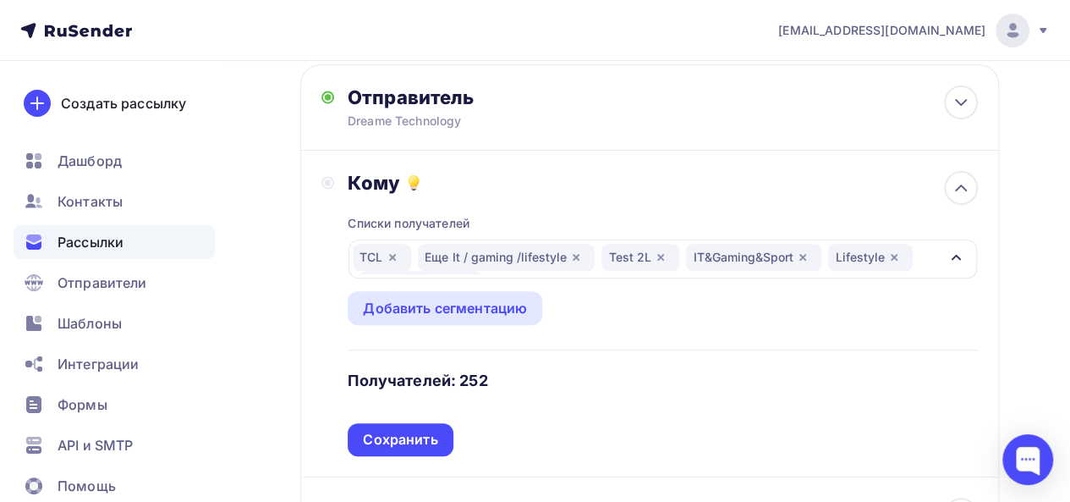
scroll to position [196, 0]
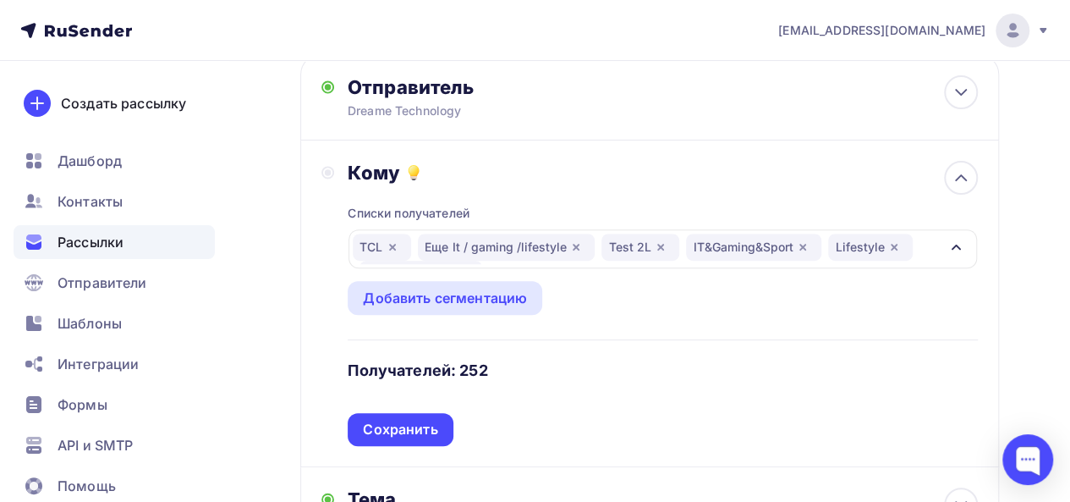
click at [959, 254] on icon "button" at bounding box center [956, 247] width 14 height 14
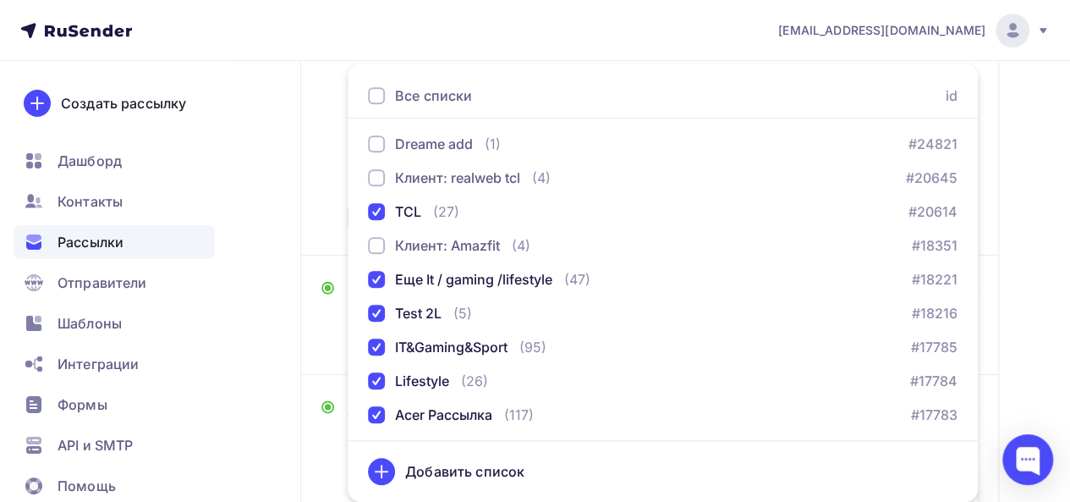
scroll to position [0, 0]
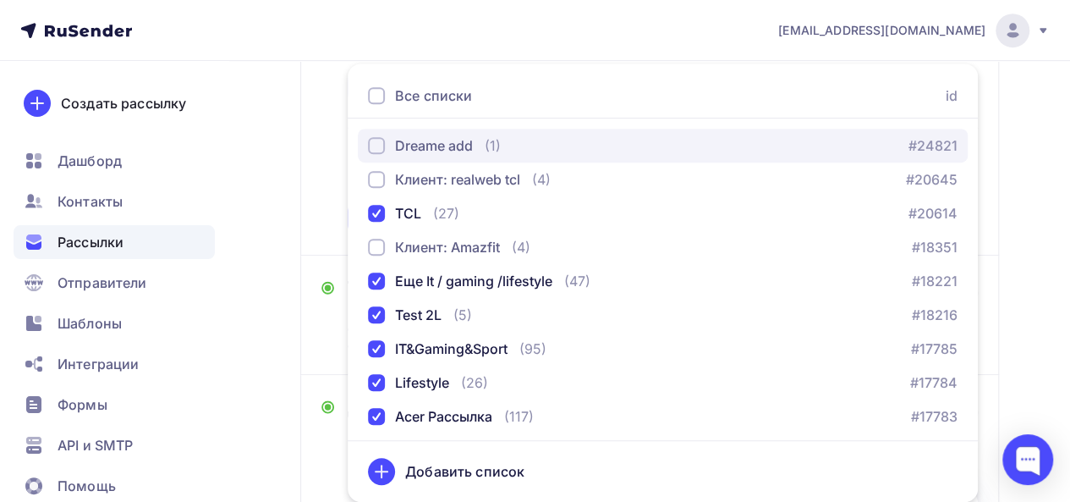
click at [387, 141] on div "Dreame add" at bounding box center [420, 145] width 105 height 20
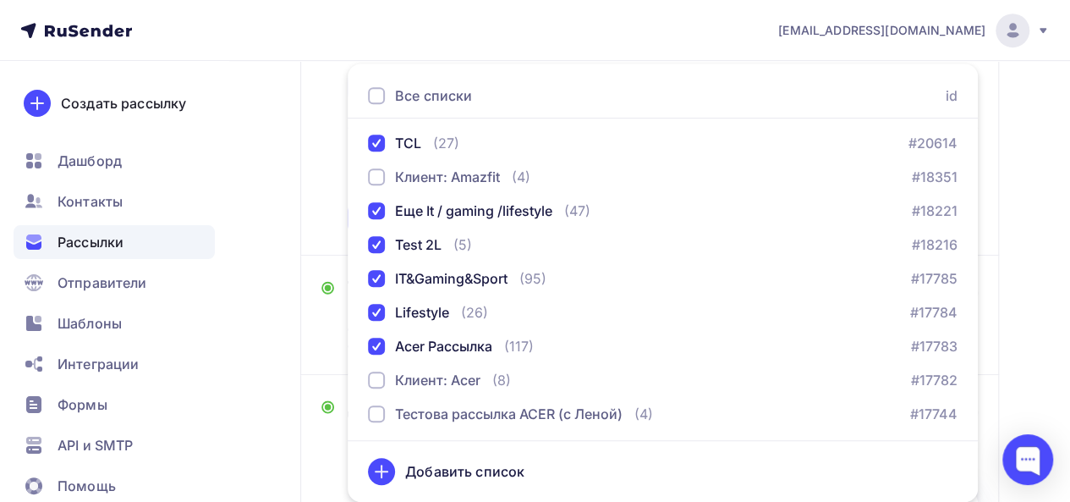
scroll to position [71, 0]
click at [323, 184] on div "Кому Списки получателей Dreame add TCL Еще It / gaming /lifestyle Test 2L IT&Ga…" at bounding box center [649, 91] width 656 height 285
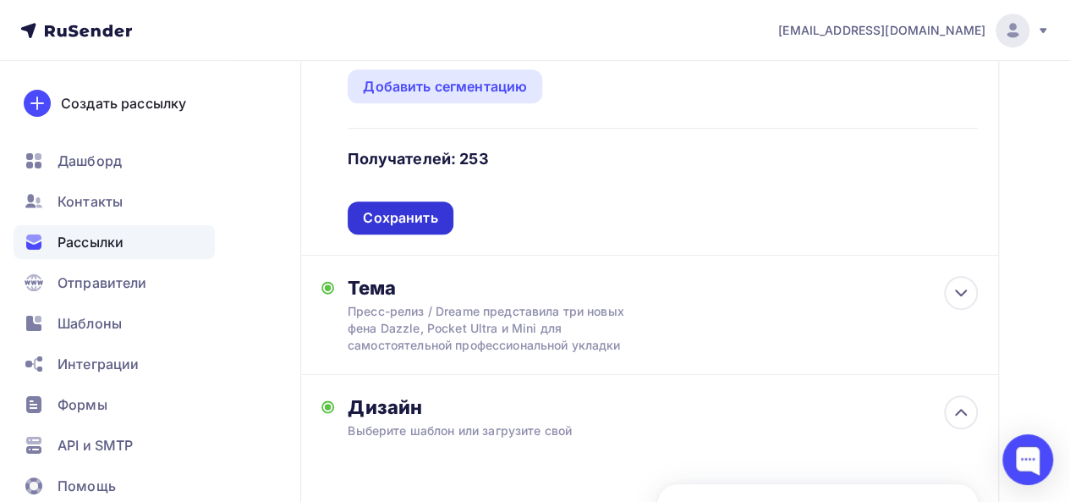
click at [406, 217] on div "Сохранить" at bounding box center [400, 217] width 74 height 19
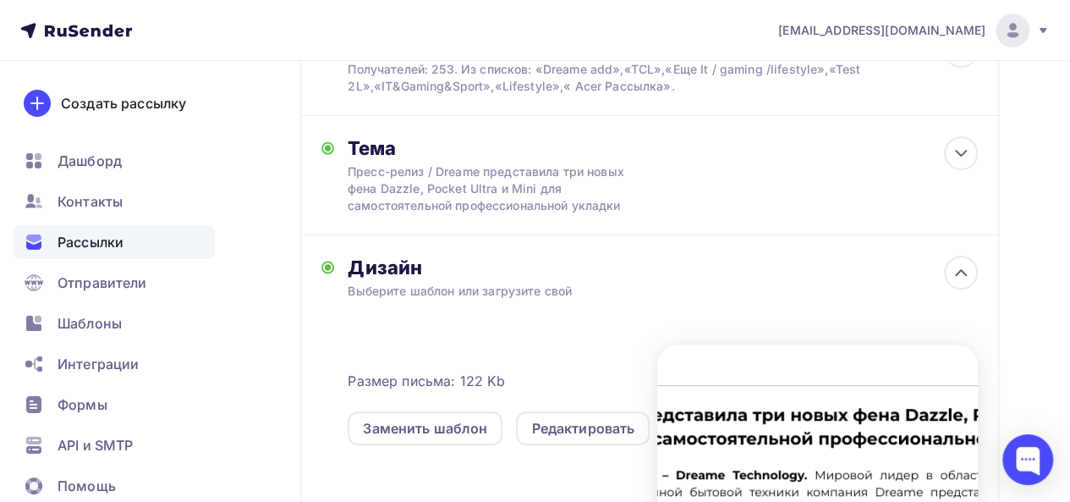
scroll to position [321, 0]
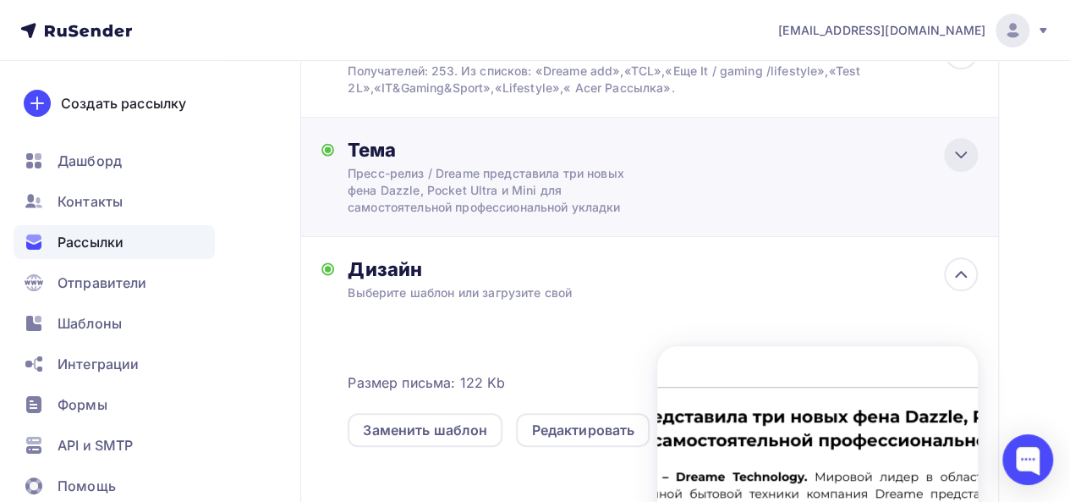
click at [952, 164] on icon at bounding box center [961, 155] width 20 height 20
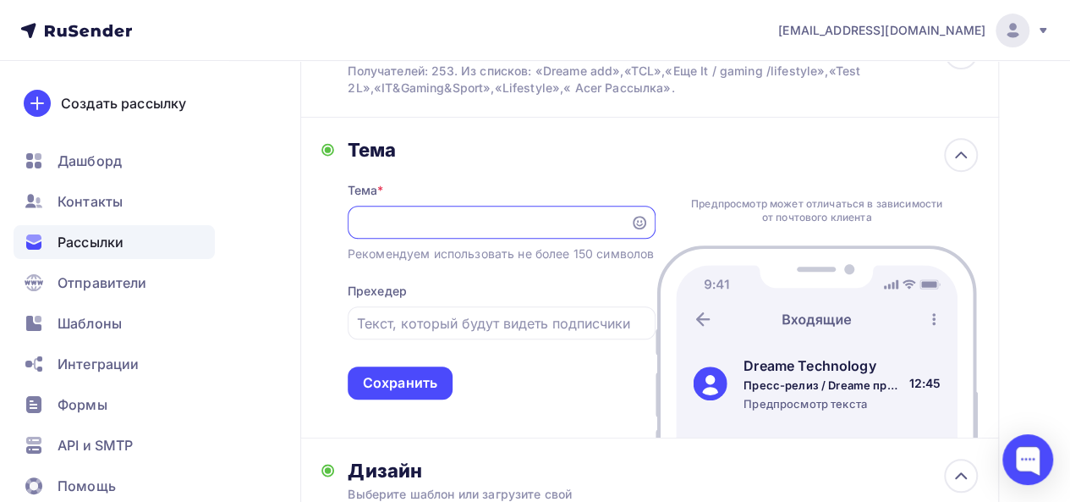
scroll to position [0, 0]
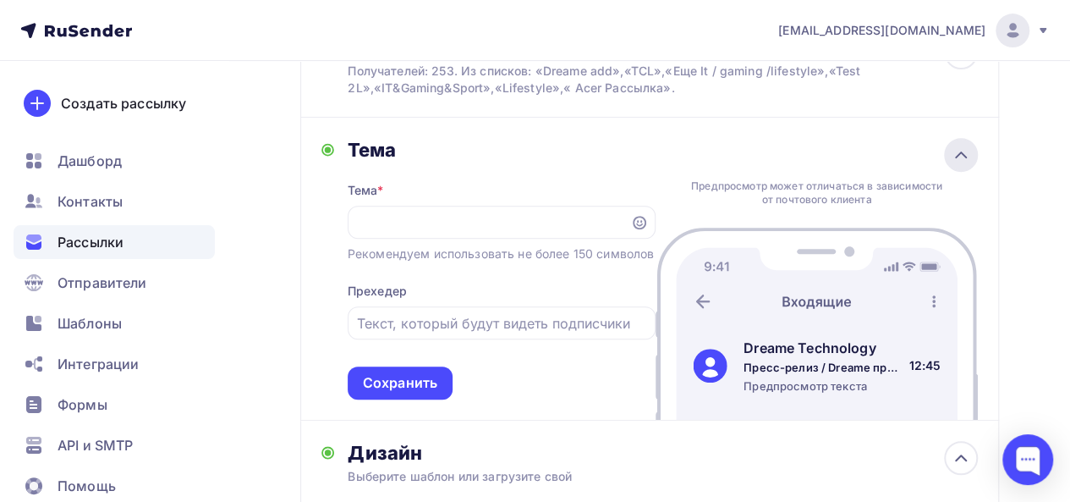
click at [958, 163] on icon at bounding box center [961, 155] width 20 height 20
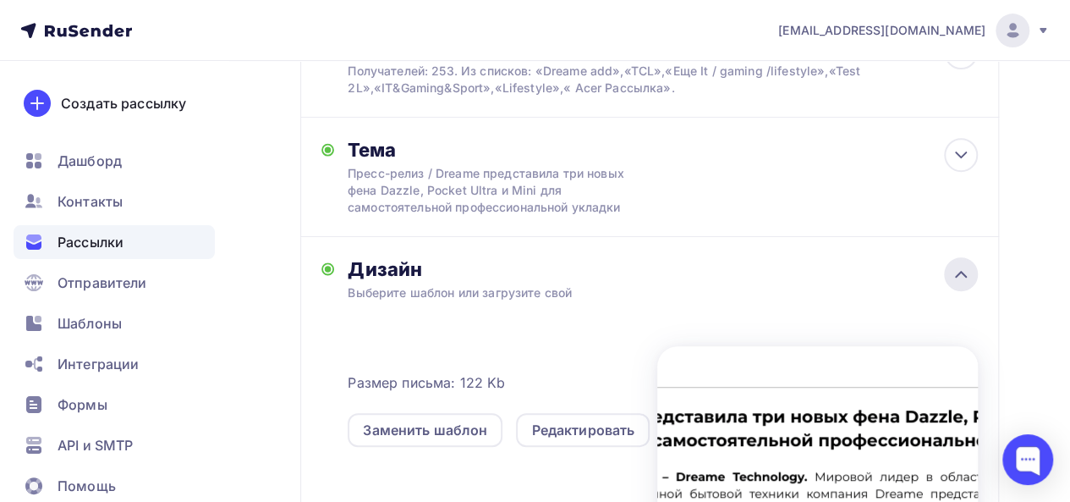
click at [946, 277] on div at bounding box center [961, 274] width 34 height 34
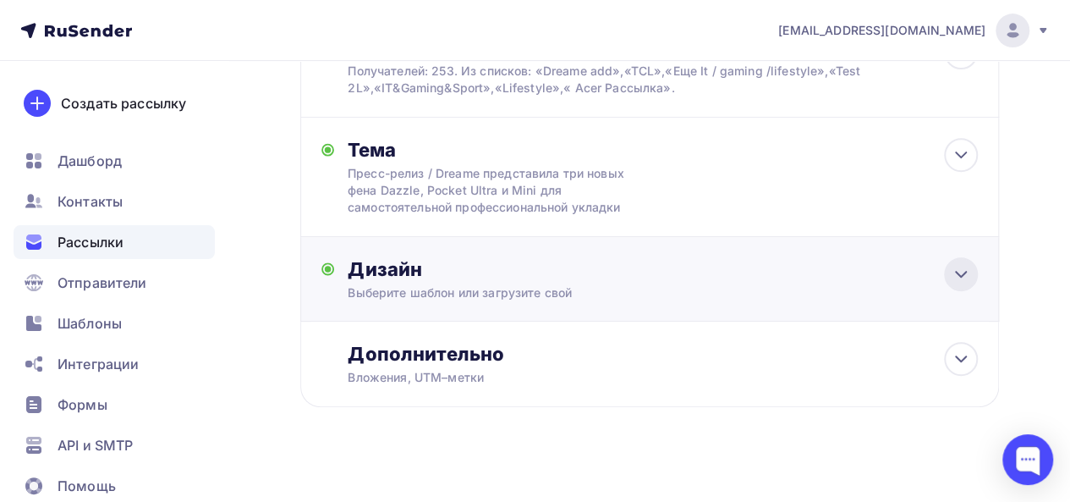
click at [957, 271] on icon at bounding box center [961, 274] width 20 height 20
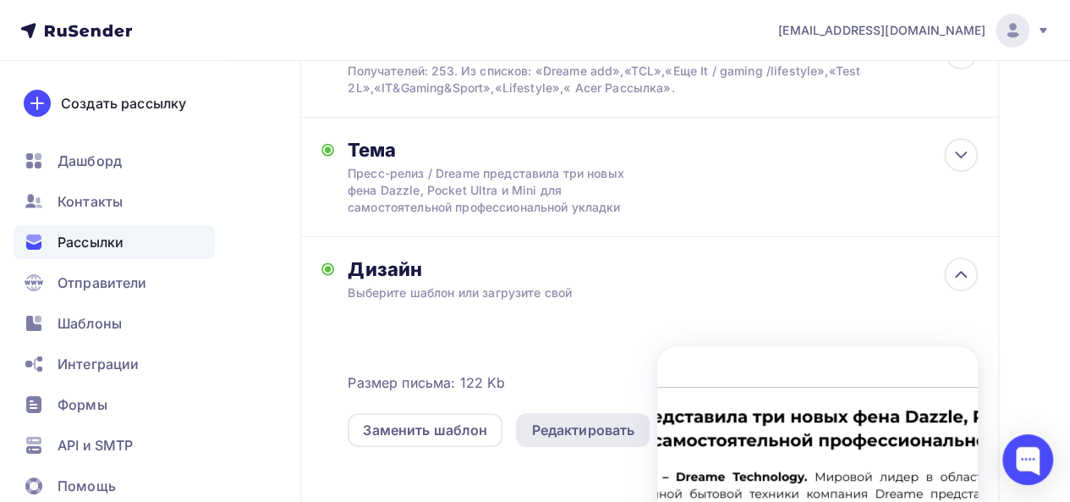
click at [572, 431] on div "Редактировать" at bounding box center [582, 430] width 103 height 20
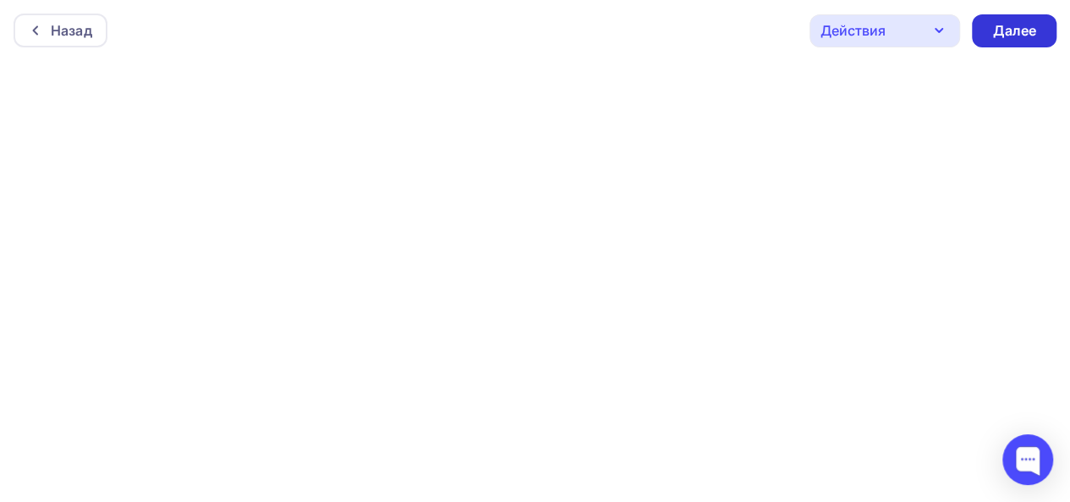
click at [1014, 35] on div "Далее" at bounding box center [1014, 30] width 44 height 19
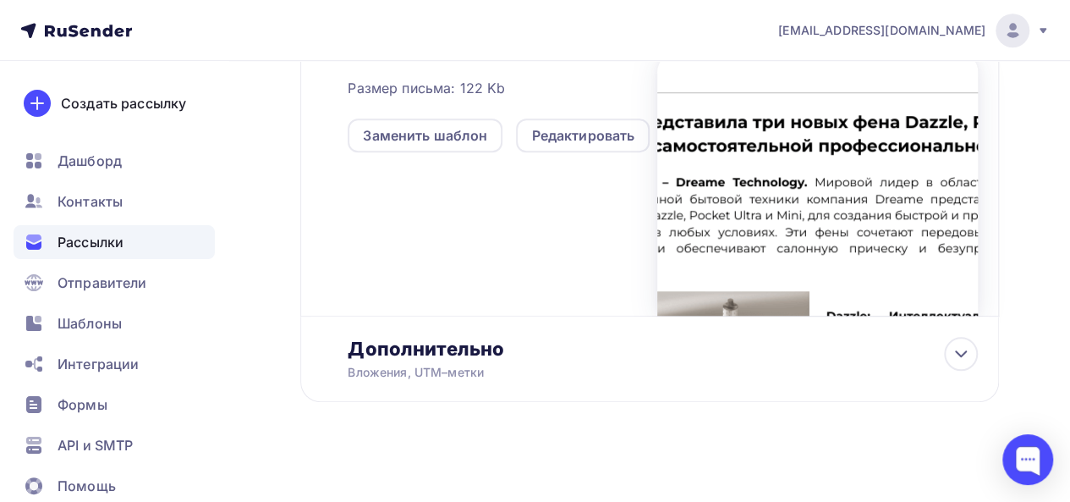
scroll to position [626, 0]
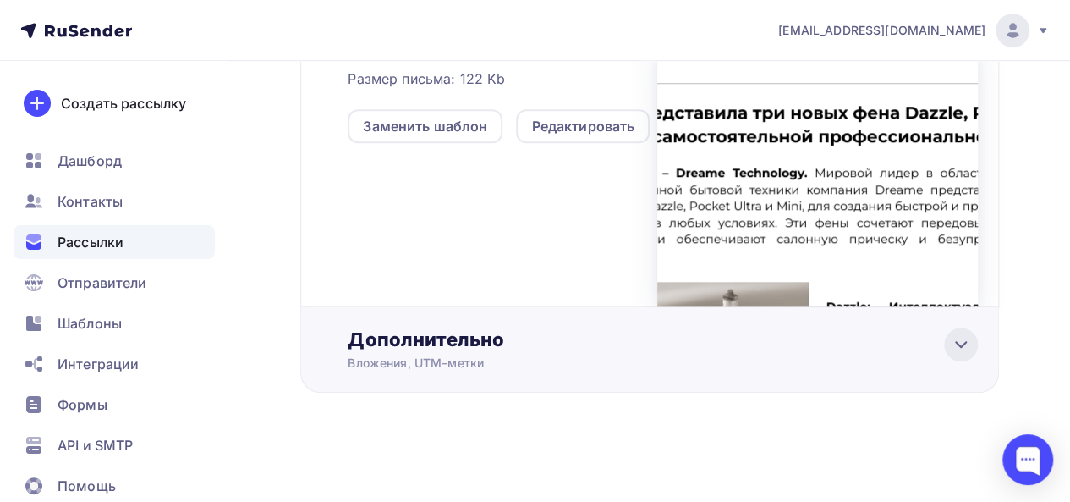
click at [964, 353] on icon at bounding box center [961, 344] width 20 height 20
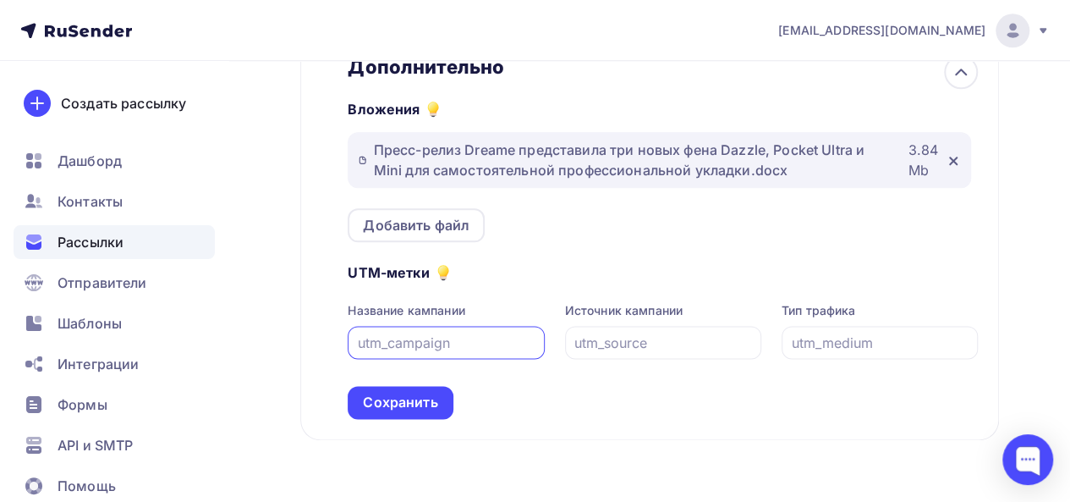
scroll to position [932, 0]
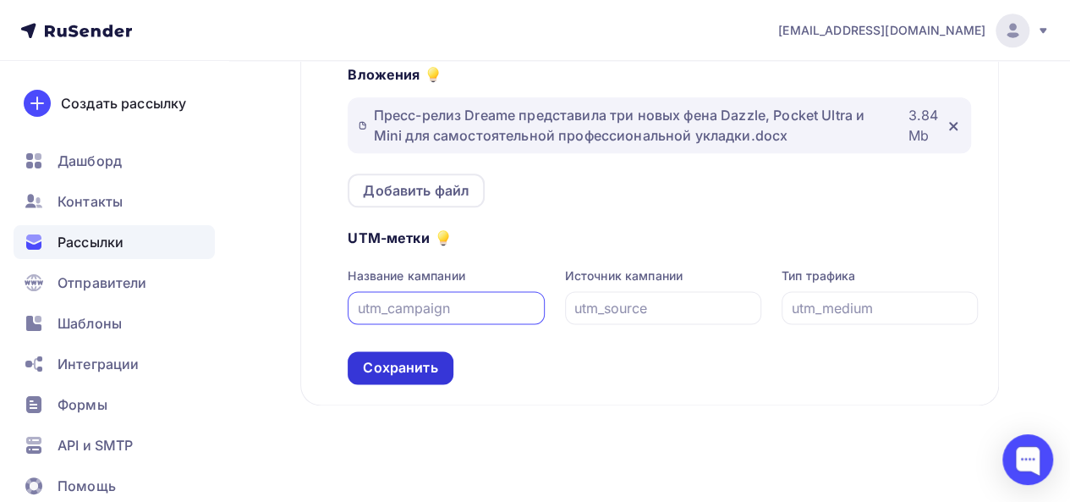
click at [409, 373] on div "Сохранить" at bounding box center [400, 367] width 74 height 19
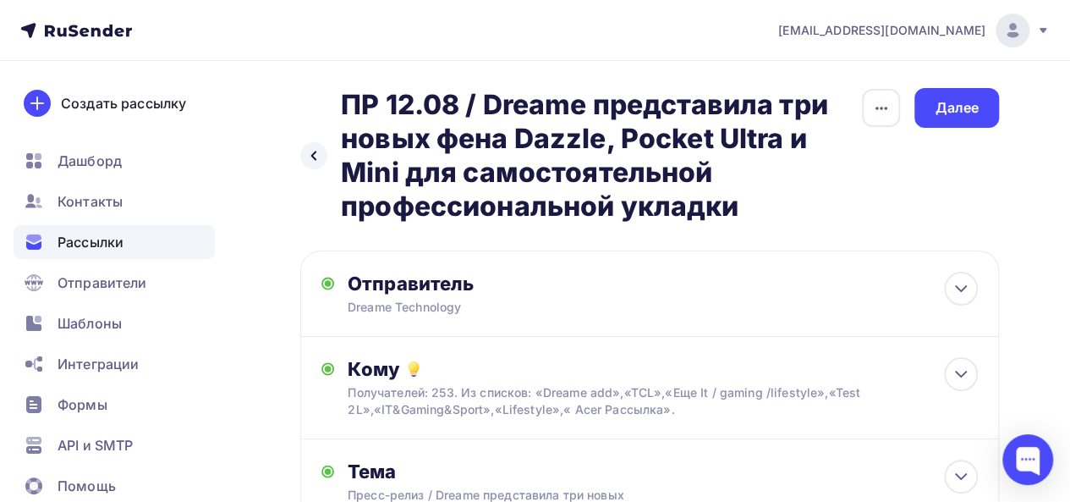
scroll to position [10, 0]
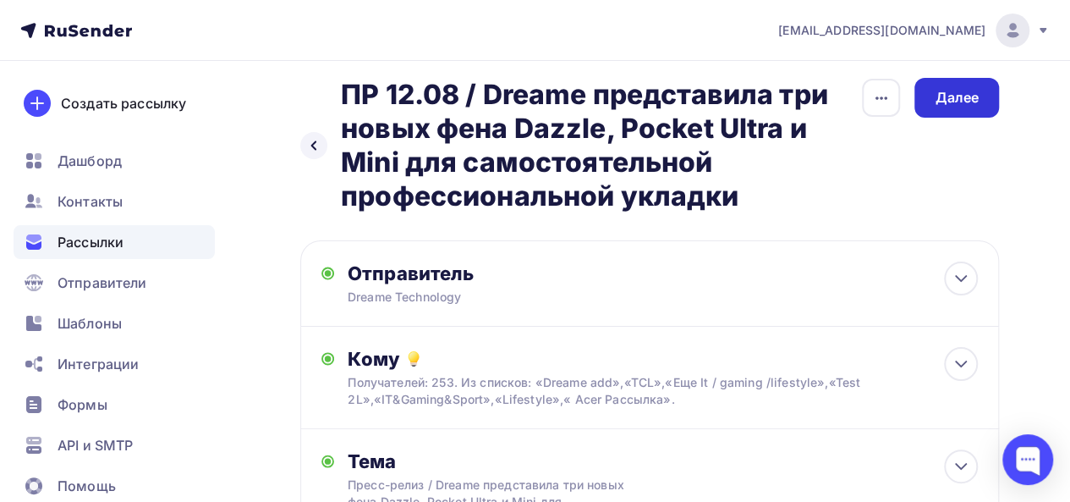
click at [979, 96] on div "Далее" at bounding box center [956, 98] width 85 height 40
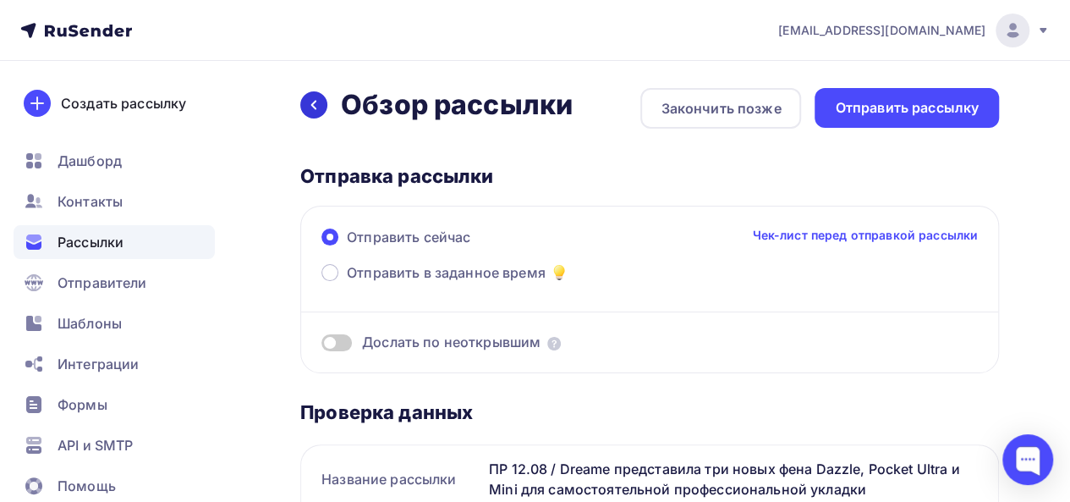
click at [310, 104] on icon at bounding box center [314, 105] width 14 height 14
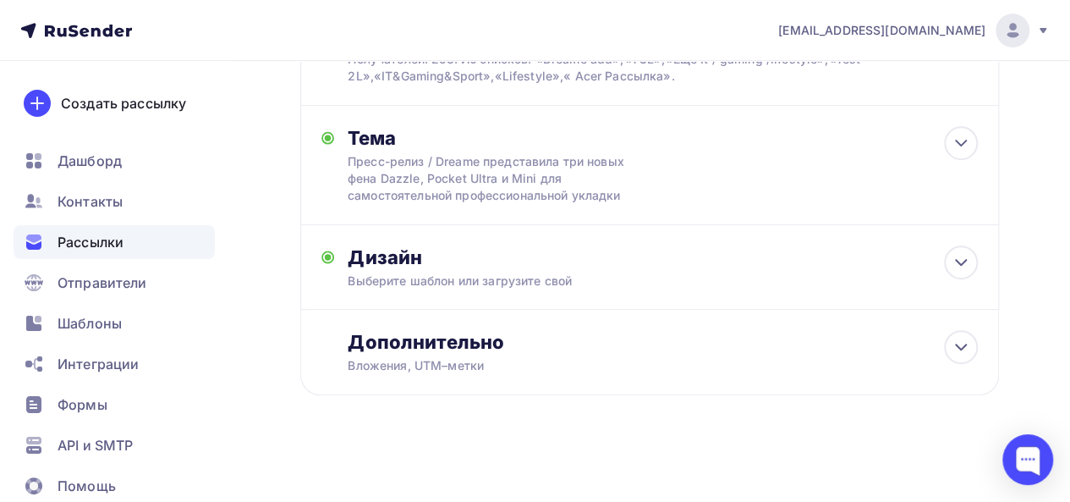
scroll to position [337, 0]
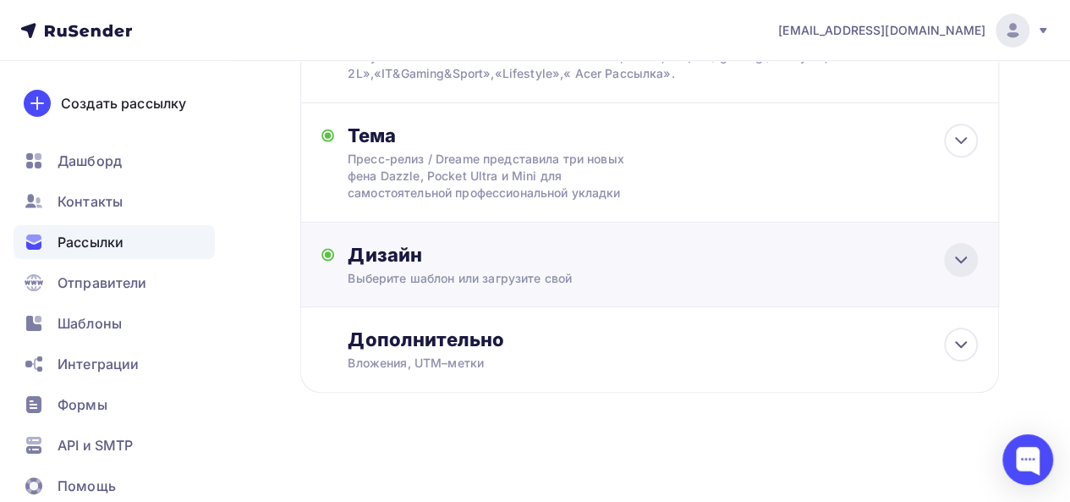
click at [959, 253] on icon at bounding box center [961, 260] width 20 height 20
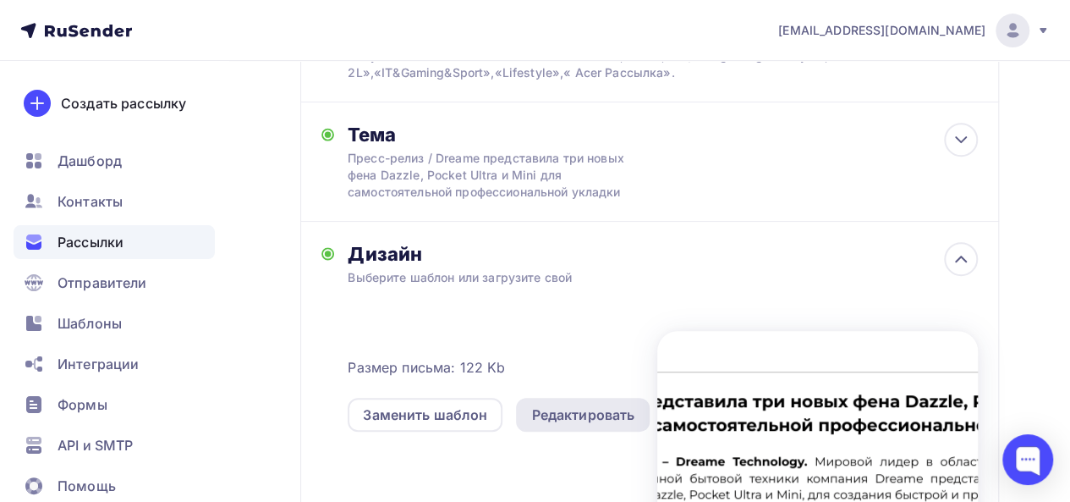
click at [597, 425] on div "Редактировать" at bounding box center [582, 414] width 103 height 20
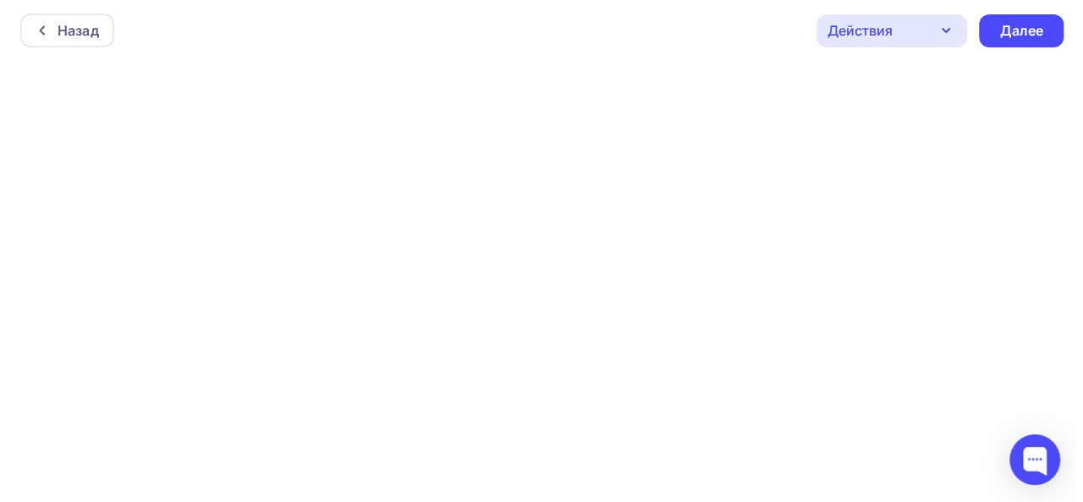
scroll to position [4, 0]
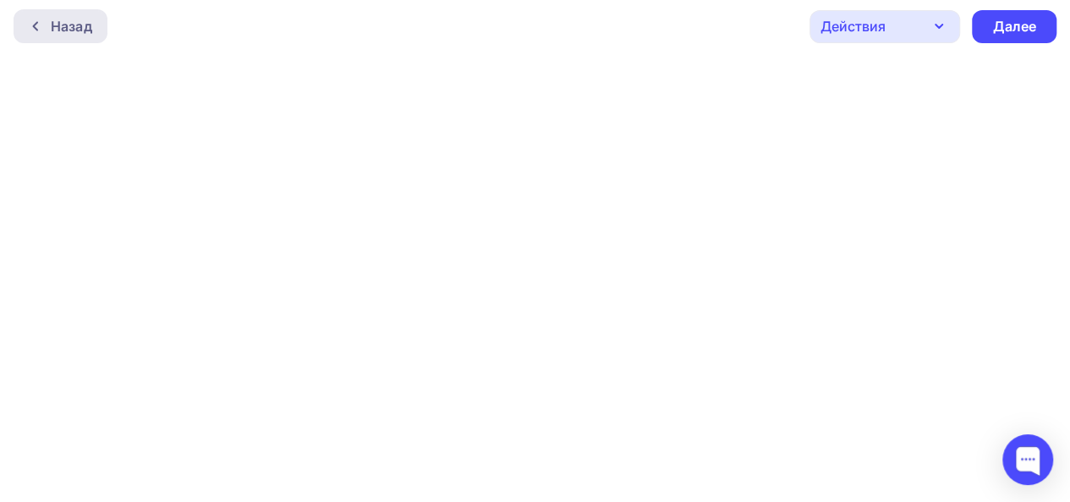
click at [68, 31] on div "Назад" at bounding box center [71, 26] width 41 height 20
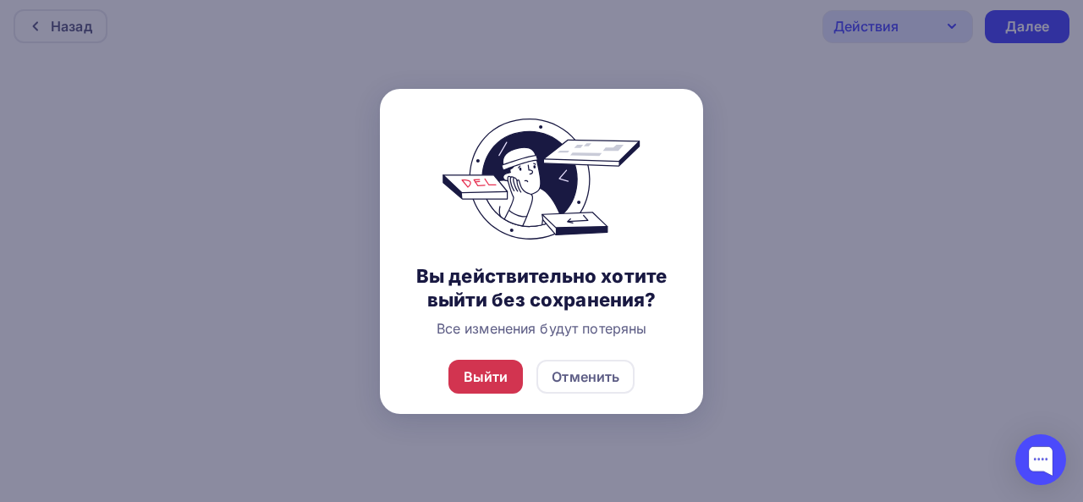
click at [495, 375] on div "Выйти" at bounding box center [485, 376] width 45 height 20
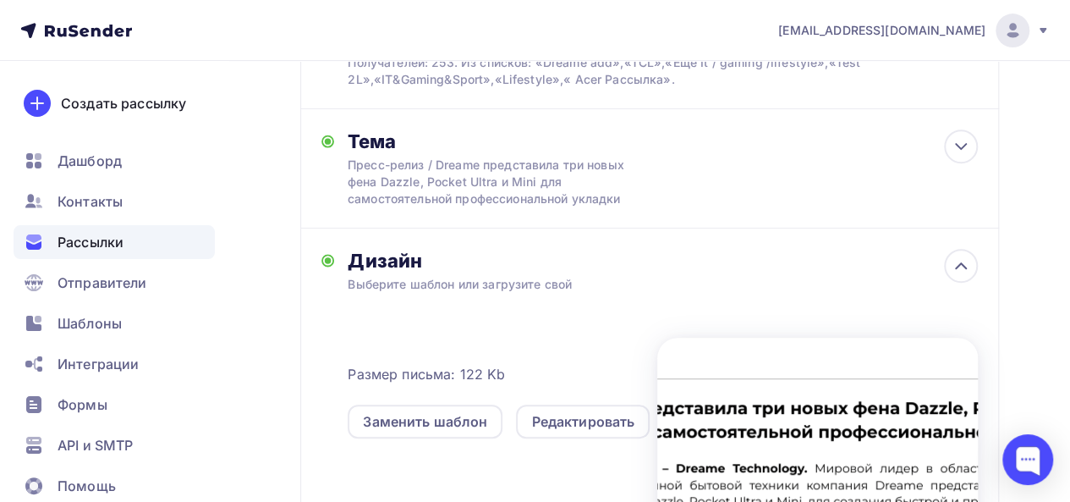
scroll to position [332, 0]
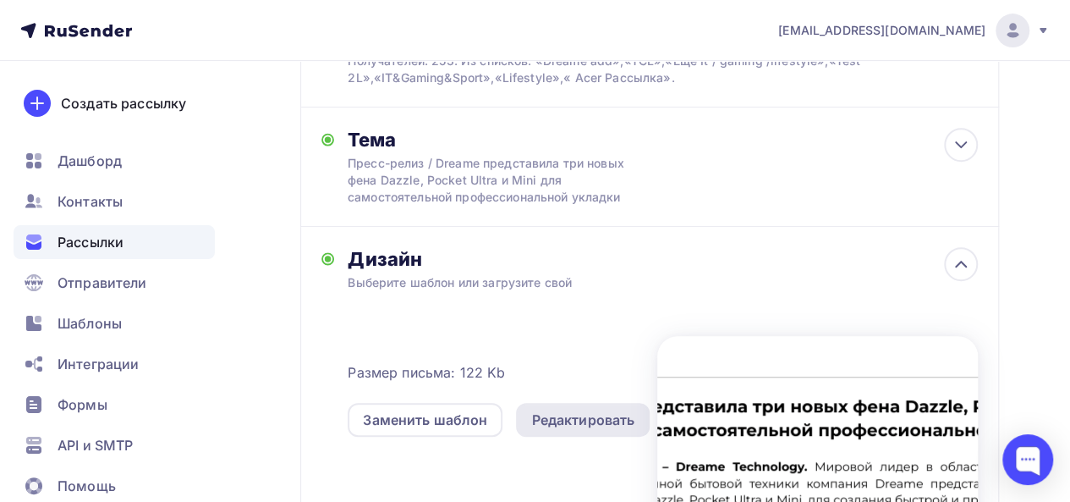
click at [574, 417] on div "Редактировать" at bounding box center [582, 419] width 103 height 20
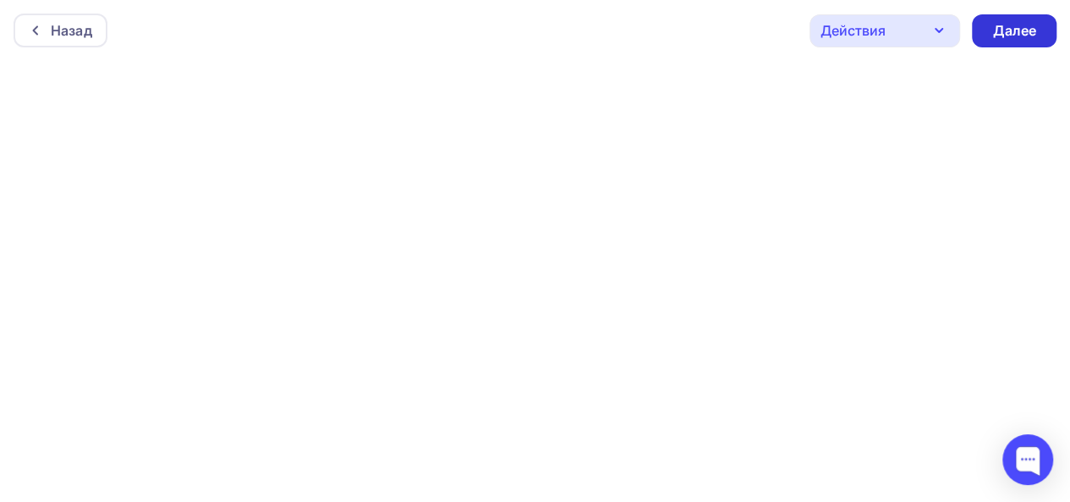
click at [1034, 40] on div "Далее" at bounding box center [1014, 30] width 85 height 33
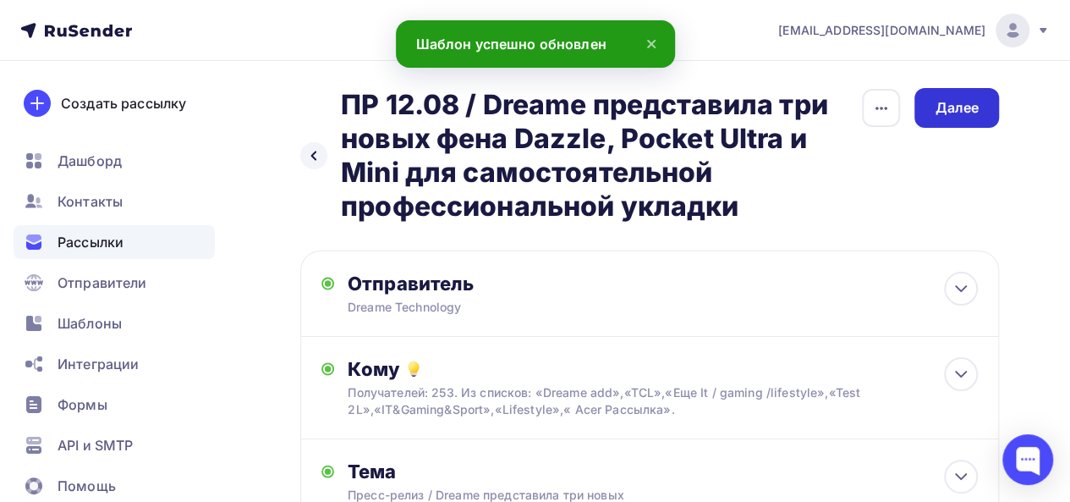
click at [961, 112] on div "Далее" at bounding box center [957, 107] width 44 height 19
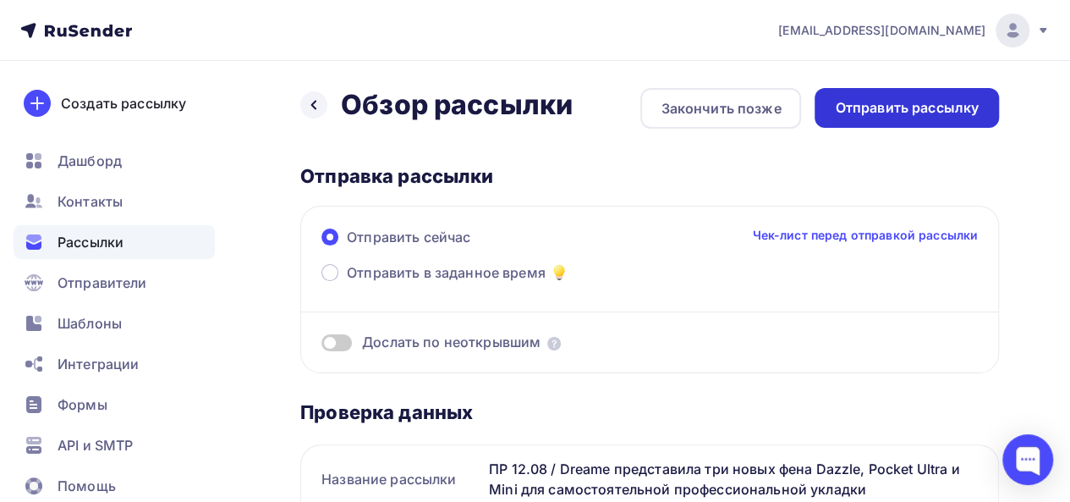
click at [912, 101] on div "Отправить рассылку" at bounding box center [907, 107] width 144 height 19
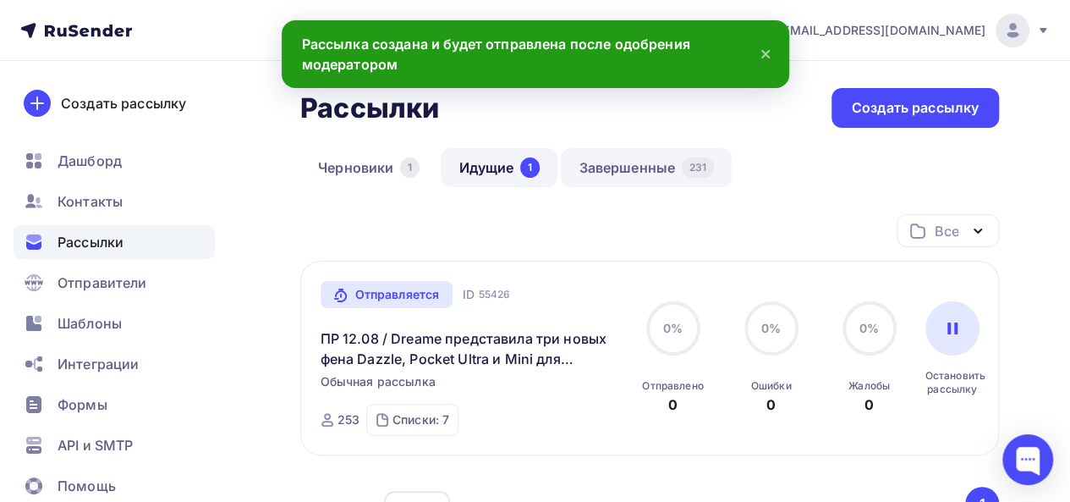
click at [628, 179] on link "Завершенные 231" at bounding box center [646, 167] width 171 height 39
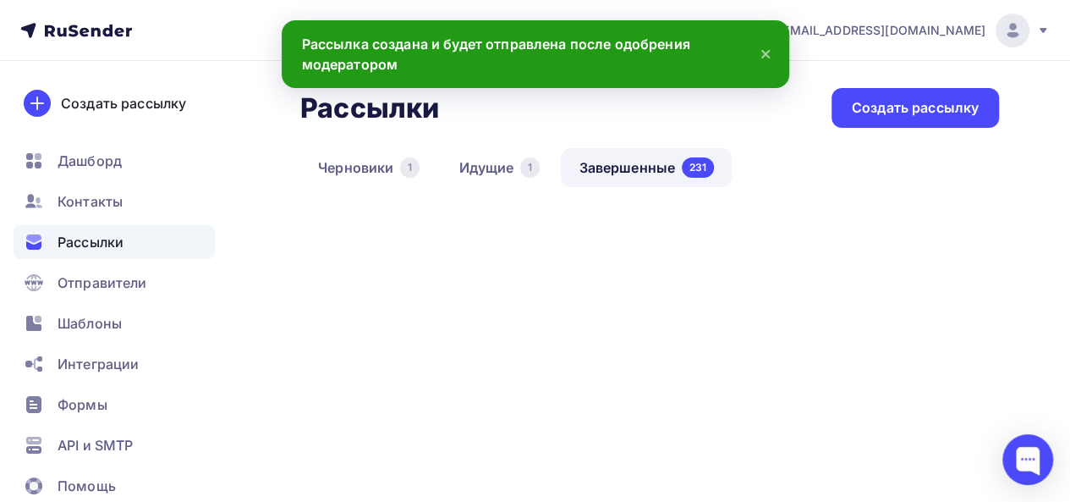
click at [509, 175] on link "Идущие 1" at bounding box center [499, 167] width 117 height 39
